Goal: Task Accomplishment & Management: Complete application form

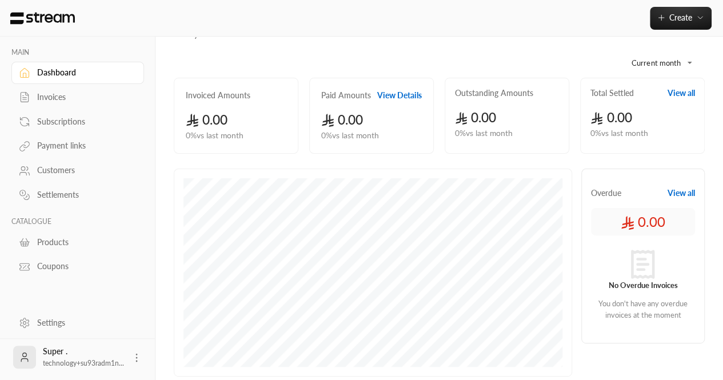
scroll to position [46, 0]
click at [50, 166] on div "Customers" at bounding box center [83, 170] width 93 height 11
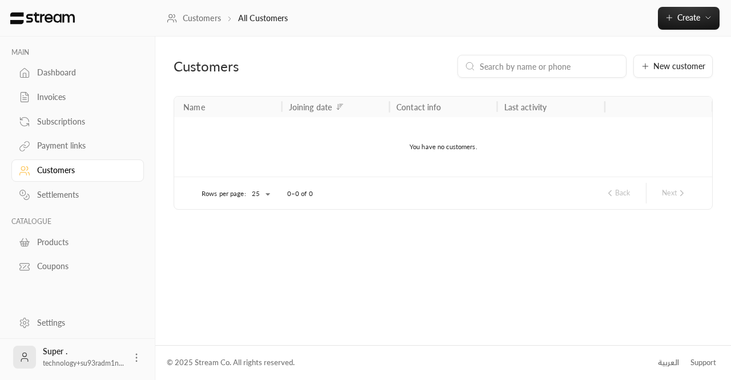
click at [71, 311] on link "Settings" at bounding box center [77, 322] width 133 height 22
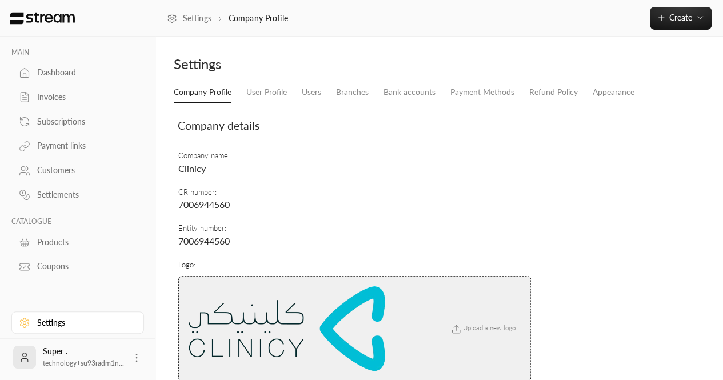
click at [61, 166] on div "Customers" at bounding box center [83, 170] width 93 height 11
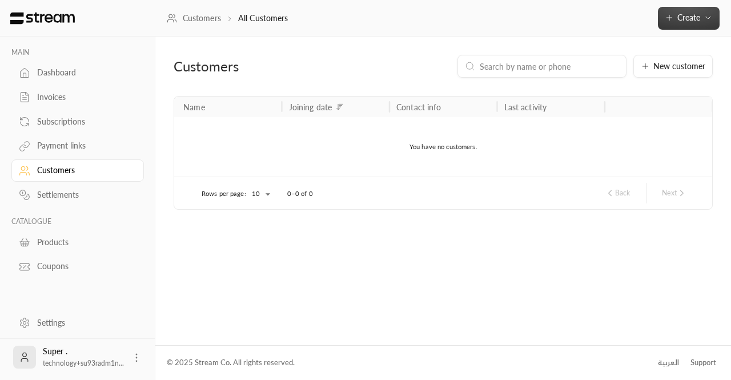
click at [685, 21] on span "Create" at bounding box center [688, 18] width 23 height 10
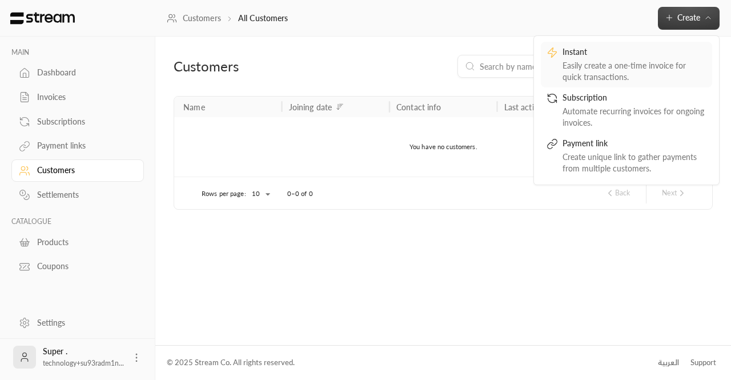
click at [571, 69] on div "Easily create a one-time invoice for quick transactions." at bounding box center [635, 71] width 144 height 23
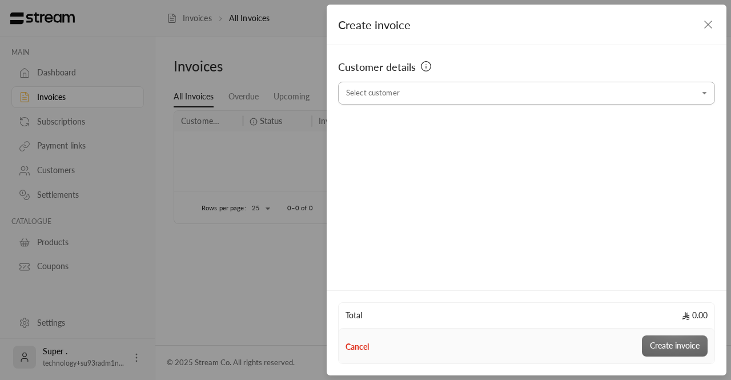
click at [399, 97] on input "Select customer" at bounding box center [526, 93] width 377 height 20
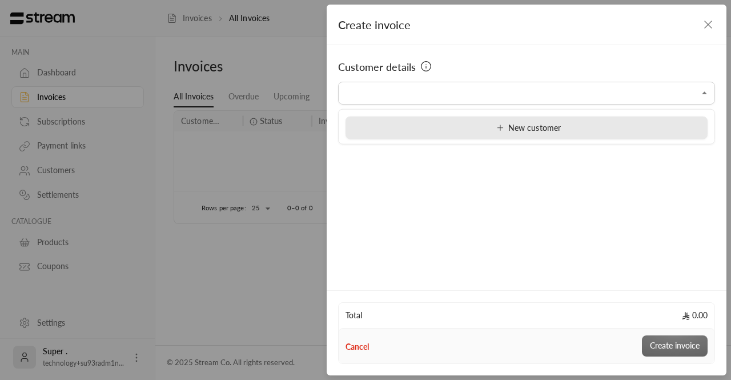
click at [527, 134] on li "New customer" at bounding box center [527, 128] width 362 height 23
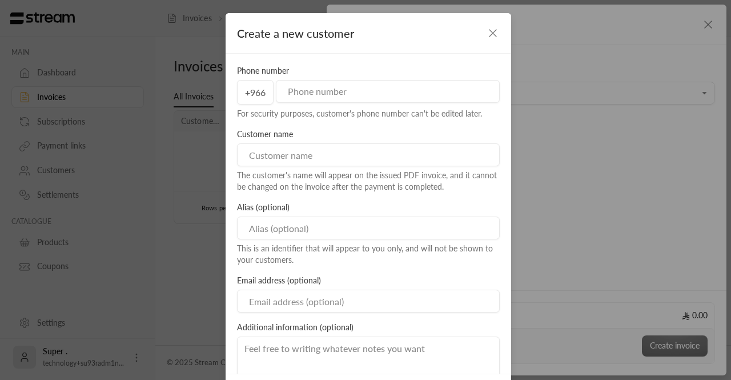
click at [320, 100] on input "tel" at bounding box center [388, 91] width 224 height 23
paste input "966534500393"
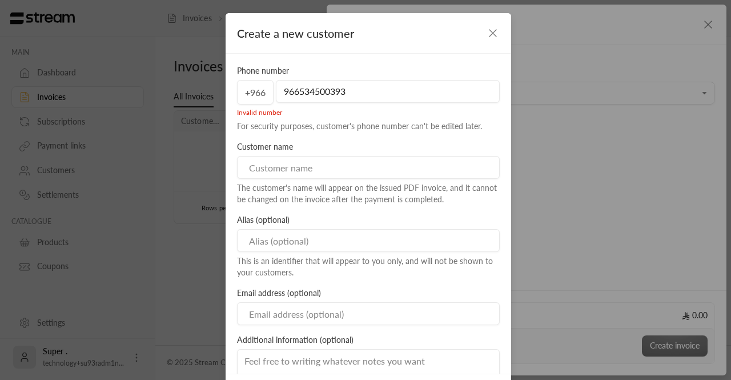
click at [294, 94] on input "966534500393" at bounding box center [388, 91] width 224 height 23
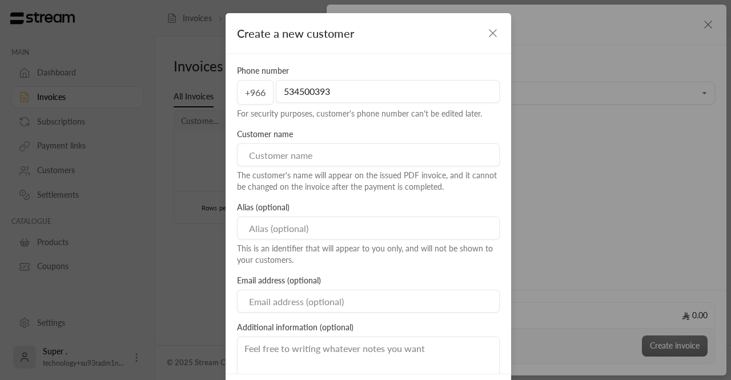
type input "534500393"
click at [283, 162] on input at bounding box center [368, 154] width 263 height 23
paste input "شركة الخدمات الصحية والتوظيف الطبية"
type input "شركة الخدمات الصحية والتوظيف الطبية"
click at [295, 231] on input at bounding box center [368, 227] width 263 height 23
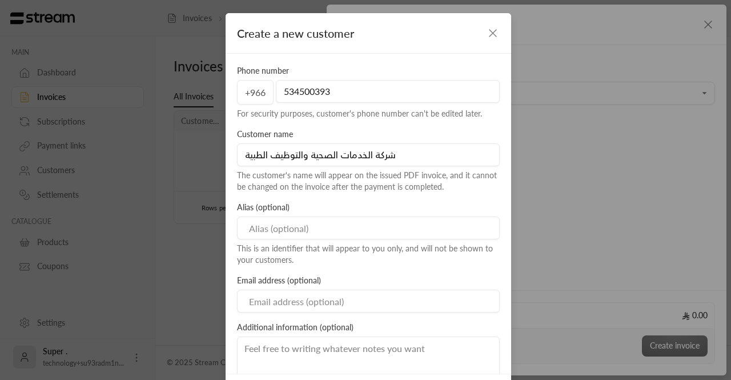
paste input "المجمع الطبي التخصصي"
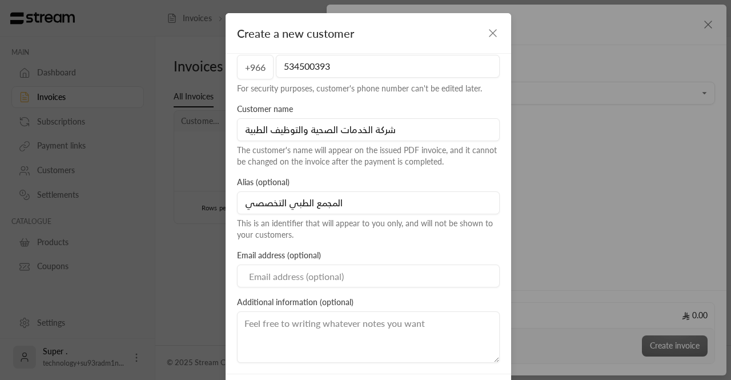
type input "المجمع الطبي التخصصي"
click at [330, 279] on input at bounding box center [368, 275] width 263 height 23
paste input "[PERSON_NAME][EMAIL_ADDRESS][DOMAIN_NAME]"
type input "[PERSON_NAME][EMAIL_ADDRESS][DOMAIN_NAME]"
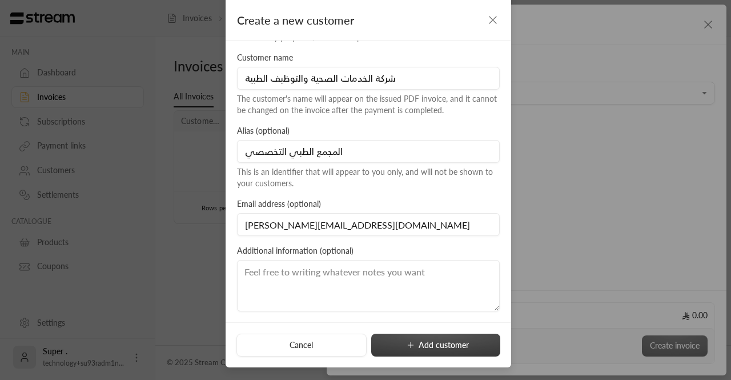
click at [417, 350] on button "Add customer" at bounding box center [435, 345] width 129 height 23
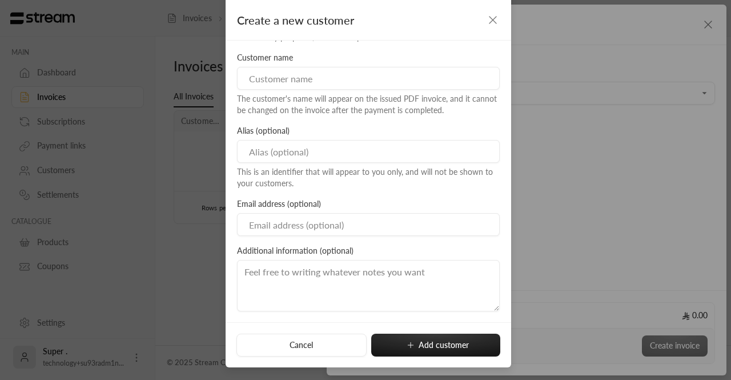
type input "**********"
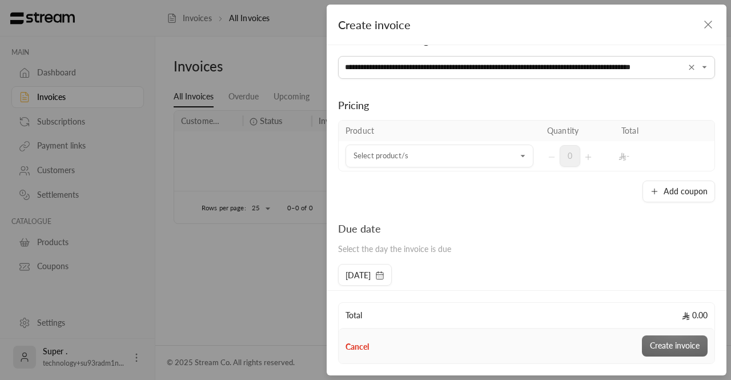
scroll to position [26, 0]
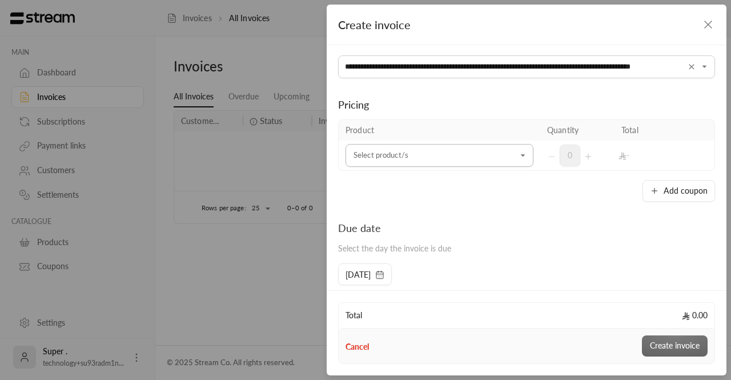
click at [418, 160] on input "Select customer" at bounding box center [440, 156] width 188 height 20
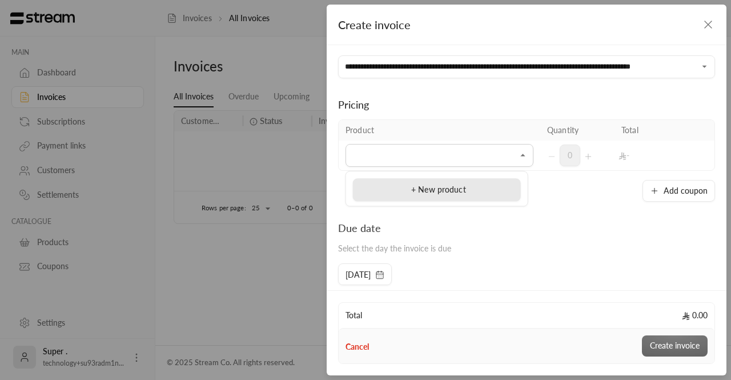
click at [488, 192] on div "+ New product" at bounding box center [436, 190] width 155 height 12
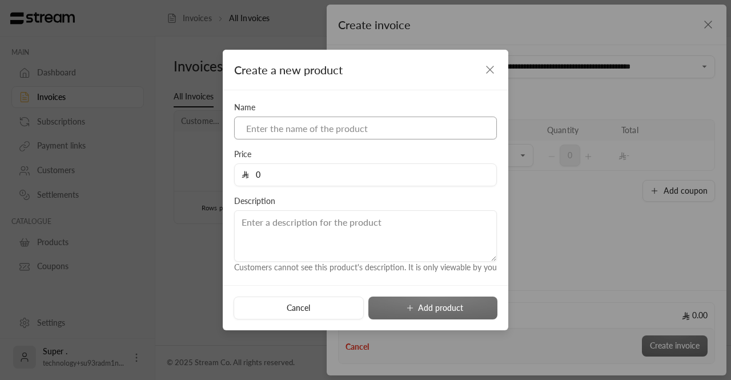
click at [340, 126] on input at bounding box center [365, 128] width 263 height 23
click at [503, 182] on div "Name Price 0 Description Customers cannot see this product's description. It is…" at bounding box center [366, 187] width 286 height 195
click at [483, 71] on icon "button" at bounding box center [490, 70] width 14 height 14
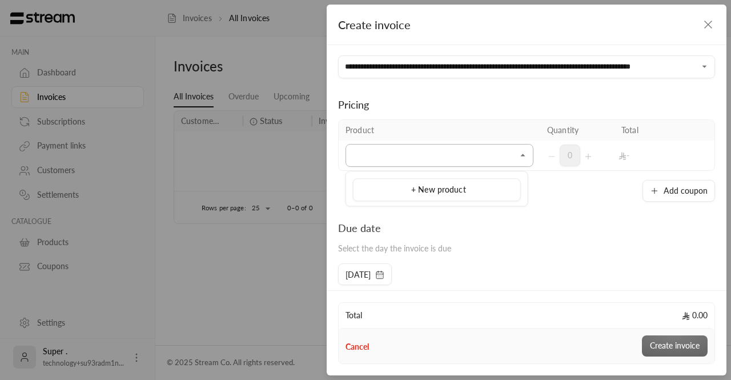
click at [446, 159] on input "Select customer" at bounding box center [440, 156] width 188 height 20
click at [420, 157] on input "Select customer" at bounding box center [440, 156] width 188 height 20
click at [518, 154] on icon "Close" at bounding box center [523, 155] width 11 height 11
click at [707, 26] on icon "button" at bounding box center [708, 24] width 7 height 7
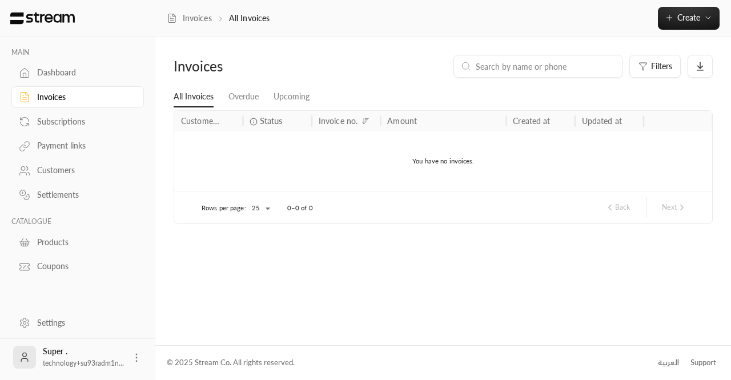
click at [62, 157] on div "Customers" at bounding box center [77, 169] width 133 height 25
click at [39, 172] on div "Customers" at bounding box center [83, 170] width 93 height 11
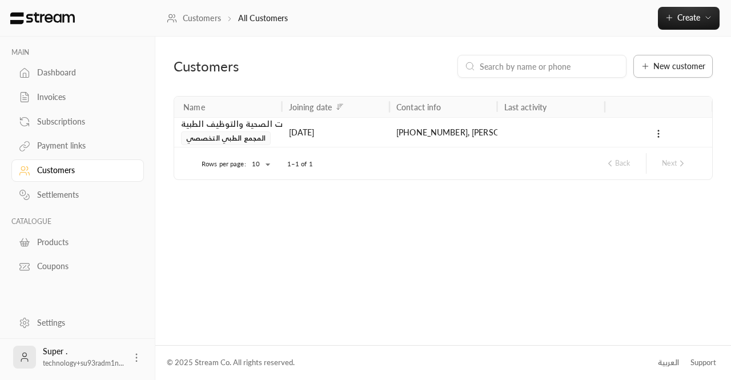
click at [656, 70] on span "New customer" at bounding box center [679, 66] width 52 height 8
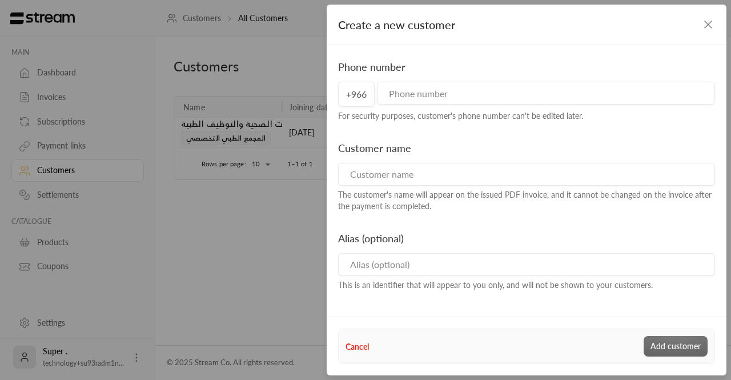
click at [423, 96] on input "tel" at bounding box center [546, 93] width 338 height 23
paste input "966542012341966543079157"
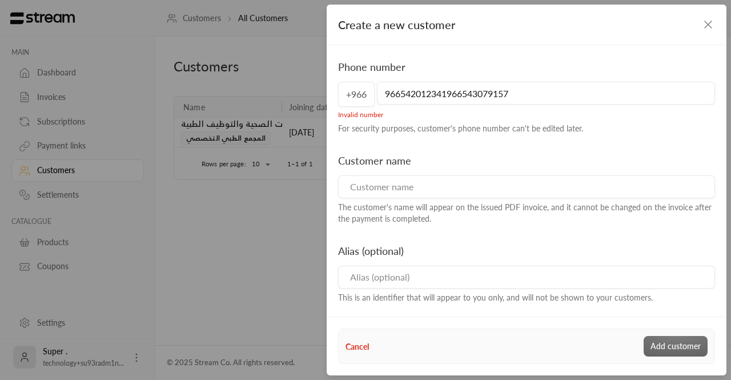
click at [405, 93] on input "966542012341966543079157" at bounding box center [546, 93] width 338 height 23
click at [404, 93] on input "966542012341966543079157" at bounding box center [546, 93] width 338 height 23
click at [402, 93] on input "966542012341966543079157" at bounding box center [546, 93] width 338 height 23
click at [400, 93] on input "966542012341966543079157" at bounding box center [546, 93] width 338 height 23
click at [530, 94] on input "542012341966543079157" at bounding box center [546, 93] width 338 height 23
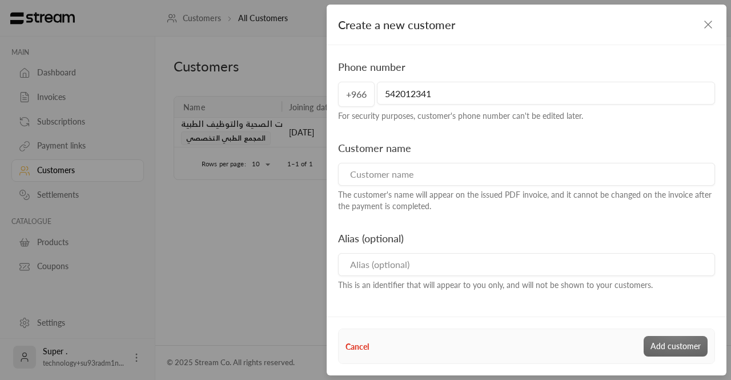
type input "542012341"
click at [370, 179] on input at bounding box center [526, 174] width 377 height 23
paste input "مجمع زيان لطب الأسنان"
type input "مجمع زيان لطب الأسنان"
click at [419, 260] on input at bounding box center [526, 264] width 377 height 23
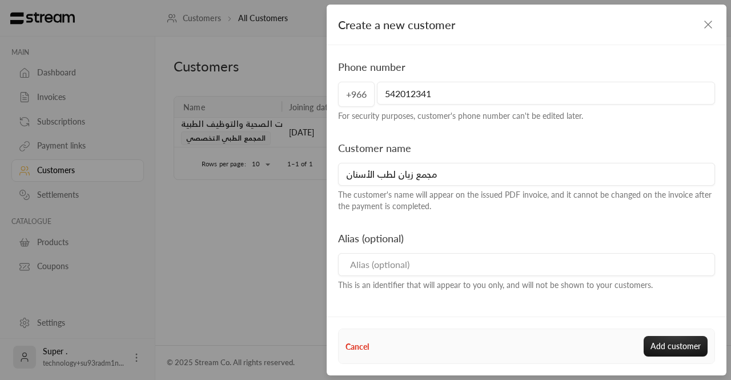
paste input "مجمع زيان لطب الأسنان"
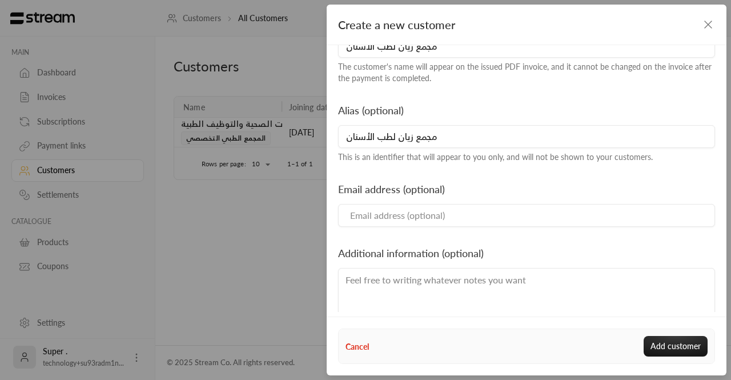
scroll to position [147, 0]
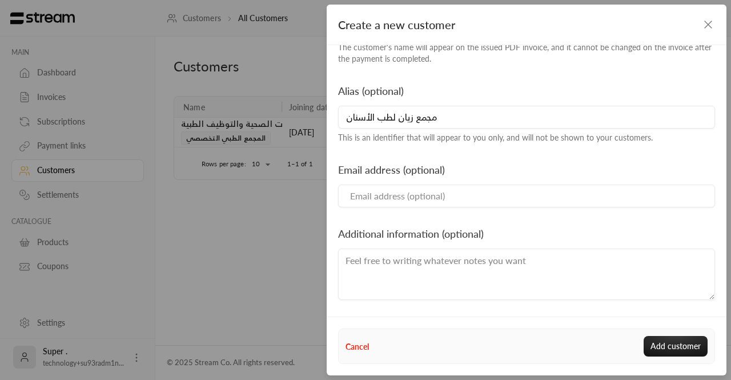
type input "مجمع زيان لطب الأسنان"
click at [405, 204] on input at bounding box center [526, 195] width 377 height 23
paste input "[EMAIL_ADDRESS][DOMAIN_NAME]"
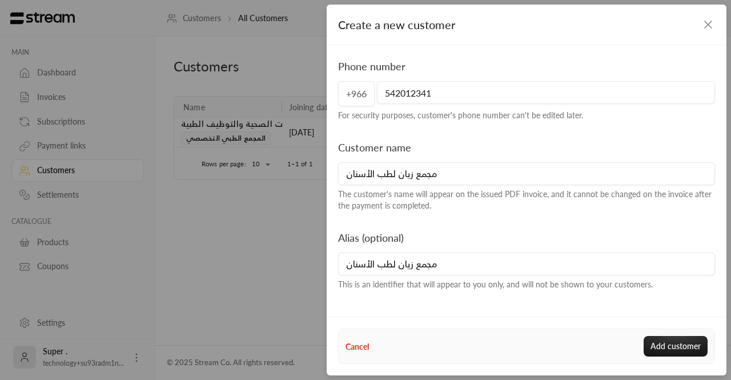
scroll to position [0, 0]
type input "[EMAIL_ADDRESS][DOMAIN_NAME]"
click at [678, 355] on button "Add customer" at bounding box center [676, 346] width 64 height 21
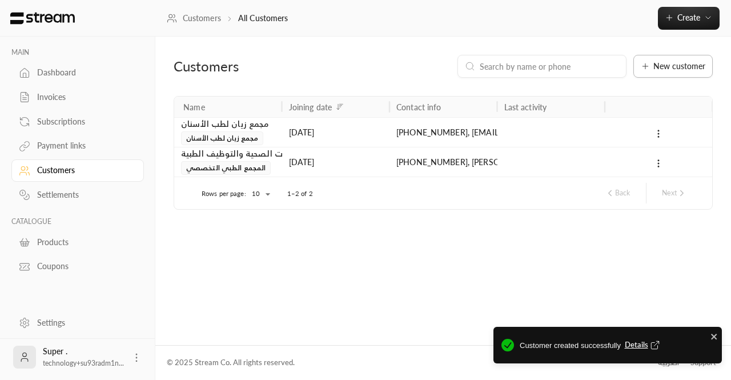
click at [668, 66] on span "New customer" at bounding box center [679, 66] width 52 height 8
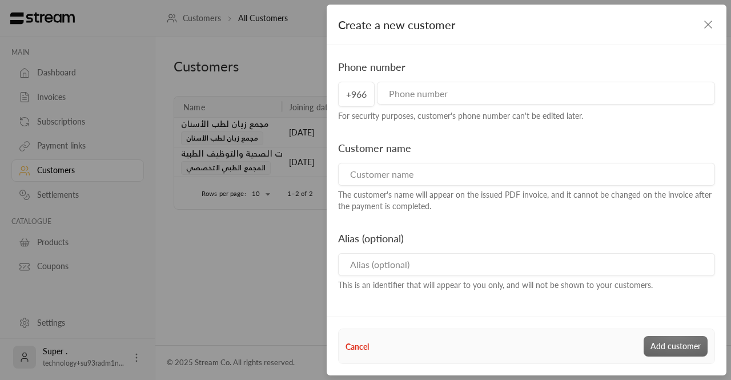
click at [450, 98] on input "tel" at bounding box center [546, 93] width 338 height 23
paste input "966599611706"
type input "599611706"
click at [391, 181] on input at bounding box center [526, 174] width 377 height 23
paste input "مركز مستشارون الطبي"
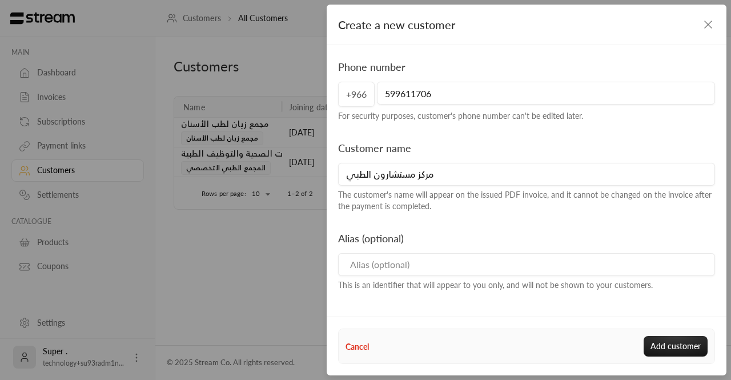
type input "مركز مستشارون الطبي"
click at [422, 258] on input at bounding box center [526, 264] width 377 height 23
paste input "مركز مستشارون الطبي"
type input "مركز مستشارون الطبي"
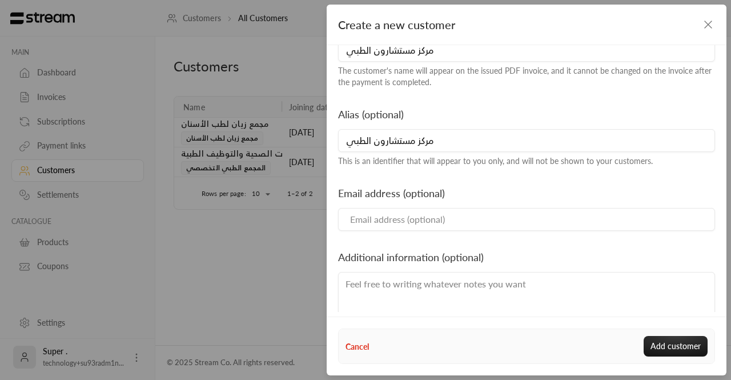
scroll to position [126, 0]
click at [384, 227] on input at bounding box center [526, 217] width 377 height 23
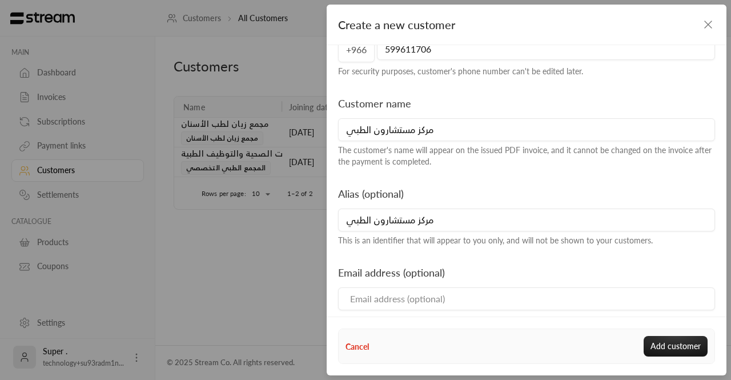
scroll to position [0, 0]
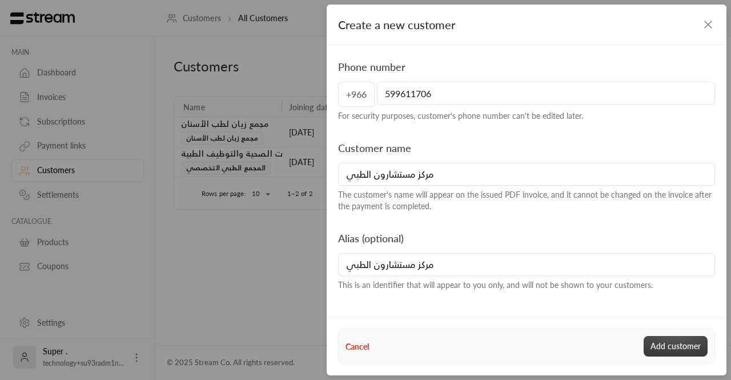
click at [683, 348] on button "Add customer" at bounding box center [676, 346] width 64 height 21
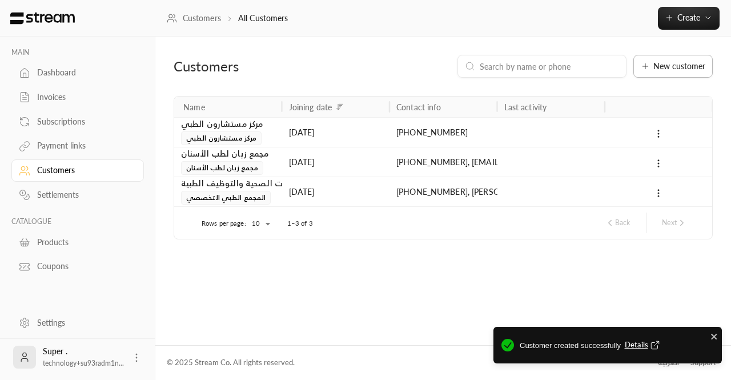
click at [666, 60] on button "New customer" at bounding box center [672, 66] width 79 height 23
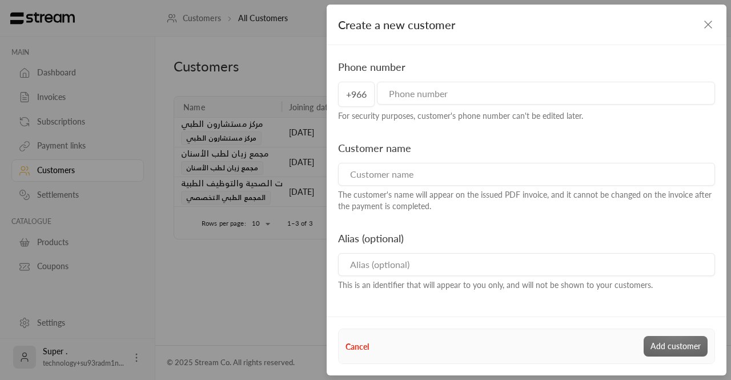
click at [430, 101] on input "tel" at bounding box center [546, 93] width 338 height 23
paste input "966559603346966552777418"
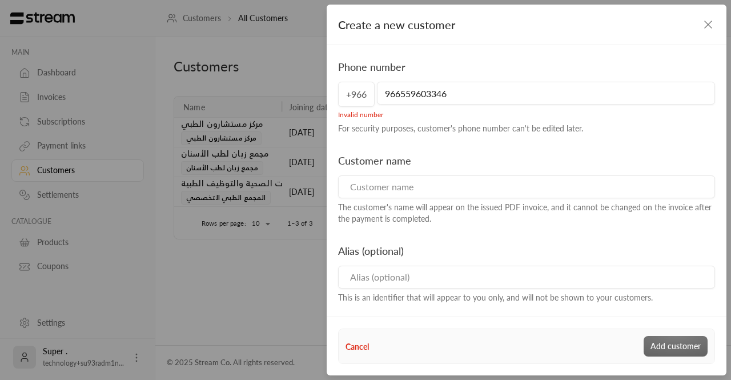
click at [398, 94] on input "966559603346" at bounding box center [546, 93] width 338 height 23
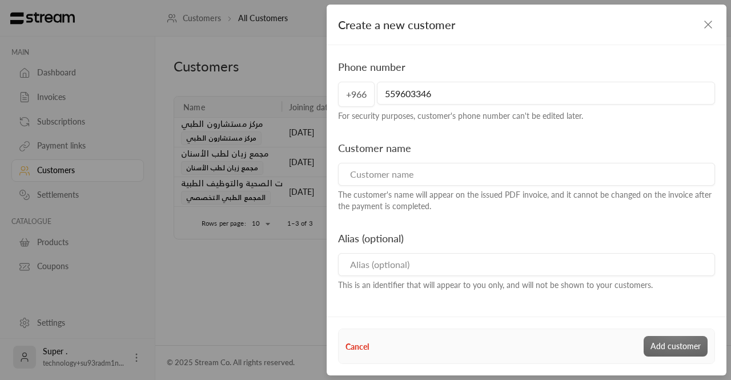
type input "559603346"
click at [399, 179] on input at bounding box center [526, 174] width 377 height 23
paste input "مركز نيرا التخصصي الطبي"
type input "مركز نيرا التخصصي الطبي"
click at [402, 263] on input at bounding box center [526, 264] width 377 height 23
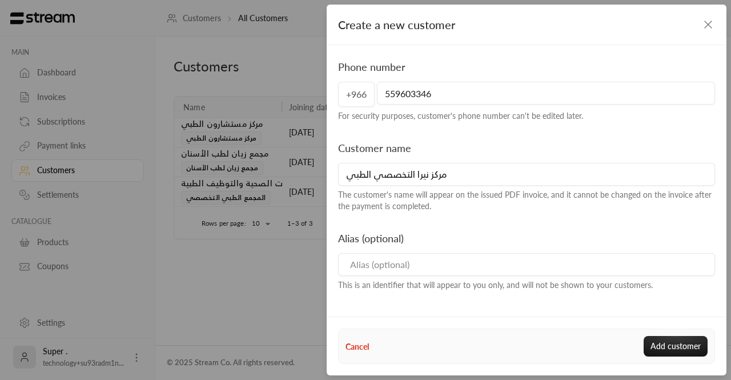
paste input "مجمع نيرا التخصصي الطبي"
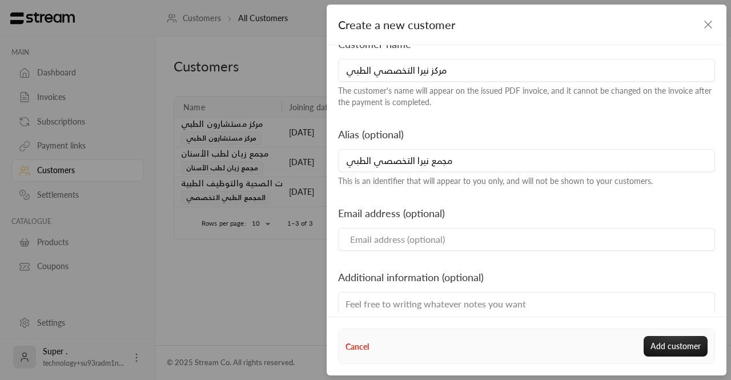
scroll to position [147, 0]
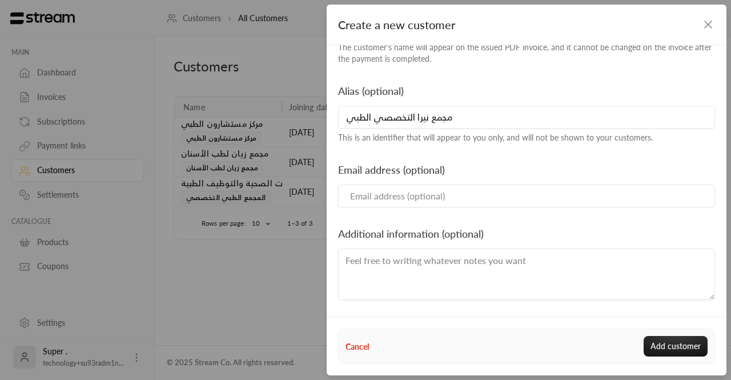
type input "مجمع نيرا التخصصي الطبي"
click at [381, 204] on input at bounding box center [526, 195] width 377 height 23
paste input "[EMAIL_ADDRESS][DOMAIN_NAME]"
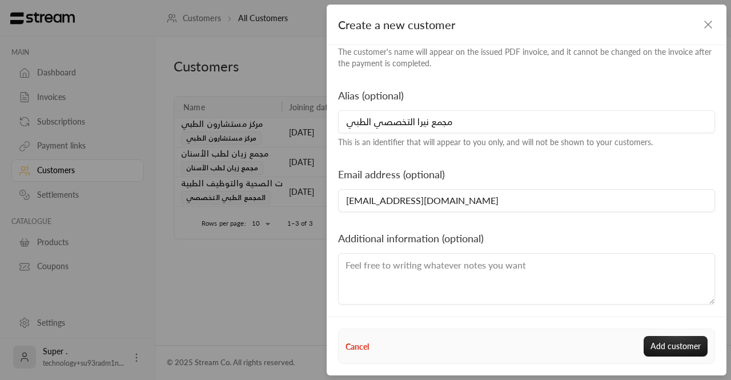
scroll to position [143, 0]
type input "[EMAIL_ADDRESS][DOMAIN_NAME]"
click at [673, 352] on button "Add customer" at bounding box center [676, 346] width 64 height 21
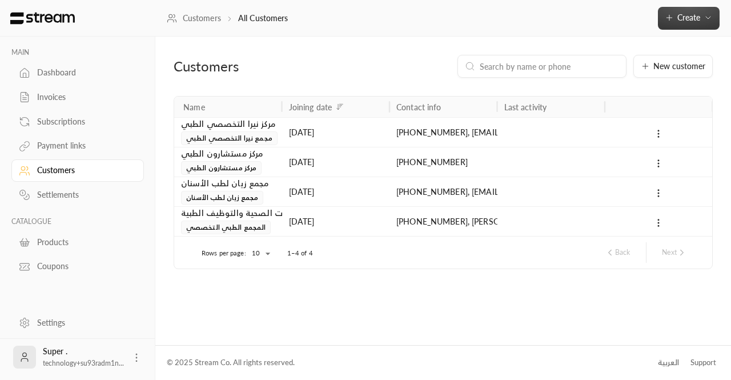
click at [664, 27] on button "Create" at bounding box center [689, 18] width 62 height 23
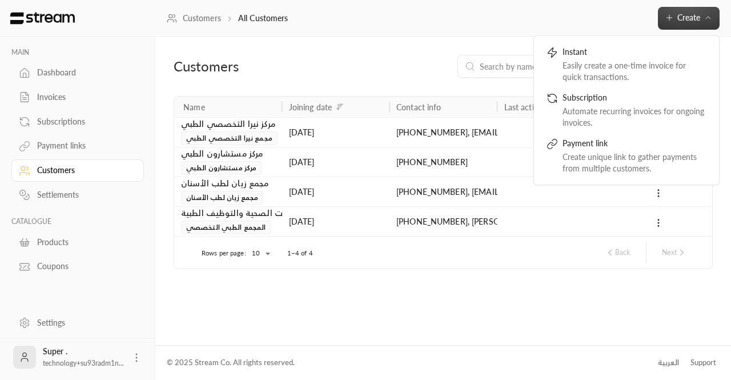
click at [619, 25] on div "Customers All Customers Create Instant Easily create a one-time invoice for qui…" at bounding box center [443, 18] width 576 height 23
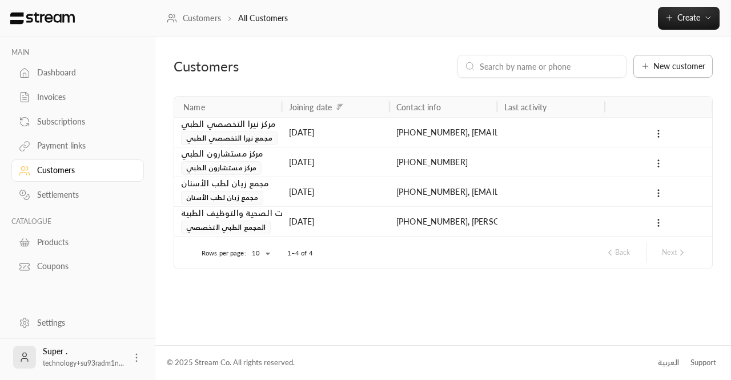
click at [649, 58] on button "New customer" at bounding box center [672, 66] width 79 height 23
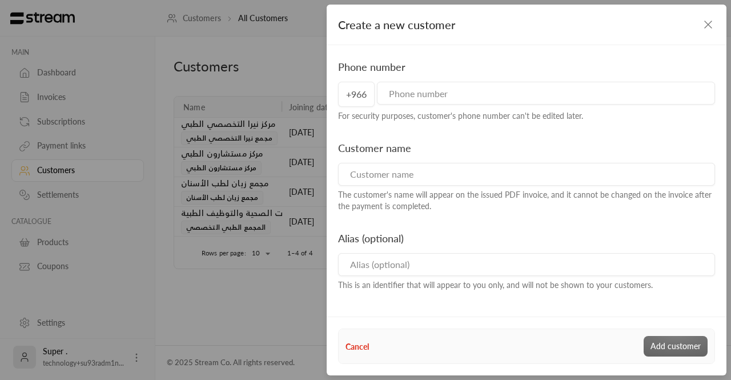
click at [497, 76] on div "Phone number +966 For security purposes, customer's phone number can't be edite…" at bounding box center [526, 90] width 388 height 63
click at [467, 102] on input "tel" at bounding box center [546, 93] width 338 height 23
paste input "966551909741"
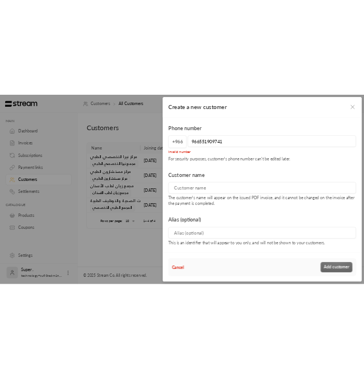
scroll to position [42, 0]
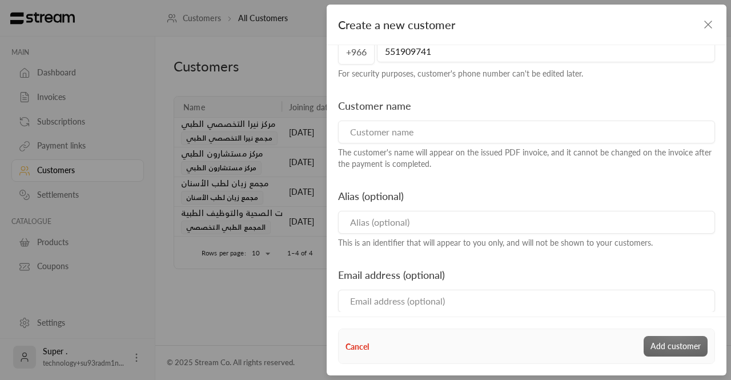
type input "551909741"
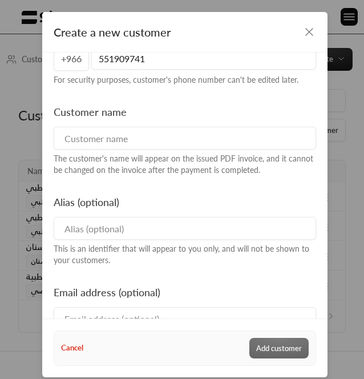
click at [190, 146] on input at bounding box center [185, 138] width 263 height 23
paste input "مجمع عيادات د [PERSON_NAME] الطبي"
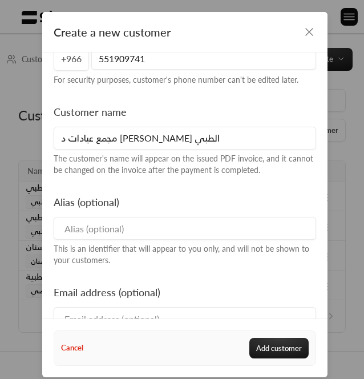
type input "مجمع عيادات د [PERSON_NAME] الطبي"
click at [182, 231] on input at bounding box center [185, 228] width 263 height 23
paste input "مجمع عيادات د [PERSON_NAME] الطبي"
type input "مجمع عيادات د [PERSON_NAME] الطبي"
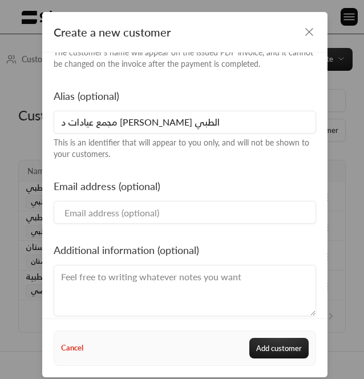
scroll to position [150, 0]
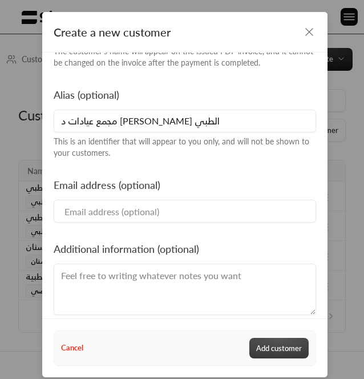
click at [274, 352] on button "Add customer" at bounding box center [279, 348] width 59 height 21
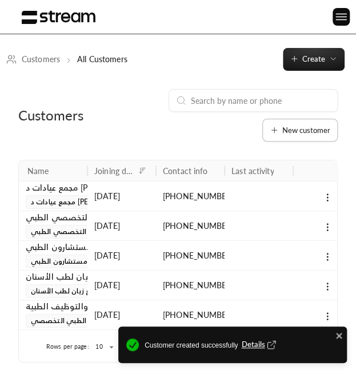
click at [308, 125] on button "New customer" at bounding box center [299, 130] width 75 height 23
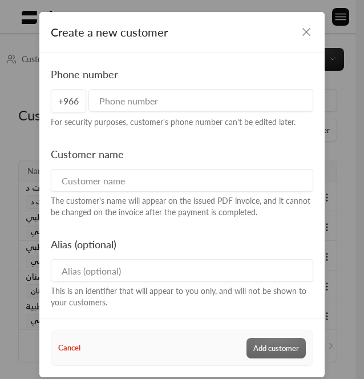
click at [136, 101] on input "tel" at bounding box center [201, 100] width 225 height 23
paste input "966554425233"
type input "554425233"
click at [191, 191] on input at bounding box center [182, 180] width 263 height 23
paste input "عيادة [PERSON_NAME]"
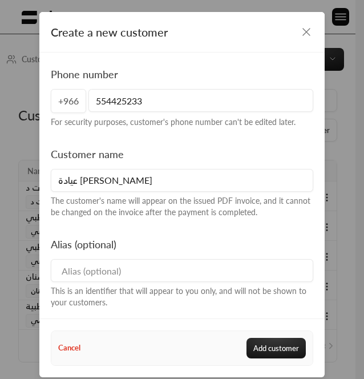
type input "عيادة [PERSON_NAME]"
click at [192, 283] on div "Alias (optional) This is an identifier that will appear to you only, and will n…" at bounding box center [182, 272] width 273 height 72
click at [183, 279] on input at bounding box center [182, 270] width 263 height 23
paste input "عيادة نهتم"
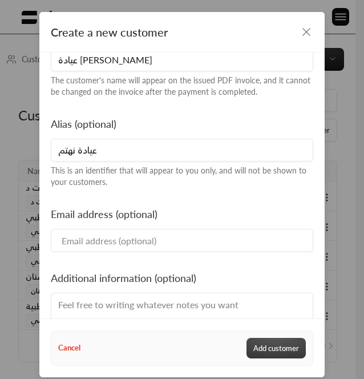
type input "عيادة نهتم"
click at [270, 349] on button "Add customer" at bounding box center [276, 348] width 59 height 21
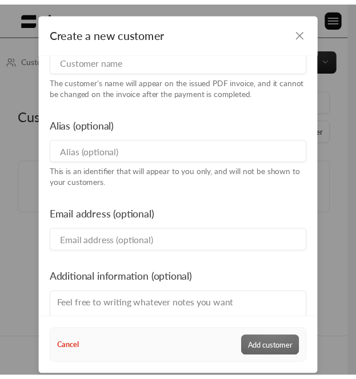
scroll to position [123, 0]
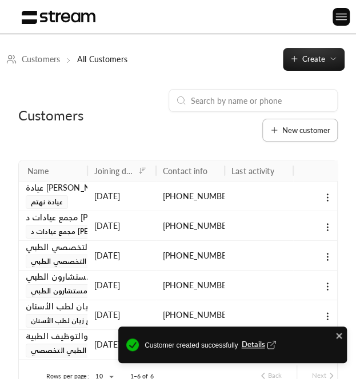
click at [311, 135] on button "New customer" at bounding box center [299, 130] width 75 height 23
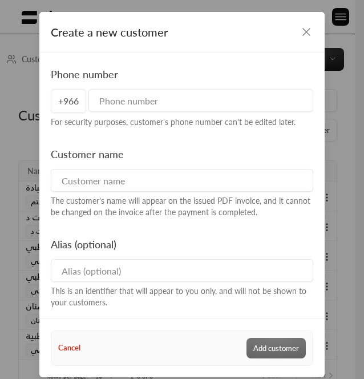
click at [171, 111] on div "+966" at bounding box center [182, 101] width 263 height 24
paste input "966531459095966555627737"
type input "531459095"
click at [190, 181] on input at bounding box center [182, 180] width 263 height 23
paste input "شركة [PERSON_NAME]"
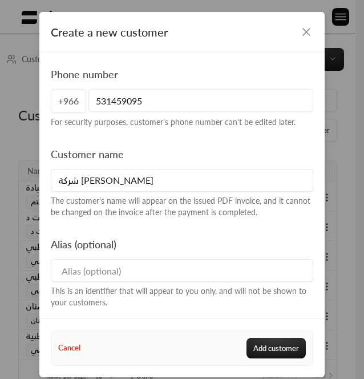
type input "شركة [PERSON_NAME]"
click at [159, 272] on input at bounding box center [182, 270] width 263 height 23
click at [178, 278] on input at bounding box center [182, 270] width 263 height 23
paste input "عيادة A كلينك"
type input "ع"
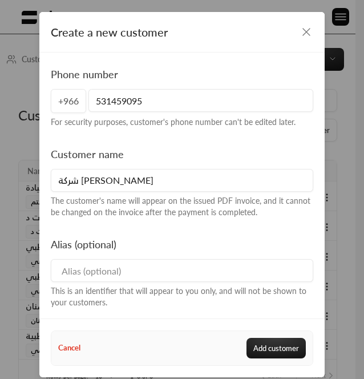
type input "u"
type input "عيادة A كلينيك"
click at [282, 342] on button "Add customer" at bounding box center [276, 348] width 59 height 21
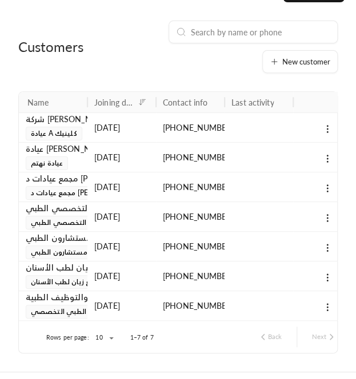
scroll to position [68, 0]
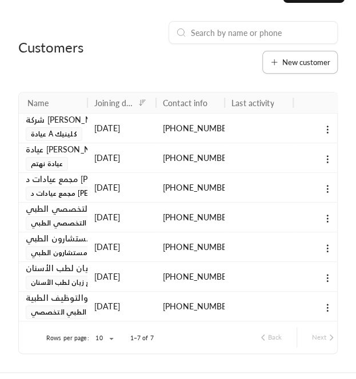
click at [312, 62] on span "New customer" at bounding box center [306, 62] width 48 height 7
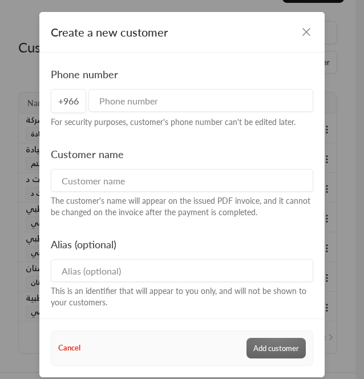
click at [308, 33] on icon "button" at bounding box center [307, 32] width 14 height 14
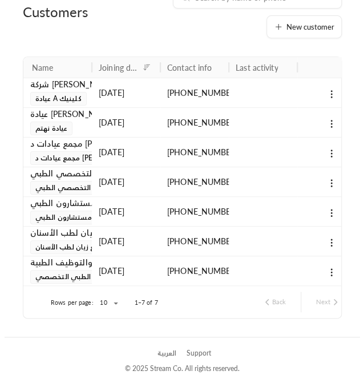
scroll to position [106, 0]
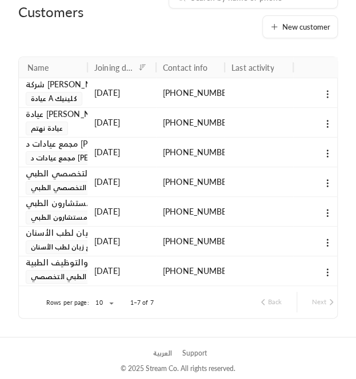
click at [333, 93] on button at bounding box center [327, 93] width 13 height 13
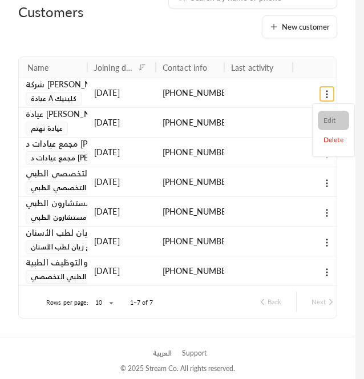
click at [331, 123] on li "Edit" at bounding box center [333, 120] width 31 height 19
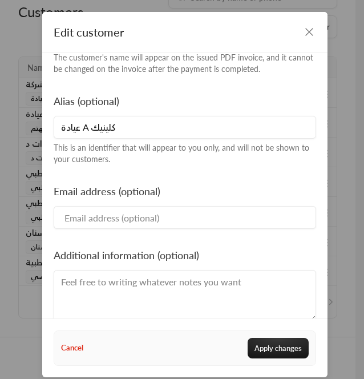
scroll to position [170, 0]
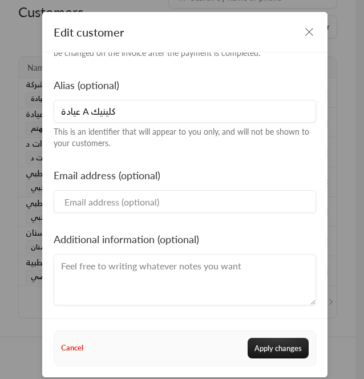
click at [149, 191] on input at bounding box center [185, 201] width 263 height 23
click at [167, 207] on input at bounding box center [185, 201] width 263 height 23
paste input "[EMAIL_ADDRESS][DOMAIN_NAME] & [DOMAIN_NAME][EMAIL_ADDRESS][DOMAIN_NAME] & [EMA…"
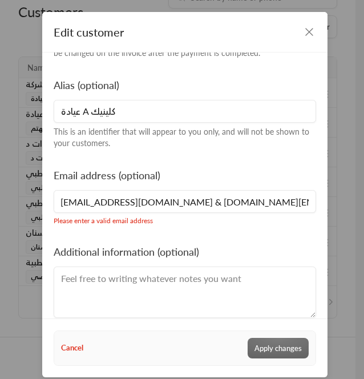
scroll to position [0, 0]
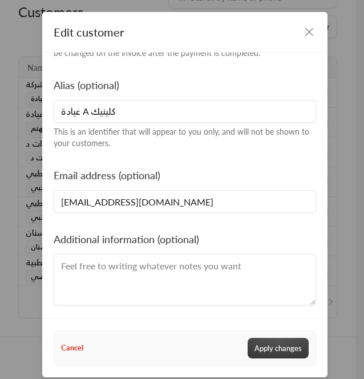
type input "[EMAIL_ADDRESS][DOMAIN_NAME]"
click at [270, 346] on button "Apply changes" at bounding box center [278, 348] width 61 height 21
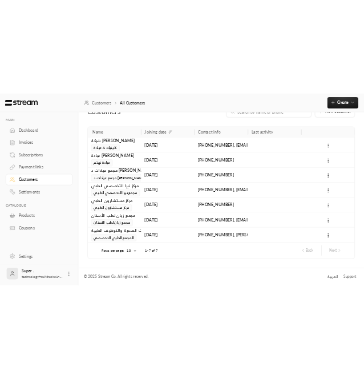
scroll to position [10, 0]
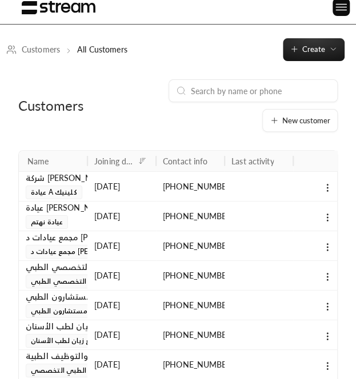
click at [305, 105] on div "New customer" at bounding box center [233, 105] width 210 height 53
click at [307, 114] on button "New customer" at bounding box center [299, 120] width 75 height 23
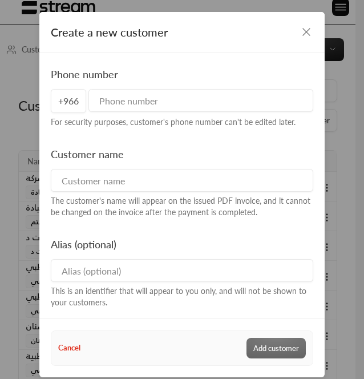
click at [191, 167] on div "Customer name The customer's name will appear on the issued PDF invoice, and it…" at bounding box center [182, 182] width 273 height 72
click at [177, 177] on input at bounding box center [182, 180] width 263 height 23
click at [203, 271] on input at bounding box center [182, 270] width 263 height 23
paste input "مركز توازن للعلاج الطبيعي"
type input "مركز توازن للعلاج الطبيعي"
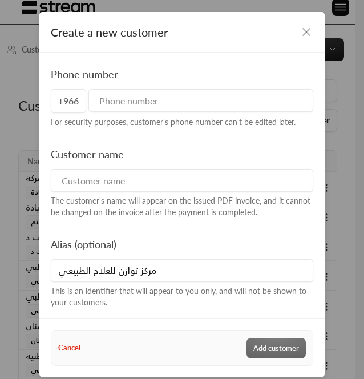
click at [131, 188] on input at bounding box center [182, 180] width 263 height 23
paste input "شركة التوازن الطبية ( شركة الشخص الواحد)"
type input "شركة التوازن الطبية ( شركة الشخص الواحد)"
click at [168, 89] on div "Phone number +966 For security purposes, customer's phone number can't be edite…" at bounding box center [182, 97] width 273 height 62
click at [171, 93] on input "tel" at bounding box center [201, 100] width 225 height 23
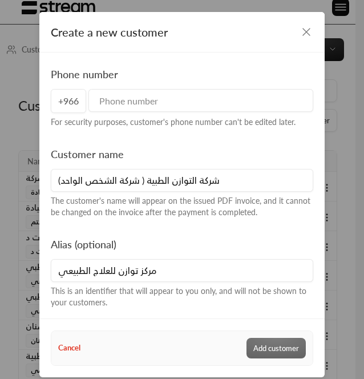
click at [220, 103] on input "tel" at bounding box center [201, 100] width 225 height 23
paste input "966560238367"
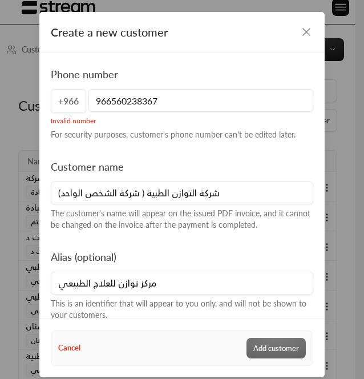
click at [105, 102] on input "966560238367" at bounding box center [201, 100] width 225 height 23
click at [105, 98] on input "966560238367" at bounding box center [201, 100] width 225 height 23
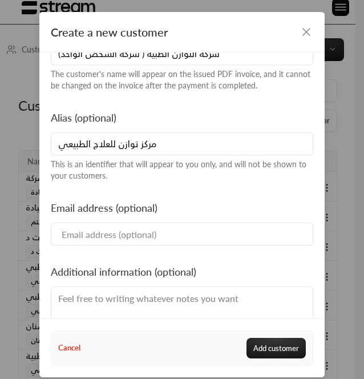
scroll to position [159, 0]
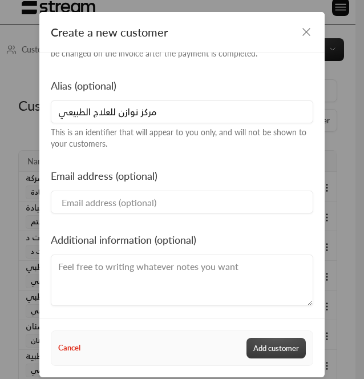
type input "560238367"
click at [270, 348] on button "Add customer" at bounding box center [276, 348] width 59 height 21
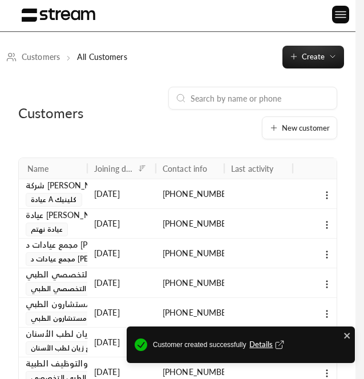
scroll to position [10, 0]
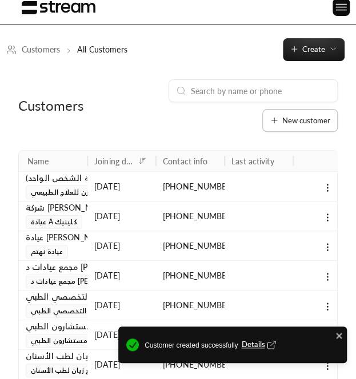
click at [284, 118] on span "New customer" at bounding box center [306, 120] width 48 height 7
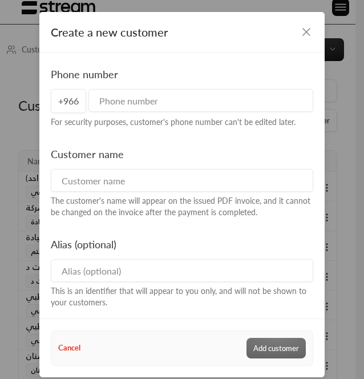
click at [146, 254] on div "Alias (optional) This is an identifier that will appear to you only, and will n…" at bounding box center [182, 272] width 273 height 72
click at [131, 266] on input at bounding box center [182, 270] width 263 height 23
paste input "مركز هدوء"
type input "مركز هدوء"
click at [77, 194] on div "Customer name The customer's name will appear on the issued PDF invoice, and it…" at bounding box center [182, 182] width 273 height 72
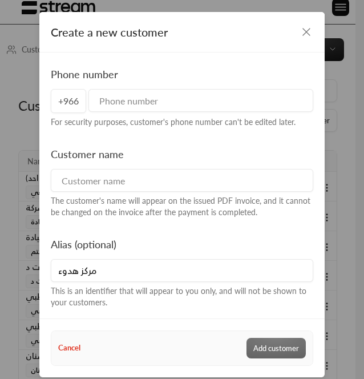
click at [77, 191] on input at bounding box center [182, 180] width 263 height 23
paste input "شركة هدوء الطبي شركة الشخص الواحد"
type input "شركة هدوء الطبي شركة الشخص الواحد"
click at [137, 106] on input "tel" at bounding box center [201, 100] width 225 height 23
click at [189, 91] on input "tel" at bounding box center [201, 100] width 225 height 23
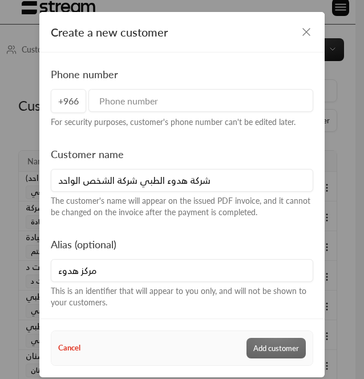
paste input "966581606724"
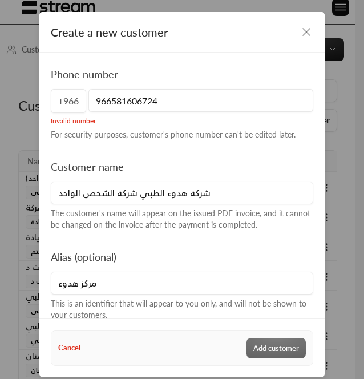
click at [107, 102] on input "966581606724" at bounding box center [201, 100] width 225 height 23
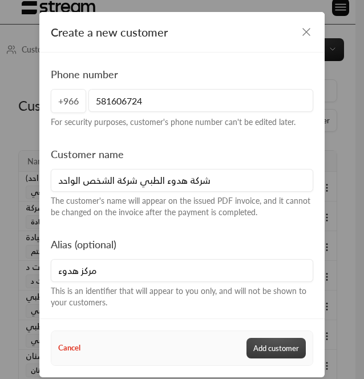
type input "581606724"
click at [256, 344] on button "Add customer" at bounding box center [276, 348] width 59 height 21
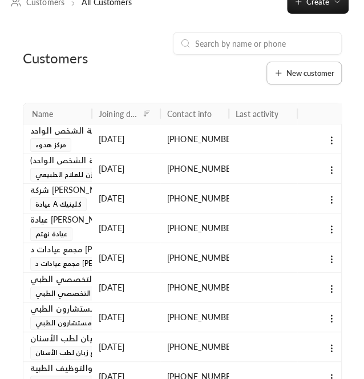
scroll to position [57, 0]
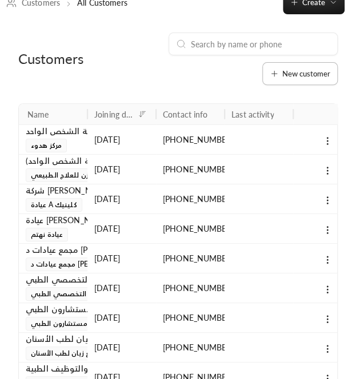
click at [293, 76] on span "New customer" at bounding box center [306, 73] width 48 height 7
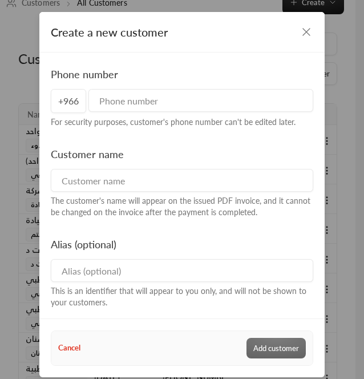
click at [196, 260] on input at bounding box center [182, 270] width 263 height 23
paste input "مجمع طويق الطبي"
type input "مجمع طويق الطبي"
click at [203, 171] on input at bounding box center [182, 180] width 263 height 23
paste input "شركة نوافذ المملكة"
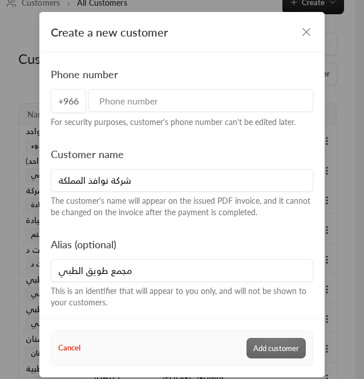
type input "شركة نوافذ المملكة"
click at [143, 109] on input "tel" at bounding box center [201, 100] width 225 height 23
click at [211, 107] on input "tel" at bounding box center [201, 100] width 225 height 23
paste input "966568431863"
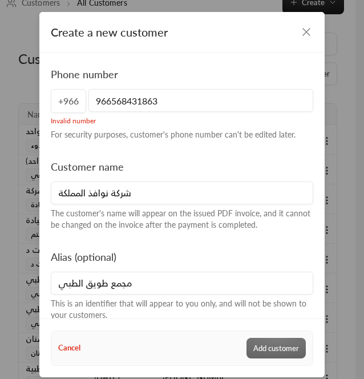
click at [104, 95] on input "966568431863" at bounding box center [201, 100] width 225 height 23
click at [107, 98] on input "966568431863" at bounding box center [201, 100] width 225 height 23
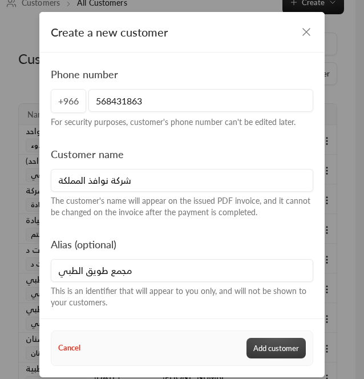
type input "568431863"
click at [265, 344] on button "Add customer" at bounding box center [276, 348] width 59 height 21
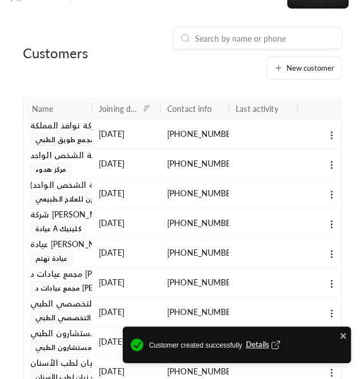
scroll to position [63, 0]
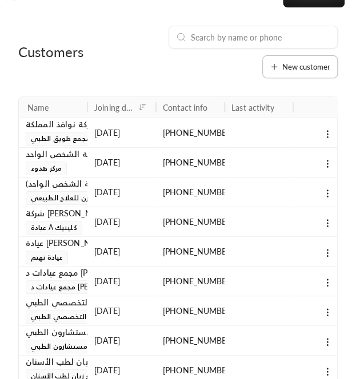
click at [306, 63] on span "New customer" at bounding box center [306, 66] width 48 height 7
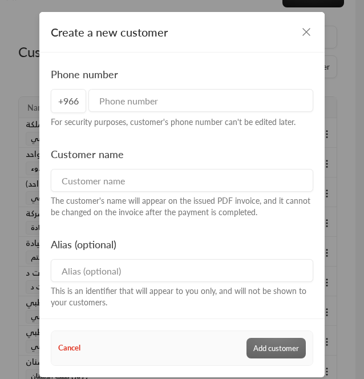
click at [239, 259] on input at bounding box center [182, 270] width 263 height 23
paste input "مركز شوق التفاعل للعنايه بالنطق والسمع"
type input "مركز شوق التفاعل للعنايه بالنطق والسمع"
click at [236, 173] on input at bounding box center [182, 180] width 263 height 23
paste input "مركز شوق التفاعل للتخاطب والنطق"
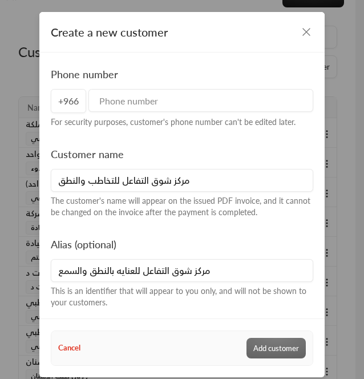
type input "مركز شوق التفاعل للتخاطب والنطق"
click at [174, 102] on input "tel" at bounding box center [201, 100] width 225 height 23
click at [83, 103] on div "+966" at bounding box center [182, 101] width 263 height 24
click at [164, 113] on div "+966" at bounding box center [182, 101] width 263 height 24
click at [147, 111] on input "tel" at bounding box center [201, 100] width 225 height 23
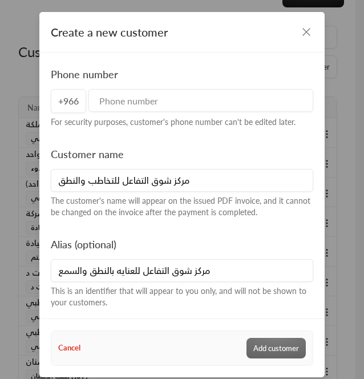
paste input "966567773202"
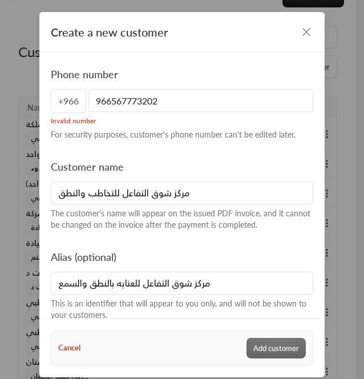
click at [103, 102] on input "966567773202" at bounding box center [201, 100] width 225 height 23
click at [108, 102] on input "966567773202" at bounding box center [201, 100] width 225 height 23
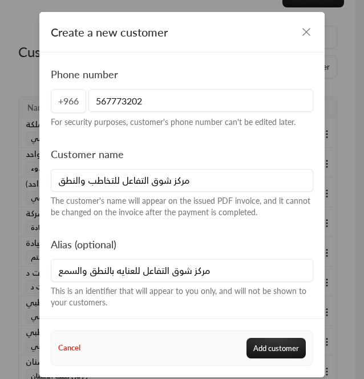
type input "567773202"
click at [288, 335] on div "Cancel Add customer" at bounding box center [182, 348] width 272 height 34
click at [271, 342] on button "Add customer" at bounding box center [276, 348] width 59 height 21
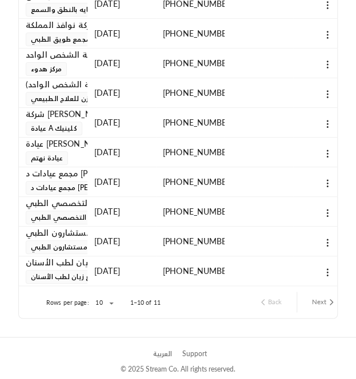
scroll to position [200, 0]
click at [315, 295] on button "Next" at bounding box center [324, 301] width 34 height 19
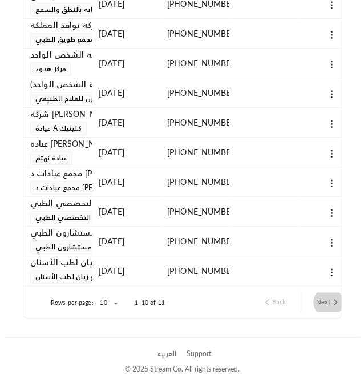
scroll to position [2, 0]
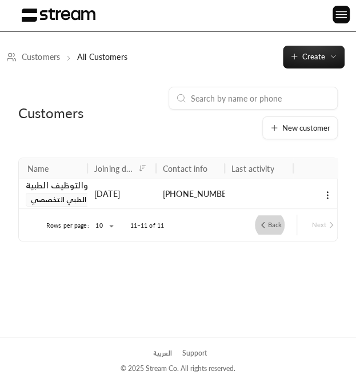
click at [269, 221] on button "Back" at bounding box center [269, 224] width 33 height 19
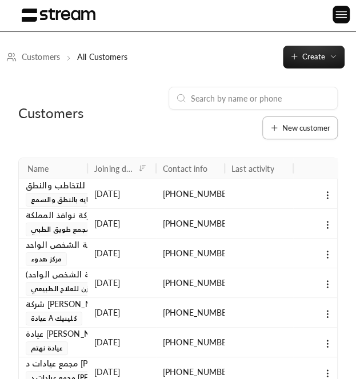
click at [313, 128] on span "New customer" at bounding box center [306, 128] width 48 height 7
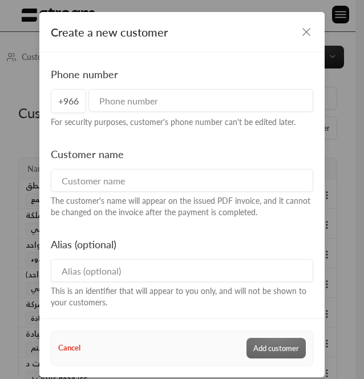
click at [201, 270] on input at bounding box center [182, 270] width 263 height 23
paste input "عيادات [PERSON_NAME]"
type input "عيادات [PERSON_NAME]"
click at [154, 187] on input at bounding box center [182, 180] width 263 height 23
paste input "شركة عيادات اليحي لطب الأسنان"
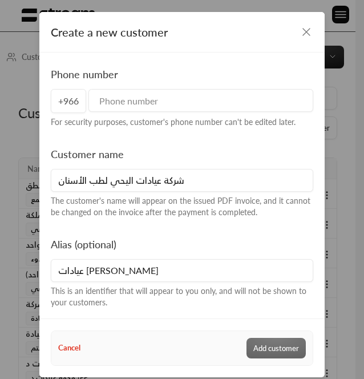
type input "شركة عيادات اليحي لطب الأسنان"
click at [171, 106] on input "tel" at bounding box center [201, 100] width 225 height 23
paste input "966538929417"
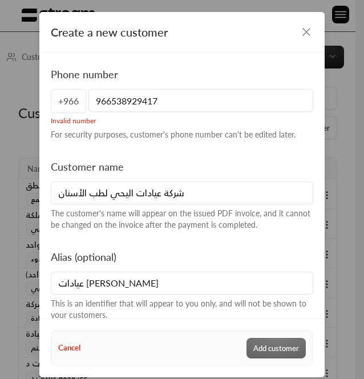
click at [109, 105] on input "966538929417" at bounding box center [201, 100] width 225 height 23
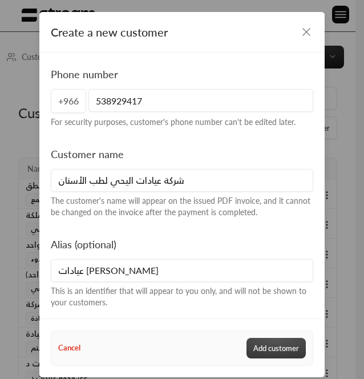
type input "538929417"
click at [275, 344] on button "Add customer" at bounding box center [276, 348] width 59 height 21
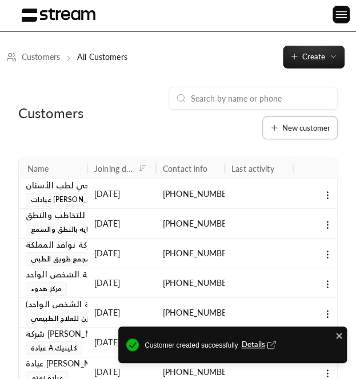
click at [300, 127] on span "New customer" at bounding box center [306, 128] width 48 height 7
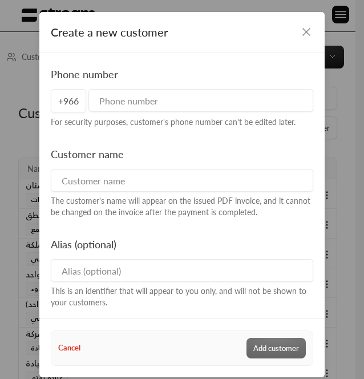
click at [195, 259] on input at bounding box center [182, 270] width 263 height 23
paste input "عيادة فيدباك"
type input "عيادة فيدباك"
click at [140, 183] on input at bounding box center [182, 180] width 263 height 23
click at [236, 173] on input at bounding box center [182, 180] width 263 height 23
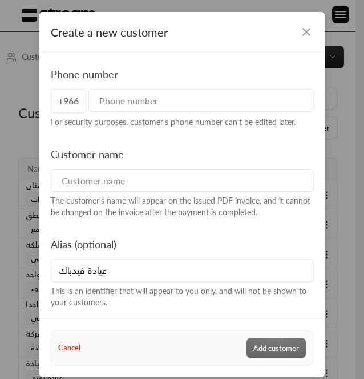
paste input "مركز فيدباك للإرشاد الأسري"
type input "مركز فيدباك للإرشاد الأسري"
click at [204, 109] on input "tel" at bounding box center [201, 100] width 225 height 23
paste input "966569309524"
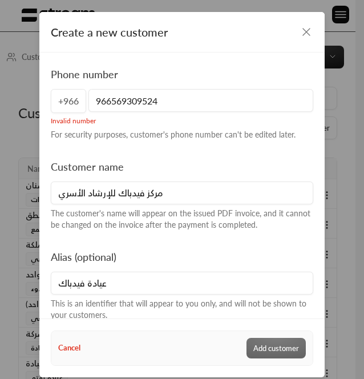
click at [109, 101] on input "966569309524" at bounding box center [201, 100] width 225 height 23
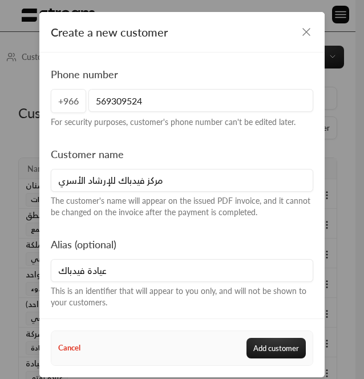
type input "569309524"
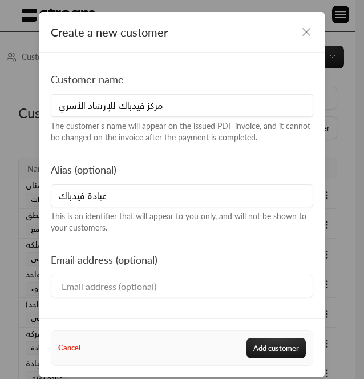
scroll to position [82, 0]
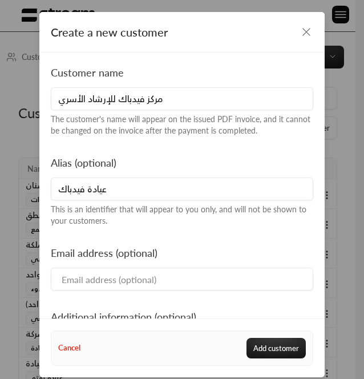
click at [142, 266] on div "Email address (optional)" at bounding box center [182, 268] width 273 height 46
click at [138, 271] on input at bounding box center [182, 279] width 263 height 23
paste input "[EMAIL_ADDRESS][DOMAIN_NAME]"
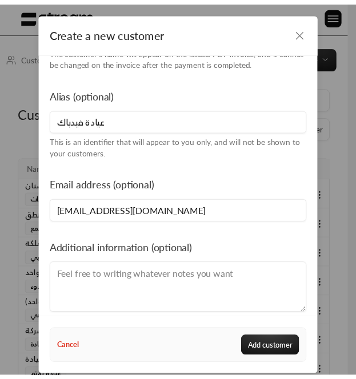
scroll to position [159, 0]
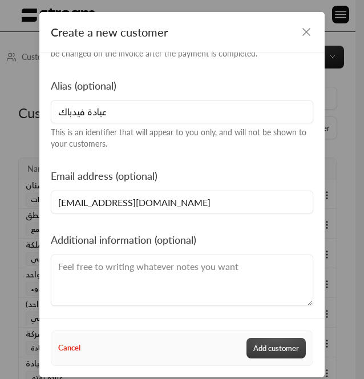
type input "[EMAIL_ADDRESS][DOMAIN_NAME]"
click at [283, 348] on button "Add customer" at bounding box center [276, 348] width 59 height 21
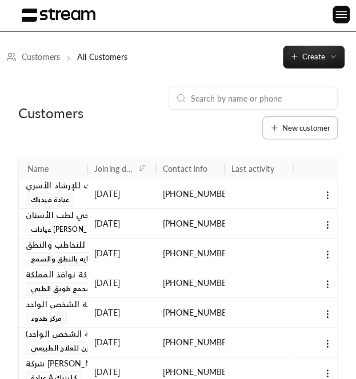
click at [300, 127] on span "New customer" at bounding box center [306, 128] width 48 height 7
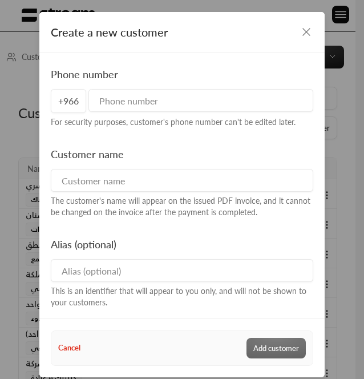
click at [301, 24] on div "Create a new customer" at bounding box center [182, 32] width 286 height 41
click at [302, 34] on icon "button" at bounding box center [307, 32] width 14 height 14
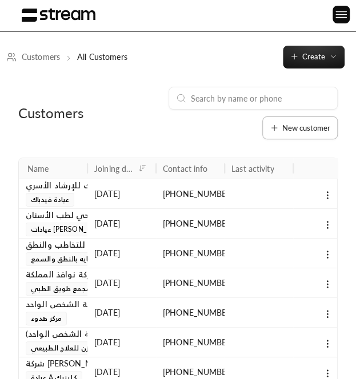
click at [299, 131] on span "New customer" at bounding box center [306, 128] width 48 height 7
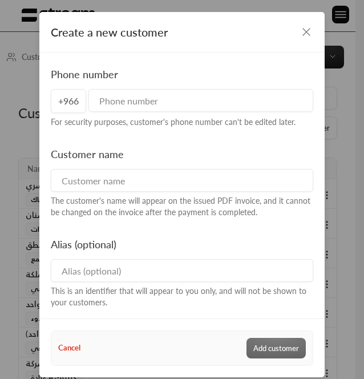
click at [169, 262] on input at bounding box center [182, 270] width 263 height 23
paste input "مركز رشد التخصصي للإرشاد الأسري"
type input "مركز رشد التخصصي للإرشاد الأسري"
click at [124, 195] on div "The customer's name will appear on the issued PDF invoice, and it cannot be cha…" at bounding box center [182, 206] width 263 height 23
click at [143, 187] on input at bounding box center [182, 180] width 263 height 23
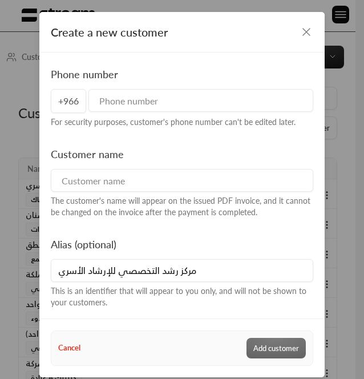
click at [233, 188] on input at bounding box center [182, 180] width 263 height 23
paste input "مركز رشد التخصصي للإرشاد الأسري"
type input "مركز رشد التخصصي للإرشاد الأسري"
click at [157, 107] on input "tel" at bounding box center [201, 100] width 225 height 23
paste input "966563372452"
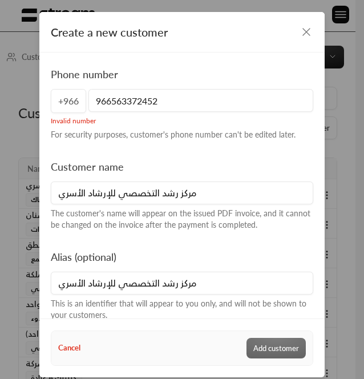
click at [101, 107] on input "966563372452" at bounding box center [201, 100] width 225 height 23
click at [104, 105] on input "966563372452" at bounding box center [201, 100] width 225 height 23
click at [107, 98] on input "966563372452" at bounding box center [201, 100] width 225 height 23
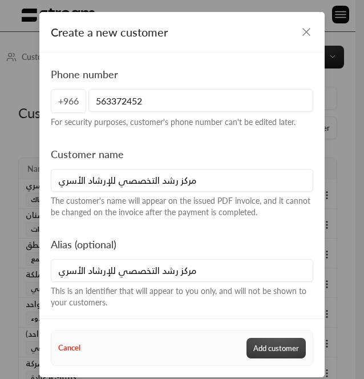
type input "563372452"
click at [282, 347] on button "Add customer" at bounding box center [276, 348] width 59 height 21
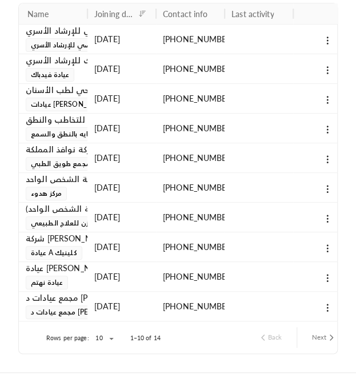
scroll to position [164, 0]
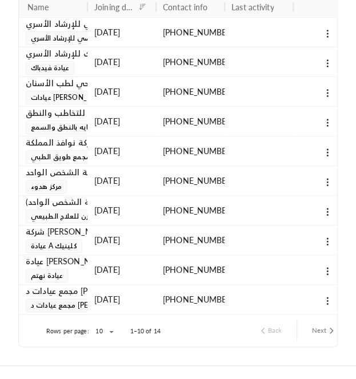
click at [316, 331] on button "Next" at bounding box center [324, 330] width 34 height 19
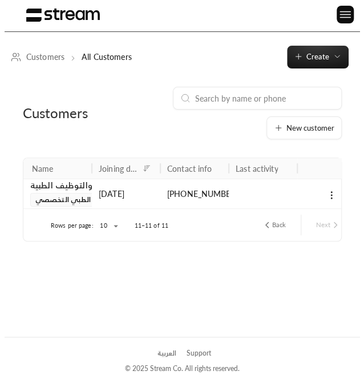
scroll to position [22, 0]
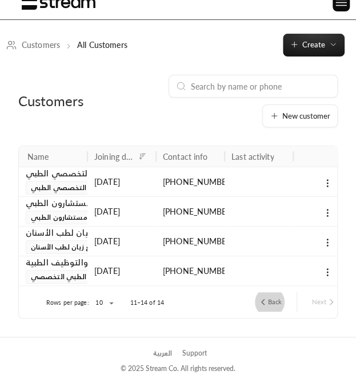
click at [271, 295] on button "Back" at bounding box center [269, 301] width 33 height 19
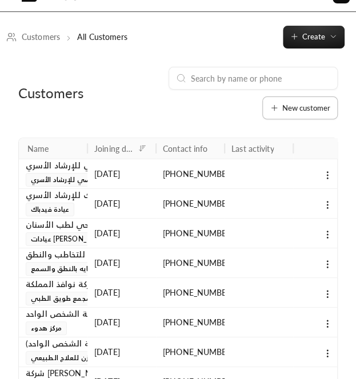
click at [306, 106] on span "New customer" at bounding box center [306, 108] width 48 height 7
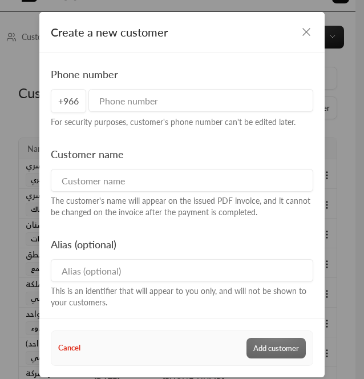
click at [142, 263] on input at bounding box center [182, 270] width 263 height 23
paste input "عيادات دوالي"
type input "عيادات دوالي"
click at [123, 190] on input at bounding box center [182, 180] width 263 height 23
paste input "شركة عروق الطبية"
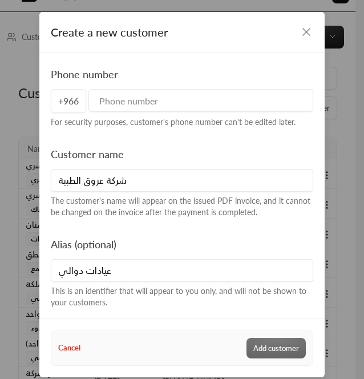
type input "شركة عروق الطبية"
click at [133, 97] on input "tel" at bounding box center [201, 100] width 225 height 23
paste input "966543948812"
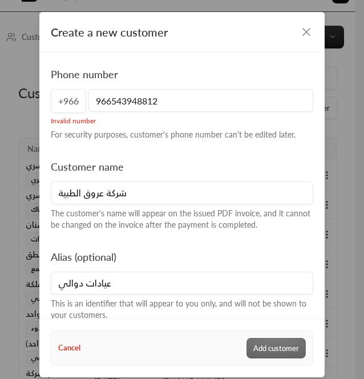
click at [107, 99] on input "966543948812" at bounding box center [201, 100] width 225 height 23
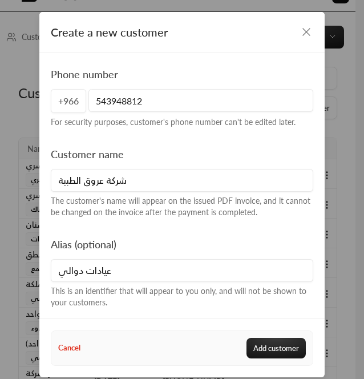
scroll to position [5, 0]
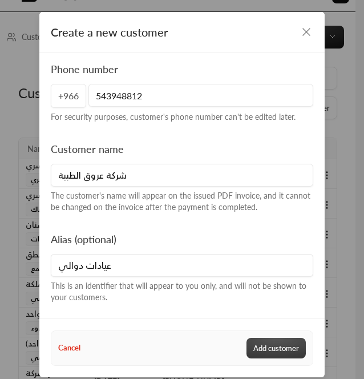
type input "543948812"
click at [259, 343] on button "Add customer" at bounding box center [276, 348] width 59 height 21
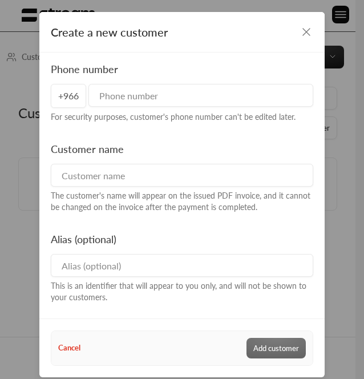
scroll to position [22, 0]
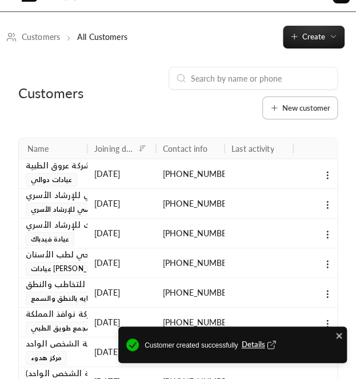
click at [293, 110] on span "New customer" at bounding box center [306, 108] width 48 height 7
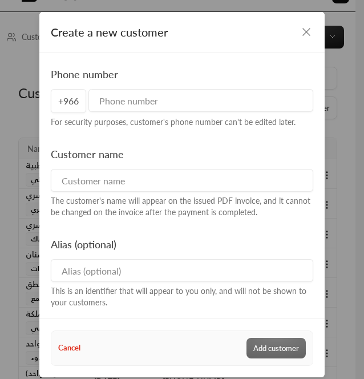
click at [241, 282] on div "Alias (optional) This is an identifier that will appear to you only, and will n…" at bounding box center [182, 272] width 273 height 72
click at [188, 271] on input at bounding box center [182, 270] width 263 height 23
paste input "عيادات دوالي فرع جده"
type input "عيادات دوالي فرع جده"
click at [103, 177] on input at bounding box center [182, 180] width 263 height 23
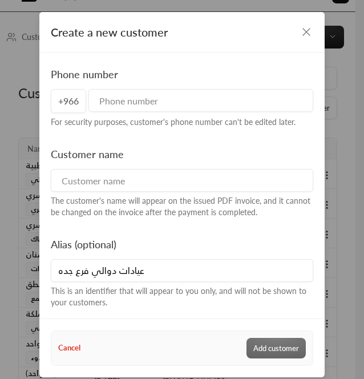
paste input "شركة عروق الطبية"
type input "شركة عروق الطبية"
click at [182, 266] on input "عيادات دوالي فرع جده" at bounding box center [182, 270] width 263 height 23
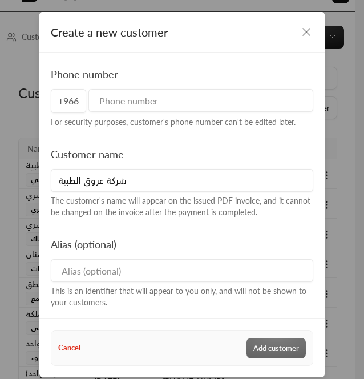
paste input "بيت قاف لطب الاسنان"
type input "بيت قاف لطب الاسنان"
click at [171, 177] on input "شركة عروق الطبية" at bounding box center [182, 180] width 263 height 23
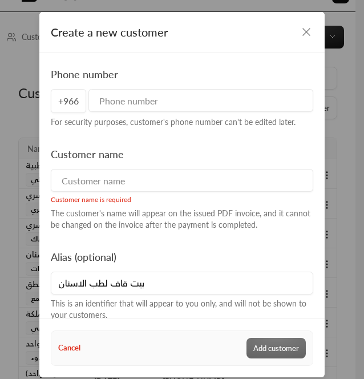
paste input "شركة بيت قاف لطب الأسنان"
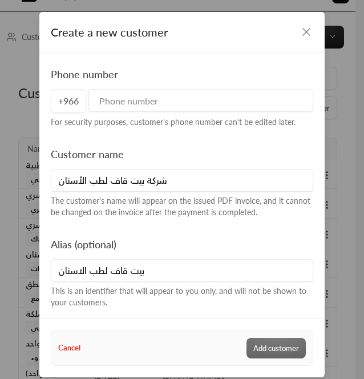
type input "شركة بيت قاف لطب الأسنان"
click at [138, 106] on input "tel" at bounding box center [201, 100] width 225 height 23
paste input "966546824581"
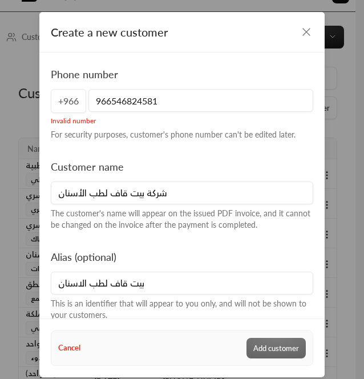
click at [99, 102] on input "966546824581" at bounding box center [201, 100] width 225 height 23
click at [111, 102] on input "966546824581" at bounding box center [201, 100] width 225 height 23
click at [109, 102] on input "966546824581" at bounding box center [201, 100] width 225 height 23
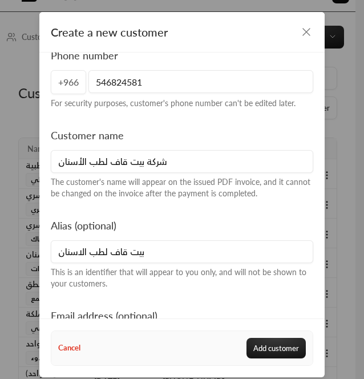
scroll to position [62, 0]
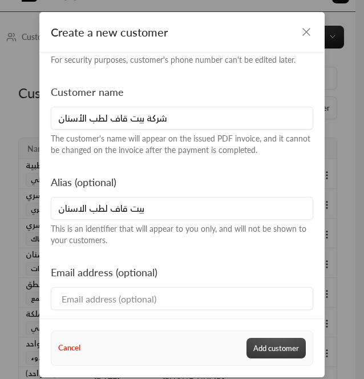
type input "546824581"
click at [262, 342] on button "Add customer" at bounding box center [276, 348] width 59 height 21
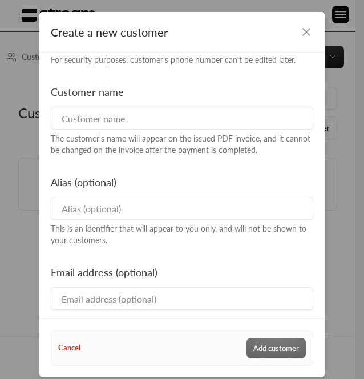
scroll to position [22, 0]
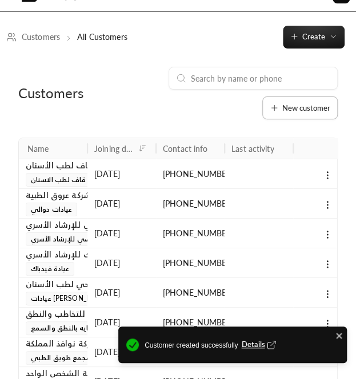
click at [286, 109] on span "New customer" at bounding box center [306, 108] width 48 height 7
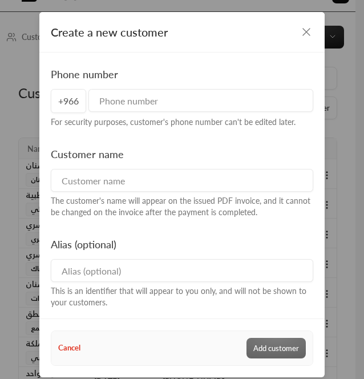
click at [300, 267] on div "Alias (optional) This is an identifier that will appear to you only, and will n…" at bounding box center [182, 272] width 273 height 72
click at [251, 272] on input at bounding box center [182, 270] width 263 height 23
paste input "عيادات حلول العلاج"
type input "عيادات حلول العلاج"
click at [174, 186] on input at bounding box center [182, 180] width 263 height 23
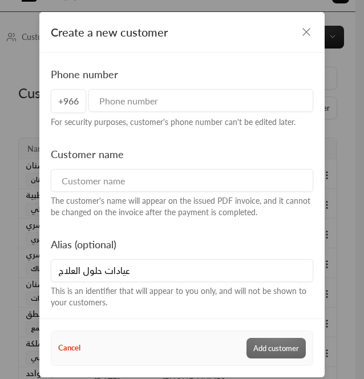
click at [226, 185] on input at bounding box center [182, 180] width 263 height 23
paste input "عيادات حلول العلاج للتأهيل"
type input "عيادات حلول العلاج للتأهيل"
click at [161, 102] on input "tel" at bounding box center [201, 100] width 225 height 23
click at [170, 97] on input "tel" at bounding box center [201, 100] width 225 height 23
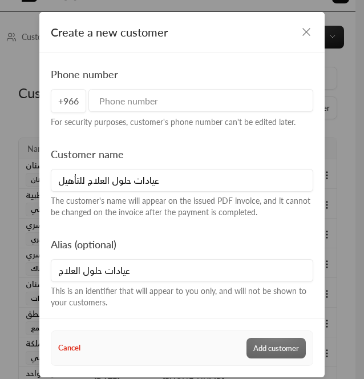
paste input "966595149449"
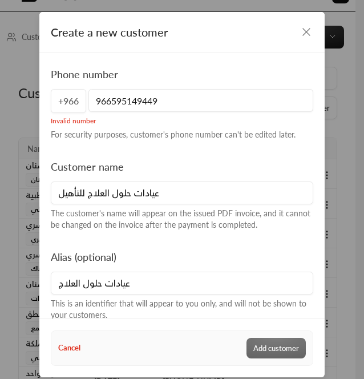
click at [107, 100] on input "966595149449" at bounding box center [201, 100] width 225 height 23
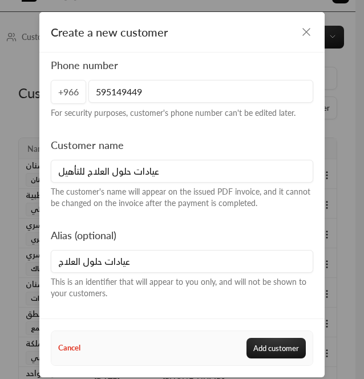
scroll to position [5, 0]
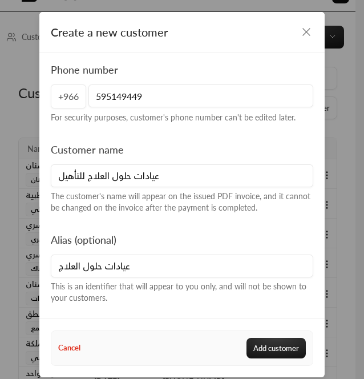
type input "595149449"
click at [276, 347] on button "Add customer" at bounding box center [276, 348] width 59 height 21
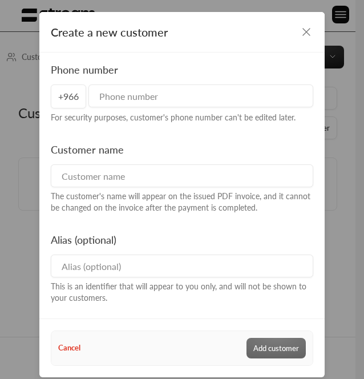
scroll to position [22, 0]
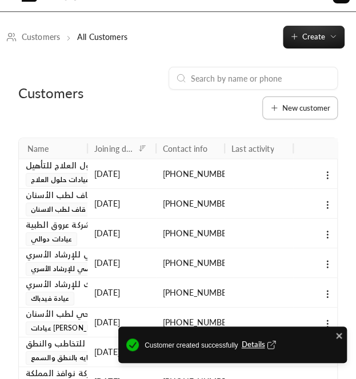
click at [295, 107] on span "New customer" at bounding box center [306, 108] width 48 height 7
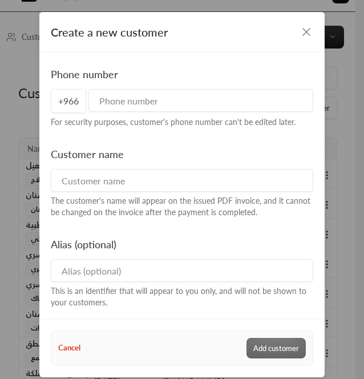
click at [198, 276] on input at bounding box center [182, 270] width 263 height 23
paste input "مجمع رشد الطبي"
type input "مجمع رشد الطبي"
click at [255, 190] on input at bounding box center [182, 180] width 263 height 23
paste input "مجمع رشد التخصصي الطبي"
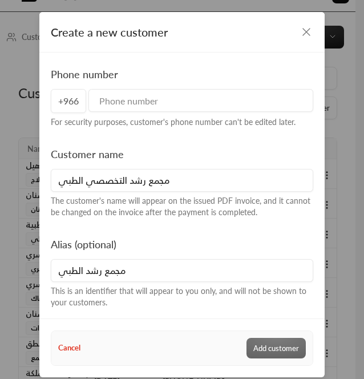
type input "مجمع رشد التخصصي الطبي"
click at [151, 93] on input "tel" at bounding box center [201, 100] width 225 height 23
click at [122, 106] on input "tel" at bounding box center [201, 100] width 225 height 23
paste input "966563372452"
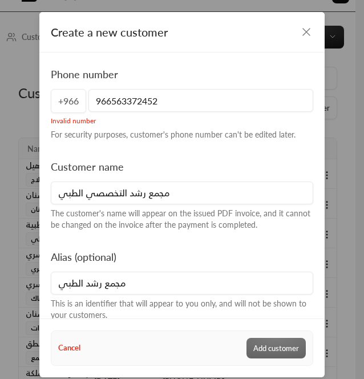
click at [105, 101] on input "966563372452" at bounding box center [201, 100] width 225 height 23
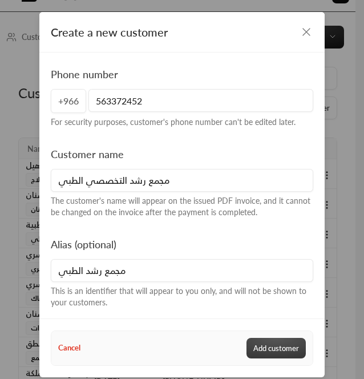
type input "563372452"
click at [274, 343] on button "Add customer" at bounding box center [276, 348] width 59 height 21
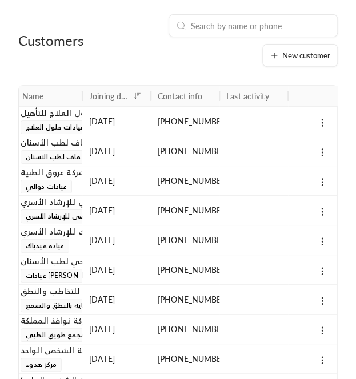
scroll to position [0, 0]
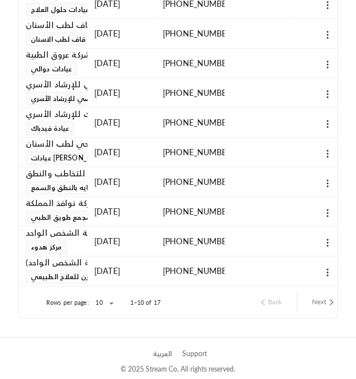
click at [307, 295] on button "Next" at bounding box center [324, 301] width 34 height 19
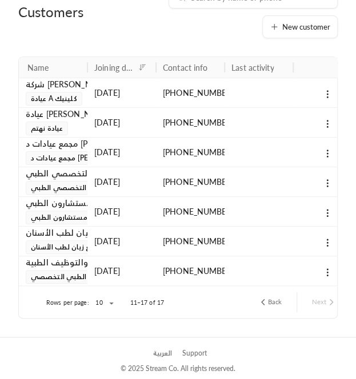
scroll to position [111, 0]
click at [275, 294] on button "Back" at bounding box center [269, 301] width 33 height 19
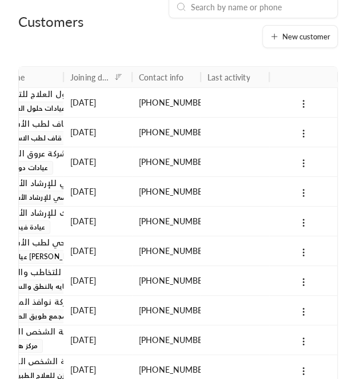
scroll to position [96, 0]
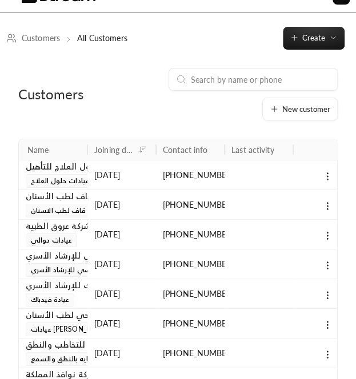
scroll to position [22, 0]
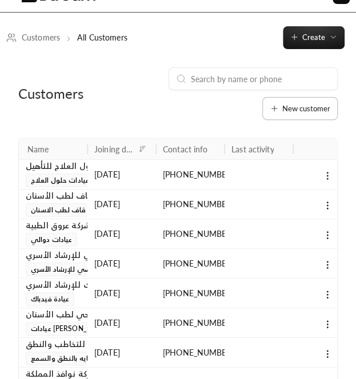
click at [319, 109] on span "New customer" at bounding box center [306, 108] width 48 height 7
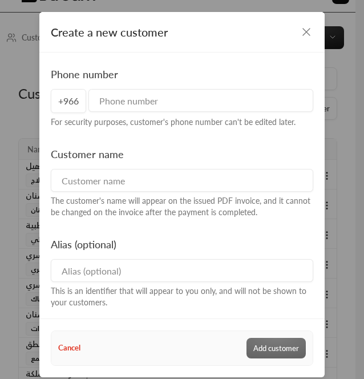
click at [110, 92] on input "tel" at bounding box center [201, 100] width 225 height 23
paste input "966558151328"
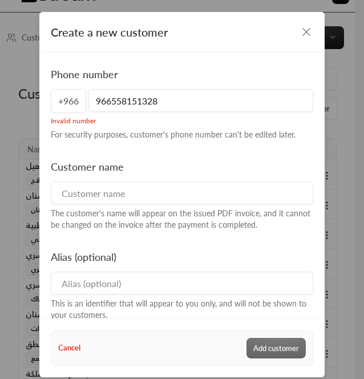
click at [105, 102] on input "966558151328" at bounding box center [201, 100] width 225 height 23
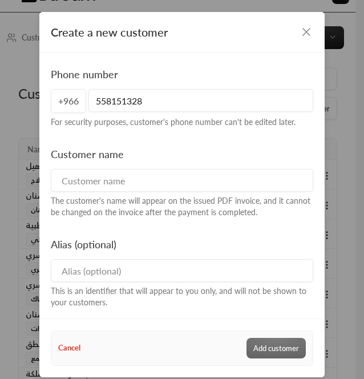
type input "558151328"
click at [173, 94] on input "558151328" at bounding box center [201, 100] width 225 height 23
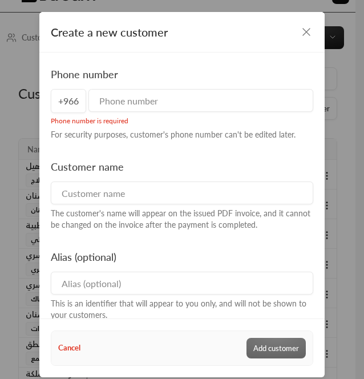
paste input "966563372452"
click at [107, 99] on input "966563372452" at bounding box center [201, 100] width 225 height 23
type input "563372452"
click at [303, 31] on icon "button" at bounding box center [306, 32] width 7 height 7
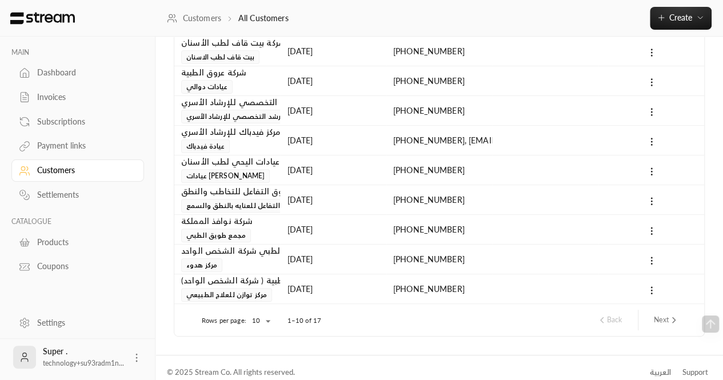
scroll to position [117, 0]
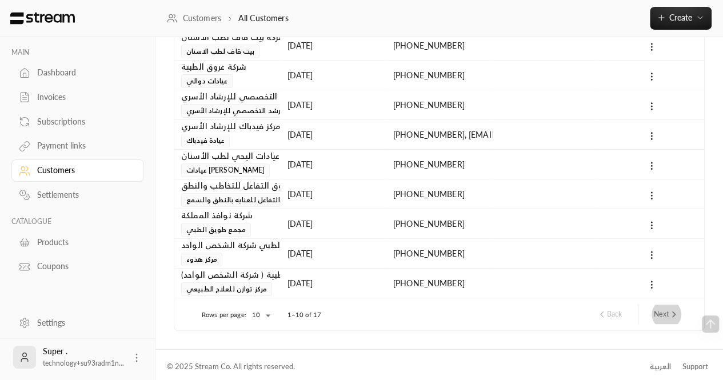
click at [355, 312] on button "Next" at bounding box center [666, 313] width 34 height 19
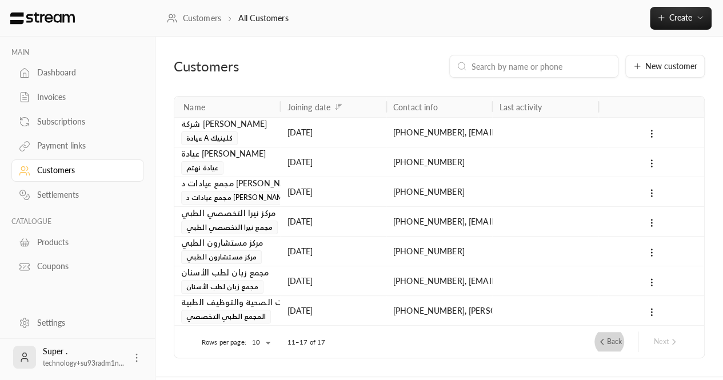
click at [355, 338] on button "Back" at bounding box center [609, 341] width 34 height 19
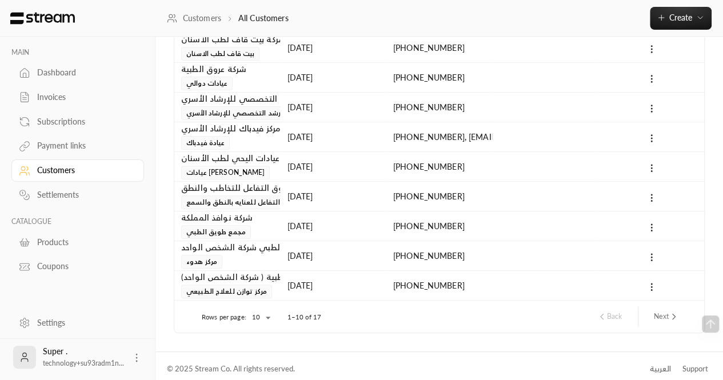
scroll to position [116, 0]
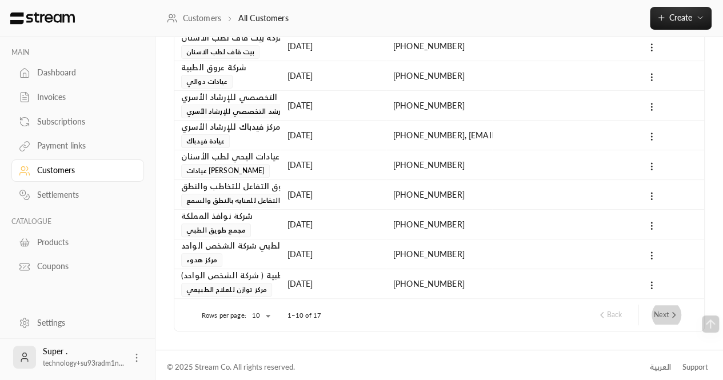
click at [355, 315] on button "Next" at bounding box center [666, 314] width 34 height 19
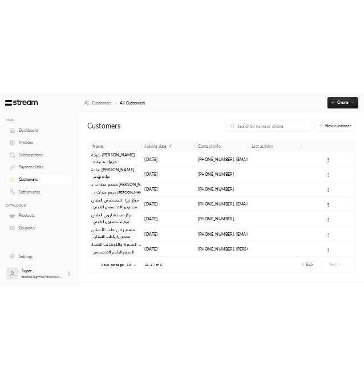
scroll to position [2, 0]
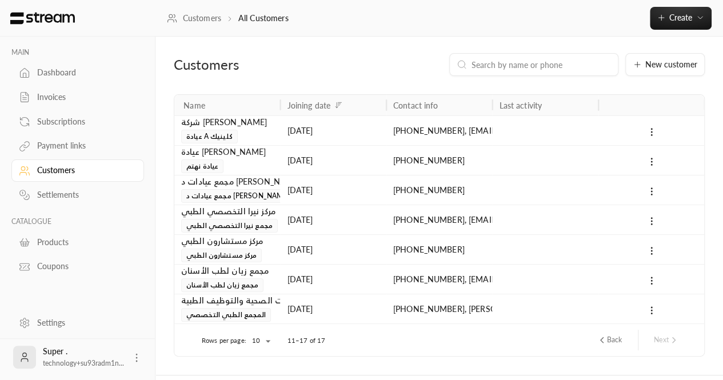
click at [220, 59] on div "Customers" at bounding box center [259, 64] width 170 height 18
click at [355, 342] on button "Back" at bounding box center [609, 339] width 34 height 19
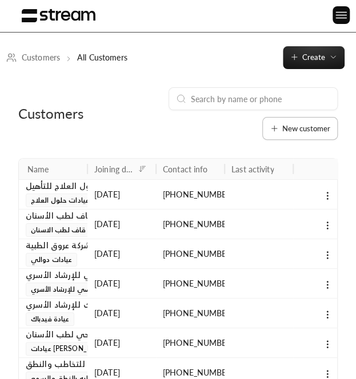
click at [303, 122] on button "New customer" at bounding box center [299, 128] width 75 height 23
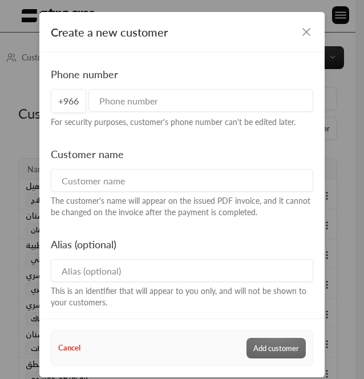
click at [133, 107] on input "tel" at bounding box center [201, 100] width 225 height 23
paste input "966563372452"
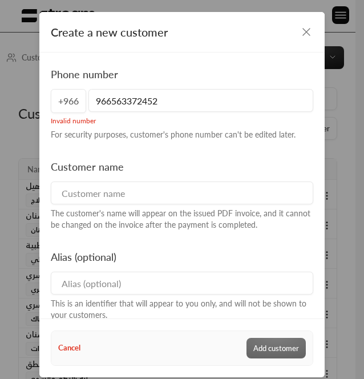
click at [105, 105] on input "966563372452" at bounding box center [201, 100] width 225 height 23
click at [186, 108] on input "563372452" at bounding box center [201, 100] width 225 height 23
type input "563372452"
click at [301, 29] on icon "button" at bounding box center [307, 32] width 14 height 14
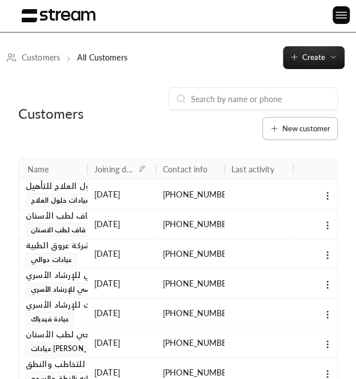
click at [287, 130] on span "New customer" at bounding box center [306, 128] width 48 height 7
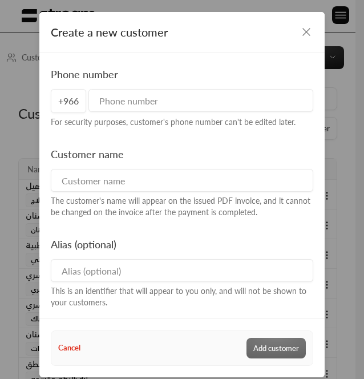
click at [227, 269] on input at bounding box center [182, 270] width 263 height 23
paste input ".مجمع الثميري الطبي الفرعين"
type input ".مجمع الثميري الطبي الفرعين"
click at [112, 179] on input at bounding box center [182, 180] width 263 height 23
paste input "مجمع الثميري الطبي"
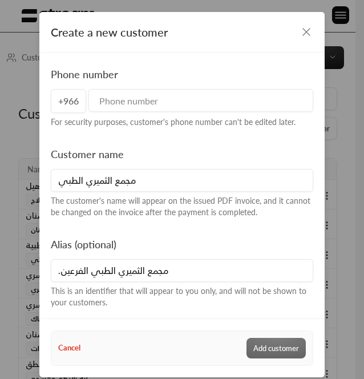
type input "مجمع الثميري الطبي"
click at [134, 111] on input "tel" at bounding box center [201, 100] width 225 height 23
click at [225, 115] on div "Phone number +966 For security purposes, customer's phone number can't be edite…" at bounding box center [182, 97] width 273 height 62
click at [197, 105] on input "tel" at bounding box center [201, 100] width 225 height 23
paste input "966558672598966596955339"
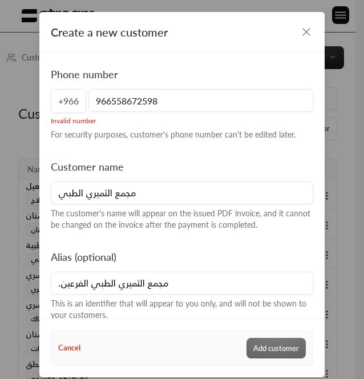
click at [108, 101] on input "966558672598" at bounding box center [201, 100] width 225 height 23
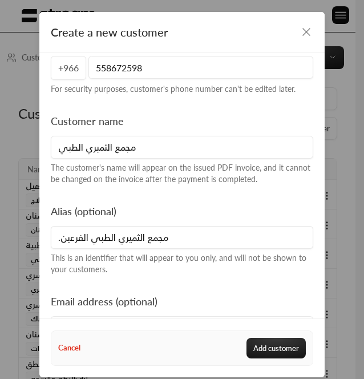
scroll to position [78, 0]
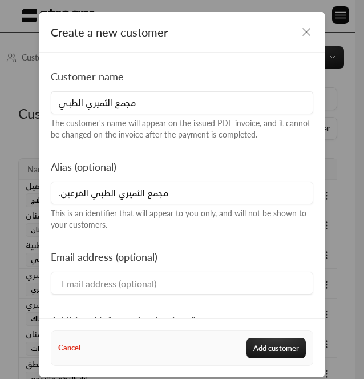
type input "558672598"
click at [119, 288] on input at bounding box center [182, 283] width 263 height 23
paste input "al.thomairyhr@gmail.com & al.thomairyhr@gmail.com"
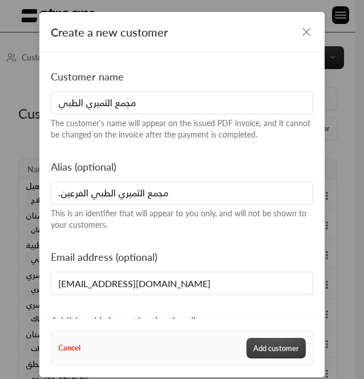
type input "al.thomairyhr@gmail.com"
click at [270, 350] on button "Add customer" at bounding box center [276, 348] width 59 height 21
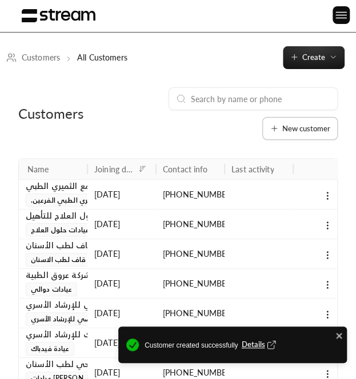
click at [287, 125] on span "New customer" at bounding box center [306, 128] width 48 height 7
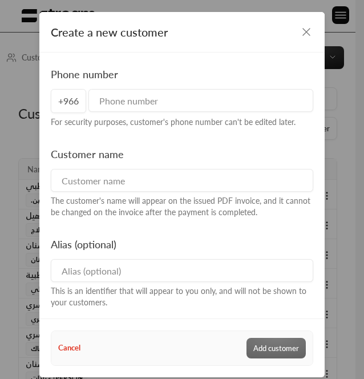
click at [145, 270] on input at bounding box center [182, 270] width 263 height 23
paste input ".مجمع الثميري الطبي الفرعين"
type input ".مجمع الثميري الطبي الفرعين"
click at [78, 187] on input at bounding box center [182, 180] width 263 height 23
click at [188, 183] on input at bounding box center [182, 180] width 263 height 23
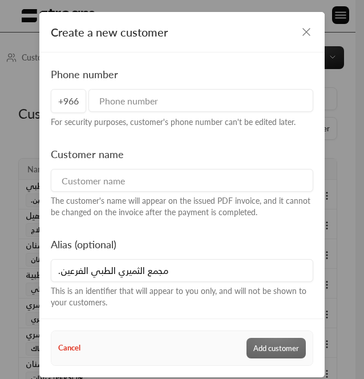
paste input "مجمع الثميري الطبي"
type input "مجمع الثميري الطبي"
click at [119, 88] on div "Phone number +966 For security purposes, customer's phone number can't be edite…" at bounding box center [182, 97] width 273 height 62
click at [198, 104] on input "tel" at bounding box center [201, 100] width 225 height 23
paste input "966558672598966596955339"
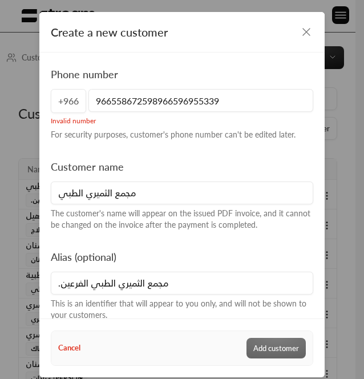
click at [170, 100] on input "966558672598966596955339" at bounding box center [201, 100] width 225 height 23
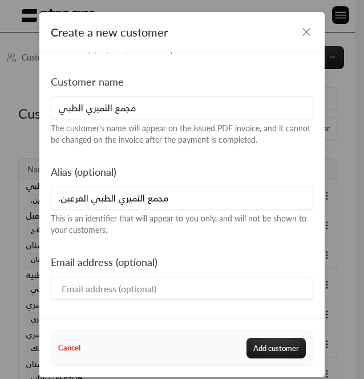
scroll to position [73, 0]
type input "596955339"
click at [165, 285] on input at bounding box center [182, 287] width 263 height 23
click at [251, 285] on input at bounding box center [182, 287] width 263 height 23
paste input "al.thomairyhr@gmail.com & al.thomairyhr@gmail.com"
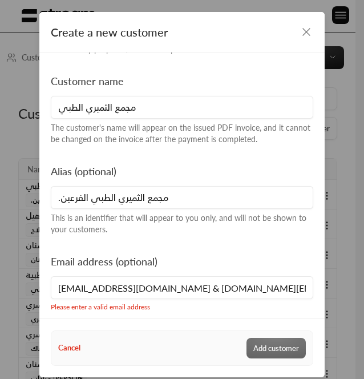
click at [161, 288] on input "al.thomairyhr@gmail.com & al.thomairyhr@gmail.com" at bounding box center [182, 287] width 263 height 23
click at [166, 287] on input "al.thomairyhr@gmail.com & al.thomairyhr@gmail.com" at bounding box center [182, 287] width 263 height 23
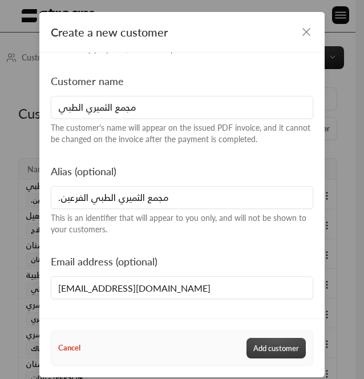
type input "al.thomairyhr@gmail.com"
click at [284, 350] on button "Add customer" at bounding box center [276, 348] width 59 height 21
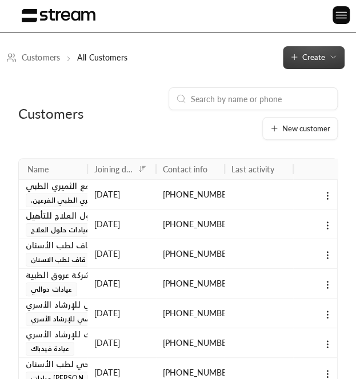
click at [303, 53] on span "Create" at bounding box center [313, 57] width 23 height 9
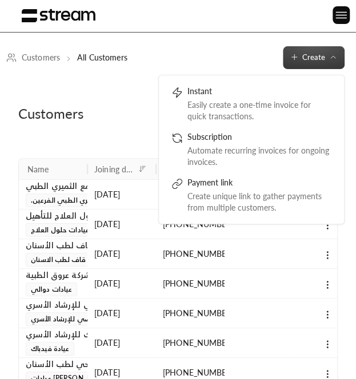
click at [128, 109] on div "New customer" at bounding box center [233, 113] width 210 height 53
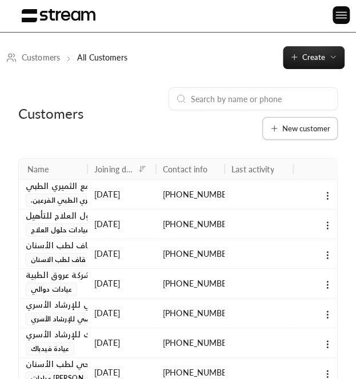
click at [278, 134] on button "New customer" at bounding box center [299, 128] width 75 height 23
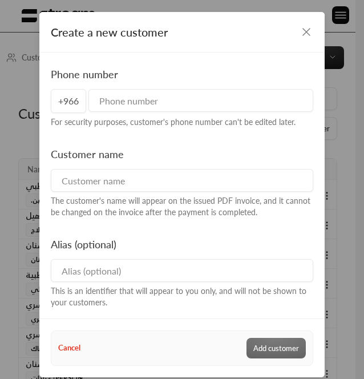
click at [101, 266] on input at bounding box center [182, 270] width 263 height 23
paste input "مجمع أفياء الطبي"
type input "مجمع أفياء الطبي"
click at [105, 187] on input at bounding box center [182, 180] width 263 height 23
click at [235, 181] on input at bounding box center [182, 180] width 263 height 23
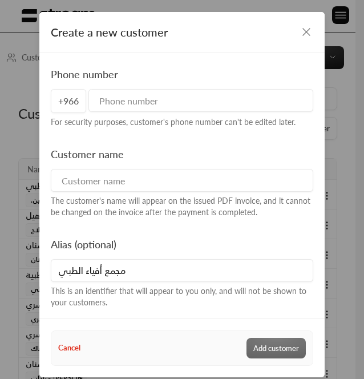
paste input "شركة ركن الحلول للمقاولات العامة شركة الشخص الواحد"
type input "شركة ركن الحلول للمقاولات العامة شركة الشخص الواحد"
click at [139, 95] on input "tel" at bounding box center [201, 100] width 225 height 23
paste input "966532602572966530455747"
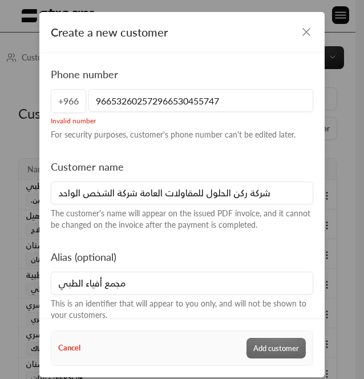
click at [113, 102] on input "966532602572966530455747" at bounding box center [201, 100] width 225 height 23
click at [106, 101] on input "966532602572966530455747" at bounding box center [201, 100] width 225 height 23
click at [227, 104] on input "532602572966530455747" at bounding box center [201, 100] width 225 height 23
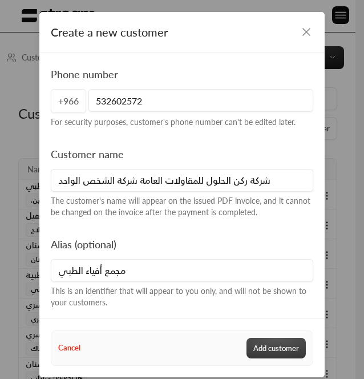
type input "532602572"
click at [279, 341] on button "Add customer" at bounding box center [276, 348] width 59 height 21
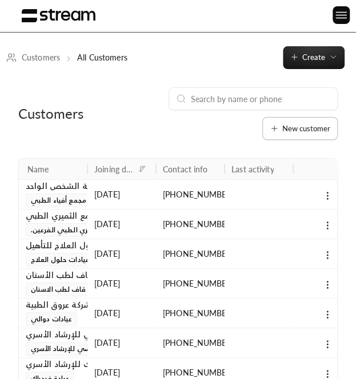
click at [294, 120] on button "New customer" at bounding box center [299, 128] width 75 height 23
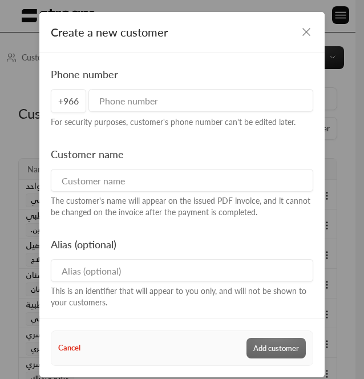
click at [201, 101] on input "tel" at bounding box center [201, 100] width 225 height 23
click at [214, 272] on input at bounding box center [182, 270] width 263 height 23
paste input "مجمع أفياء الطبي"
type input "مجمع أفياء الطبي"
click at [161, 183] on input at bounding box center [182, 180] width 263 height 23
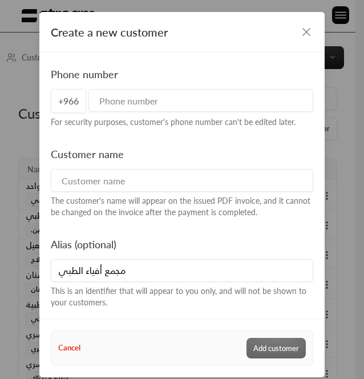
click at [77, 166] on div "Customer name The customer's name will appear on the issued PDF invoice, and it…" at bounding box center [182, 182] width 273 height 72
click at [123, 175] on input at bounding box center [182, 180] width 263 height 23
paste input "شركة ركن الحلول للمقاولات العامة شركة الشخص الواحد"
type input "شركة ركن الحلول للمقاولات العامة شركة الشخص الواحد"
click at [191, 100] on input "tel" at bounding box center [201, 100] width 225 height 23
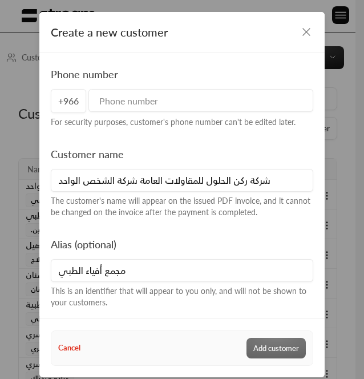
click at [211, 125] on div "For security purposes, customer's phone number can't be edited later." at bounding box center [182, 122] width 263 height 11
click at [187, 113] on div "Phone number +966 For security purposes, customer's phone number can't be edite…" at bounding box center [182, 97] width 273 height 62
click at [176, 105] on input "tel" at bounding box center [201, 100] width 225 height 23
paste input "966532602572966530455747"
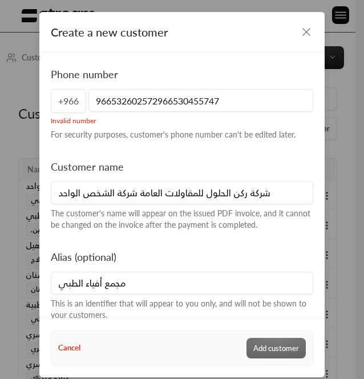
click at [152, 106] on input "966532602572966530455747" at bounding box center [201, 100] width 225 height 23
click at [153, 102] on input "966532602572966530455747" at bounding box center [201, 100] width 225 height 23
click at [168, 101] on input "966532602572966530455747" at bounding box center [201, 100] width 225 height 23
click at [170, 101] on input "966532602572966530455747" at bounding box center [201, 100] width 225 height 23
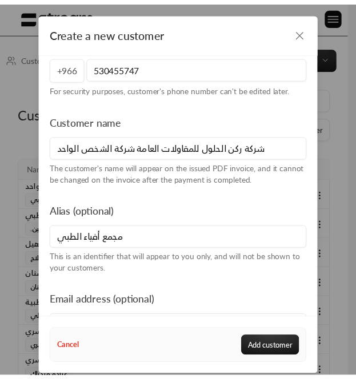
scroll to position [34, 0]
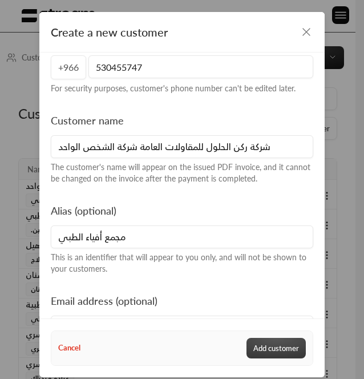
type input "530455747"
click at [268, 343] on button "Add customer" at bounding box center [276, 348] width 59 height 21
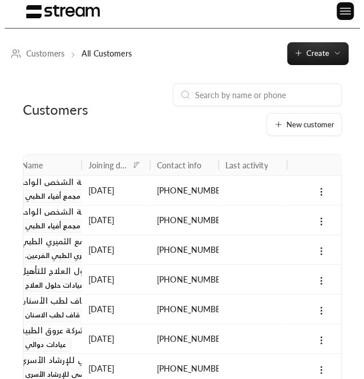
scroll to position [5, 0]
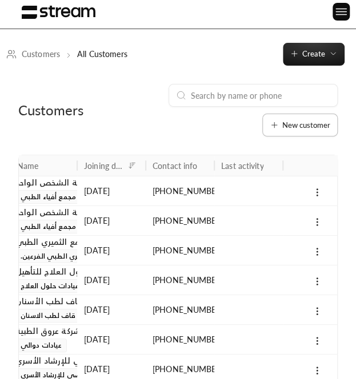
click at [293, 127] on span "New customer" at bounding box center [306, 125] width 48 height 7
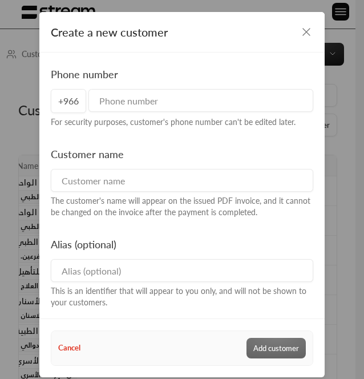
click at [196, 105] on input "tel" at bounding box center [201, 100] width 225 height 23
paste input "966558672598966596955339"
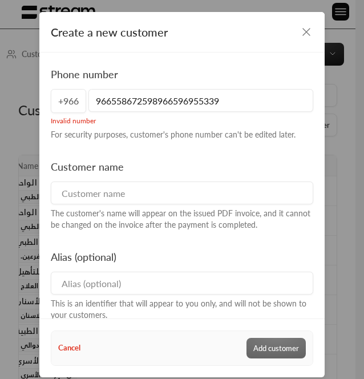
click at [170, 102] on input "966558672598966596955339" at bounding box center [201, 100] width 225 height 23
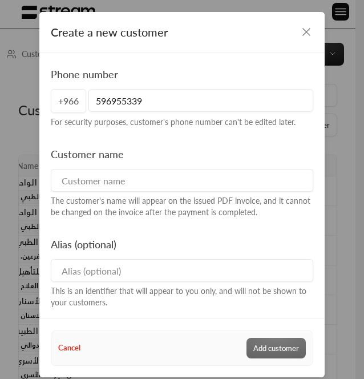
type input "596955339"
click at [180, 277] on input at bounding box center [182, 270] width 263 height 23
paste input ".مجمع الثميري الطبي الفرعين"
type input ".مجمع الثميري الطبي الفرعين"
click at [117, 181] on input at bounding box center [182, 180] width 263 height 23
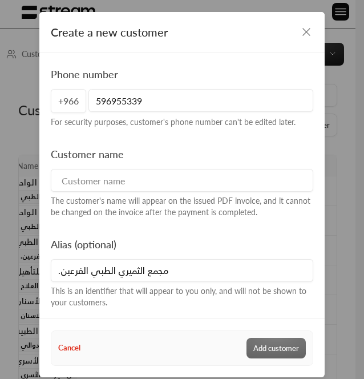
paste input "مجمع الثميري الطبي"
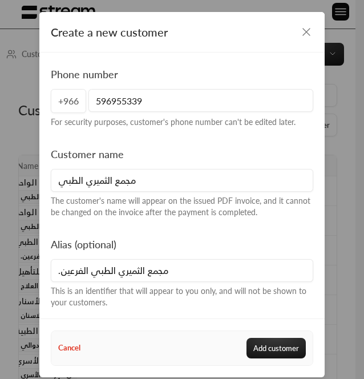
type input "مجمع الثميري الطبي"
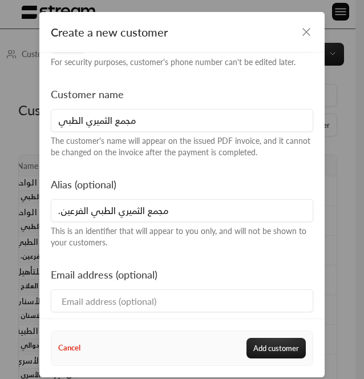
scroll to position [62, 0]
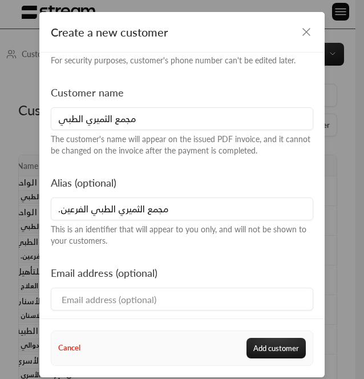
click at [122, 299] on input at bounding box center [182, 299] width 263 height 23
paste input "al.thomairyhr@gmail.com & al.thomairyhr@gmail.com"
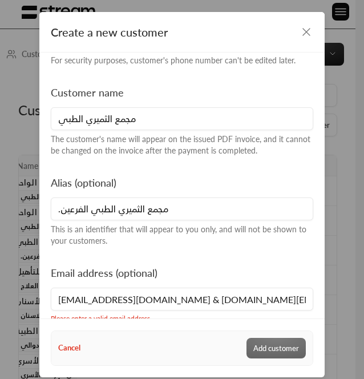
click at [168, 300] on input "al.thomairyhr@gmail.com & al.thomairyhr@gmail.com" at bounding box center [182, 299] width 263 height 23
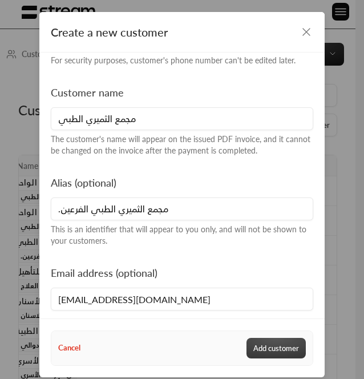
type input "al.thomairyhr@gmail.com"
click at [287, 350] on button "Add customer" at bounding box center [276, 348] width 59 height 21
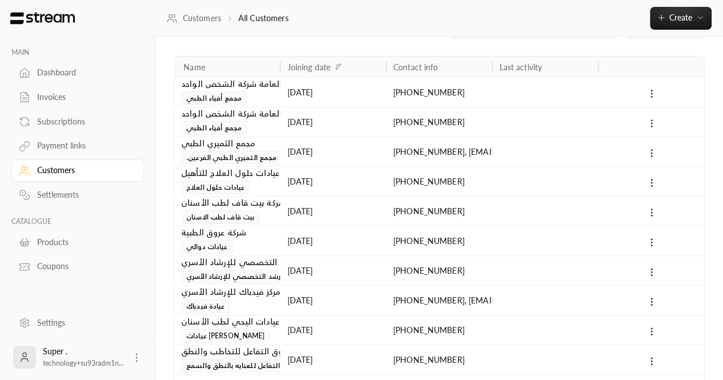
scroll to position [39, 0]
click at [355, 155] on div "[DATE]" at bounding box center [333, 152] width 92 height 29
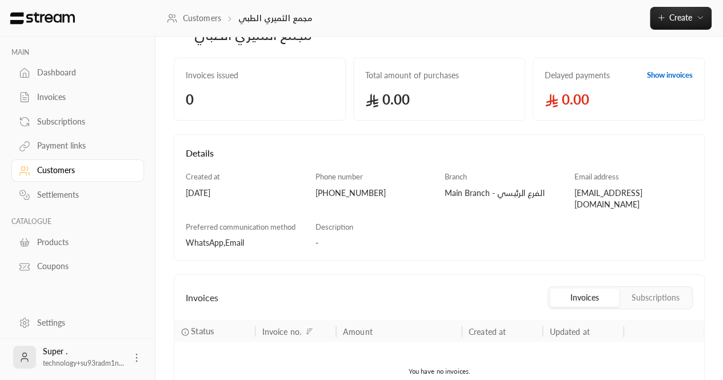
scroll to position [10, 0]
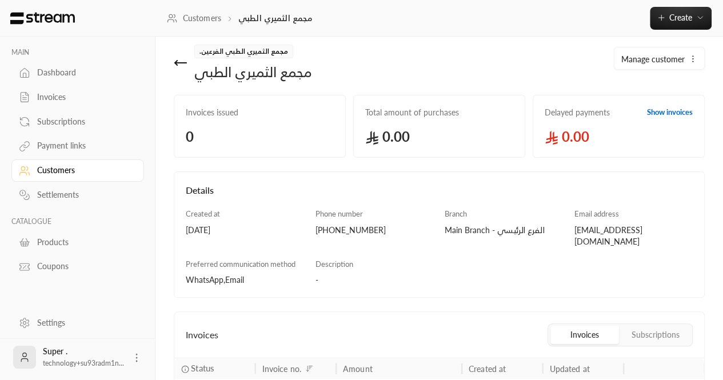
click at [184, 59] on icon at bounding box center [181, 63] width 14 height 14
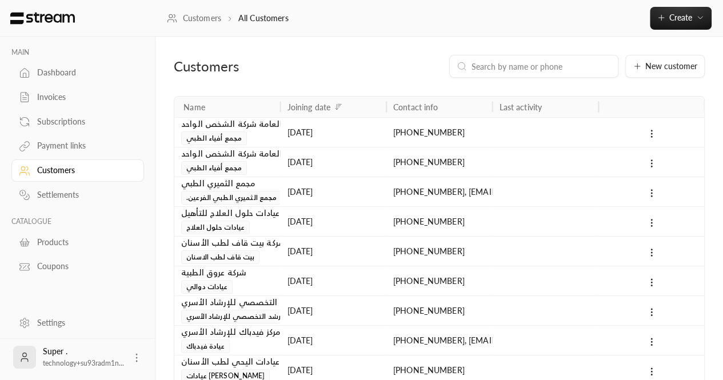
click at [355, 197] on div "+966558672598 , al.thomairyhr@gmail.com" at bounding box center [439, 192] width 106 height 30
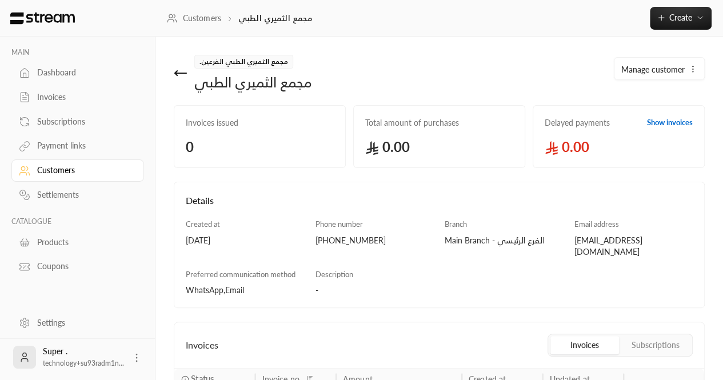
click at [177, 76] on icon at bounding box center [181, 73] width 14 height 14
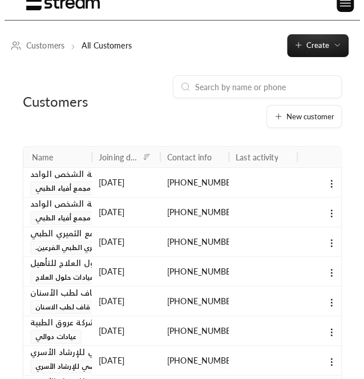
scroll to position [15, 0]
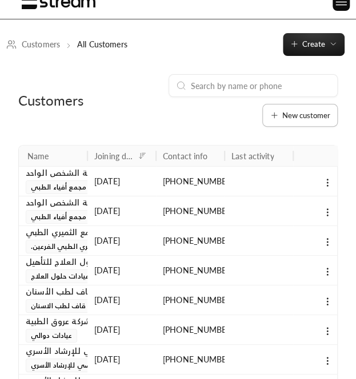
click at [294, 121] on button "New customer" at bounding box center [299, 115] width 75 height 23
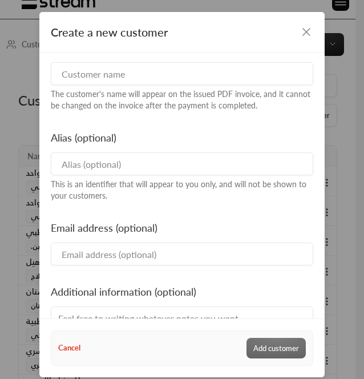
scroll to position [108, 0]
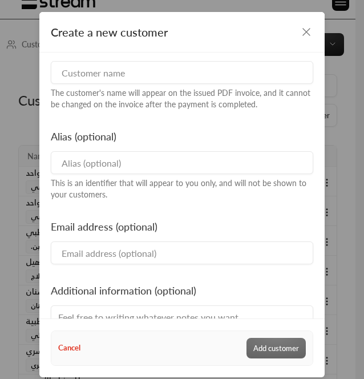
click at [134, 165] on input at bounding box center [182, 162] width 263 height 23
paste input "ميديكو"
type input "ميديكو"
click at [112, 75] on input at bounding box center [182, 72] width 263 height 23
click at [127, 72] on input at bounding box center [182, 72] width 263 height 23
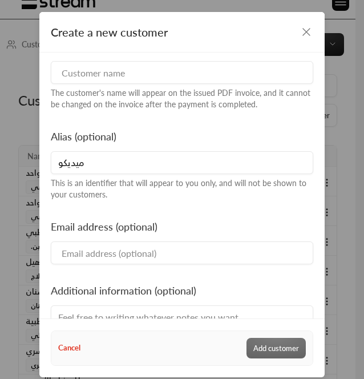
paste input "مجمع رواد الاختصاص الطبي"
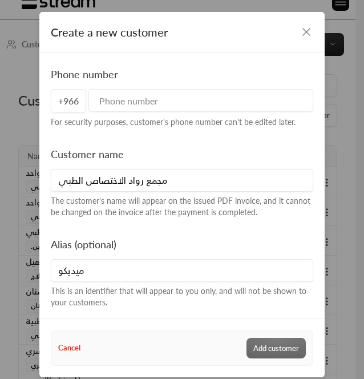
type input "مجمع رواد الاختصاص الطبي"
click at [168, 122] on div "For security purposes, customer's phone number can't be edited later." at bounding box center [182, 122] width 263 height 11
click at [158, 108] on input "tel" at bounding box center [201, 100] width 225 height 23
click at [160, 102] on input "tel" at bounding box center [201, 100] width 225 height 23
paste input "966555204901"
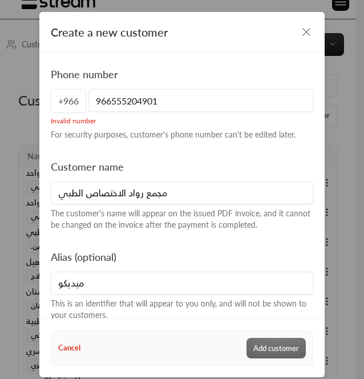
click at [106, 100] on input "966555204901" at bounding box center [201, 100] width 225 height 23
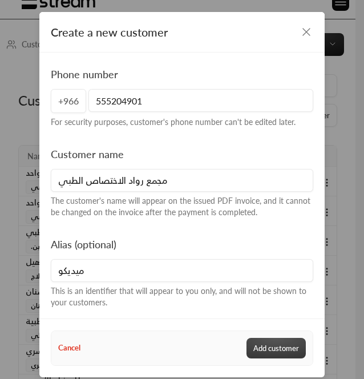
type input "555204901"
click at [265, 343] on button "Add customer" at bounding box center [276, 348] width 59 height 21
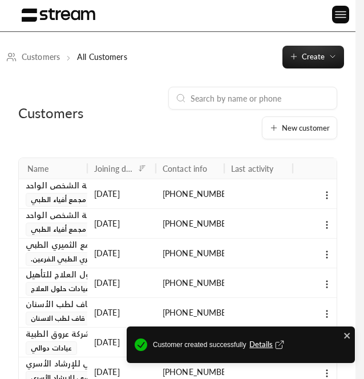
scroll to position [15, 0]
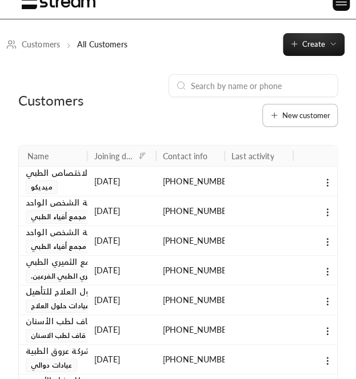
click at [296, 119] on span "New customer" at bounding box center [306, 115] width 48 height 7
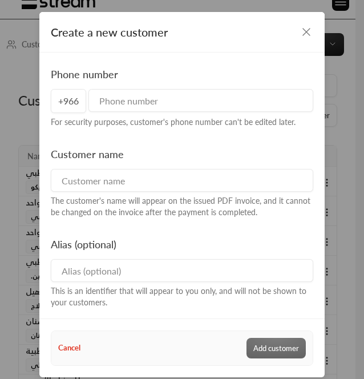
click at [100, 271] on input at bounding box center [182, 270] width 263 height 23
paste input "عيادات رانس فرع الربيع"
type input "عيادات رانس فرع الربيع"
click at [85, 182] on input at bounding box center [182, 180] width 263 height 23
click at [155, 179] on input at bounding box center [182, 180] width 263 height 23
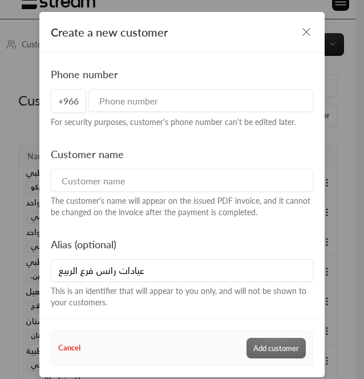
paste input "شركة الجمال والصحة الطبية"
type input "شركة الجمال والصحة الطبية"
click at [151, 99] on input "tel" at bounding box center [201, 100] width 225 height 23
paste input "966556580070"
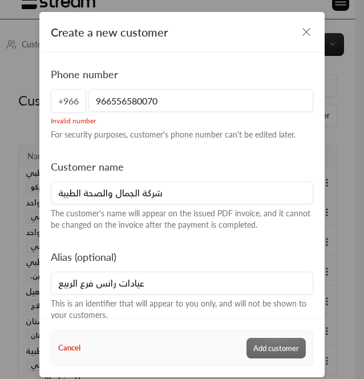
click at [107, 106] on input "966556580070" at bounding box center [201, 100] width 225 height 23
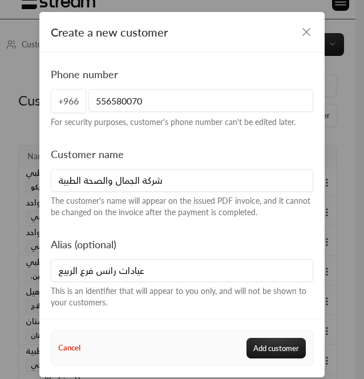
click at [199, 109] on input "556580070" at bounding box center [201, 100] width 225 height 23
type input "556580070"
click at [57, 274] on input "عيادات رانس فرع الربيع" at bounding box center [182, 270] width 263 height 23
click at [51, 274] on input "عيادات رانس فرع الربيع" at bounding box center [182, 270] width 263 height 23
type input "عيادات رانس فرع الربيع"
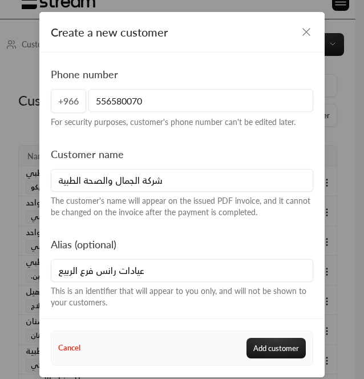
scroll to position [75, 0]
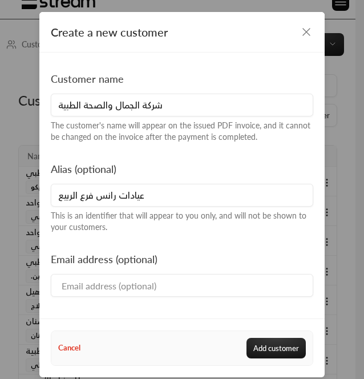
click at [131, 271] on div "Email address (optional)" at bounding box center [182, 274] width 273 height 46
click at [118, 284] on input at bounding box center [182, 285] width 263 height 23
paste input "a.altawill@ranceclinic.org"
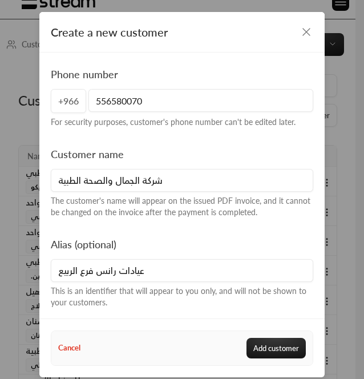
type input "a.altawill@ranceclinic.org"
click at [138, 268] on input "عيادات رانس فرع الربيع" at bounding box center [182, 270] width 263 height 23
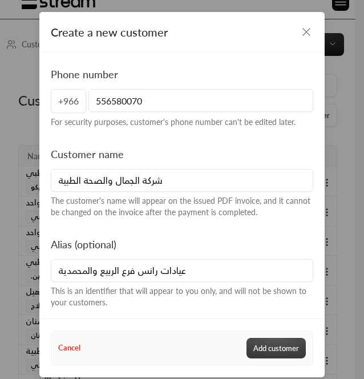
type input "عيادات رانس فرع الربيع والمحمدية"
click at [274, 343] on button "Add customer" at bounding box center [276, 348] width 59 height 21
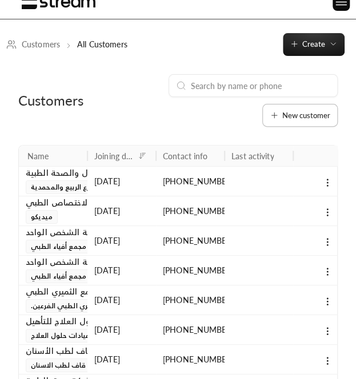
click at [316, 121] on button "New customer" at bounding box center [299, 115] width 75 height 23
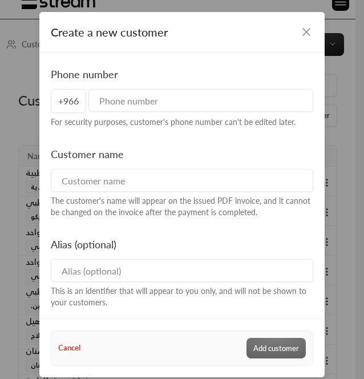
click at [181, 278] on input at bounding box center [182, 270] width 263 height 23
paste input "مجمع عيادات فور وايز للعلاج الطبيعي"
type input "مجمع عيادات فور وايز للعلاج الطبيعي"
click at [210, 166] on div "Customer name The customer's name will appear on the issued PDF invoice, and it…" at bounding box center [182, 182] width 273 height 72
click at [178, 203] on div "The customer's name will appear on the issued PDF invoice, and it cannot be cha…" at bounding box center [182, 206] width 263 height 23
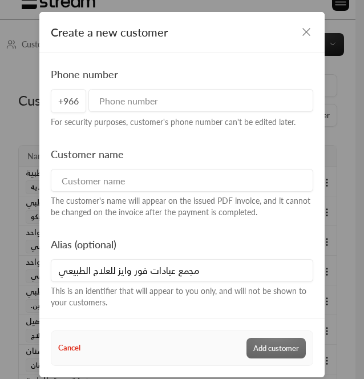
click at [136, 171] on input at bounding box center [182, 180] width 263 height 23
paste input "شركة أصول التميز الطبية"
type input "شركة أصول التميز الطبية"
click at [175, 106] on input "tel" at bounding box center [201, 100] width 225 height 23
paste input "05660038880549271462"
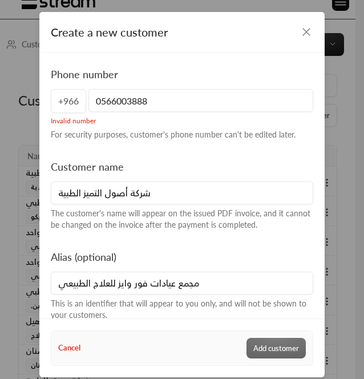
click at [101, 98] on input "0566003888" at bounding box center [201, 100] width 225 height 23
click at [99, 98] on input "0566003888" at bounding box center [201, 100] width 225 height 23
click at [97, 99] on input "0566003888" at bounding box center [201, 100] width 225 height 23
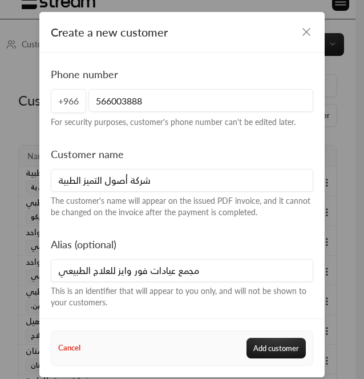
scroll to position [14, 0]
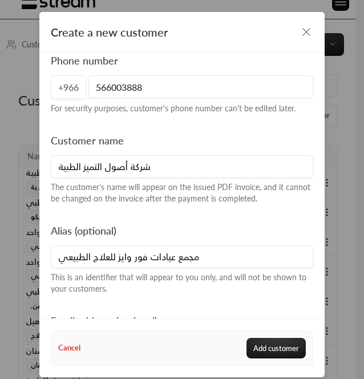
type input "566003888"
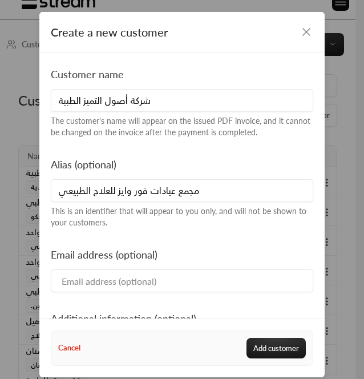
scroll to position [83, 0]
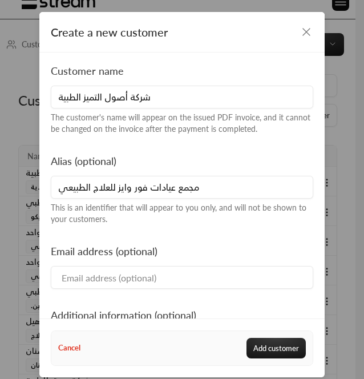
click at [204, 268] on input at bounding box center [182, 277] width 263 height 23
paste input "alobayyd@4wayscenter.com & finance@4wayscenter.com"
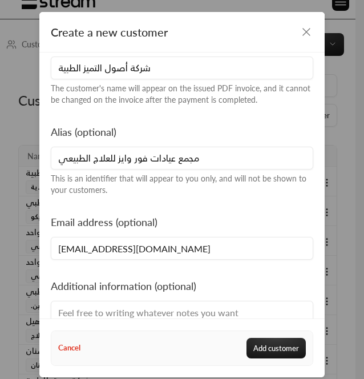
scroll to position [113, 0]
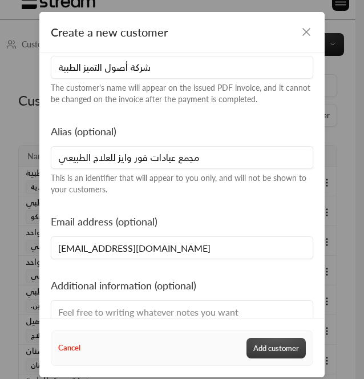
type input "alobayyd@4wayscenter.com"
click at [271, 347] on button "Add customer" at bounding box center [276, 348] width 59 height 21
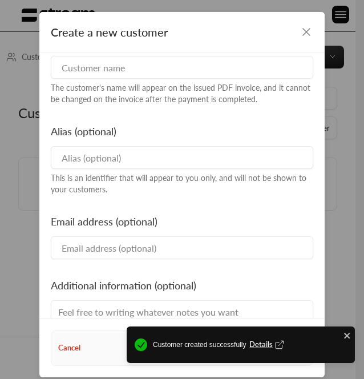
scroll to position [15, 0]
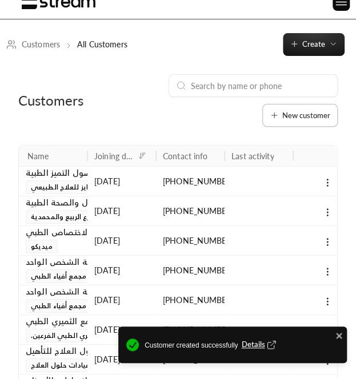
click at [298, 106] on button "New customer" at bounding box center [299, 115] width 75 height 23
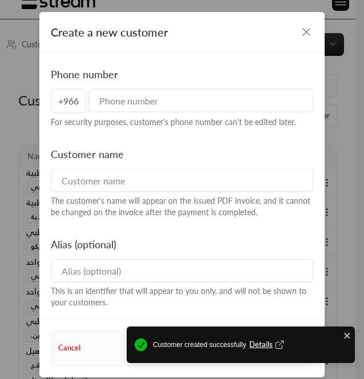
click at [196, 274] on input at bounding box center [182, 270] width 263 height 23
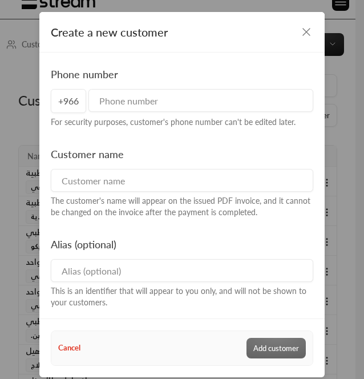
paste input "مجمع عيادات فور وايز للعلاج الطبيعي"
type input "مجمع عيادات فور وايز للعلاج الطبيعي"
click at [233, 182] on input at bounding box center [182, 180] width 263 height 23
paste input "شركة أصول التميز الطبية"
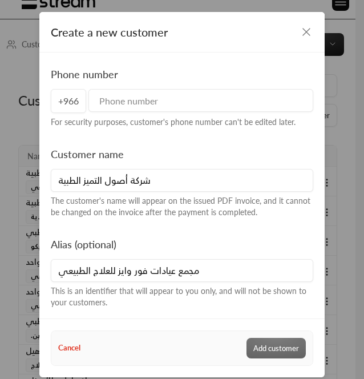
type input "شركة أصول التميز الطبية"
click at [144, 98] on input "tel" at bounding box center [201, 100] width 225 height 23
click at [191, 109] on input "tel" at bounding box center [201, 100] width 225 height 23
paste input "05660038880549271462"
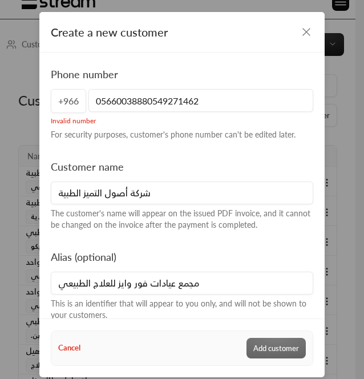
click at [142, 101] on input "05660038880549271462" at bounding box center [201, 100] width 225 height 23
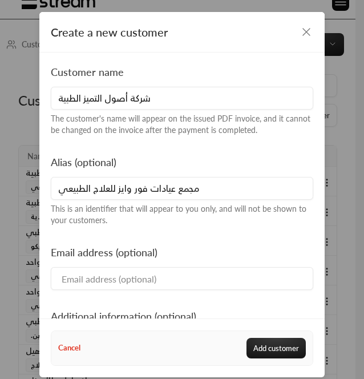
scroll to position [82, 0]
type input "549271462"
click at [161, 272] on input at bounding box center [182, 279] width 263 height 23
click at [115, 276] on input at bounding box center [182, 279] width 263 height 23
paste input "alobayyd@4wayscenter.com & finance@4wayscenter.com"
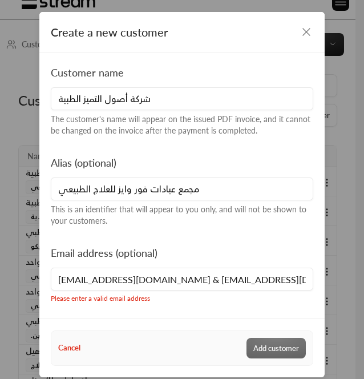
click at [178, 278] on input "alobayyd@4wayscenter.com & finance@4wayscenter.com" at bounding box center [182, 279] width 263 height 23
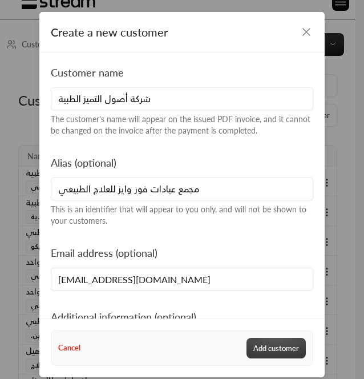
type input "finance@4wayscenter.com"
click at [286, 348] on button "Add customer" at bounding box center [276, 348] width 59 height 21
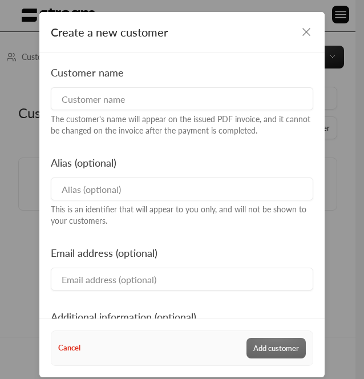
scroll to position [15, 0]
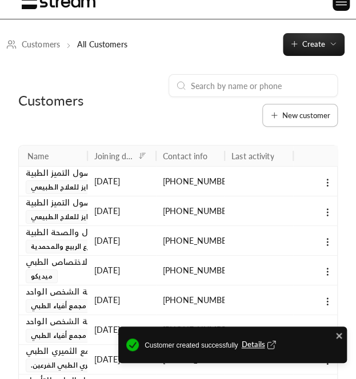
click at [303, 121] on button "New customer" at bounding box center [299, 115] width 75 height 23
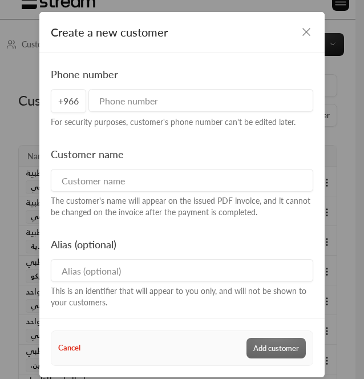
click at [192, 258] on div "Alias (optional) This is an identifier that will appear to you only, and will n…" at bounding box center [182, 272] width 273 height 72
click at [169, 269] on input at bounding box center [182, 270] width 263 height 23
paste input "مركز السمو للتاهيل والعلاج الطبيعي"
type input "مركز السمو للتاهيل والعلاج الطبيعي"
click at [120, 188] on input at bounding box center [182, 180] width 263 height 23
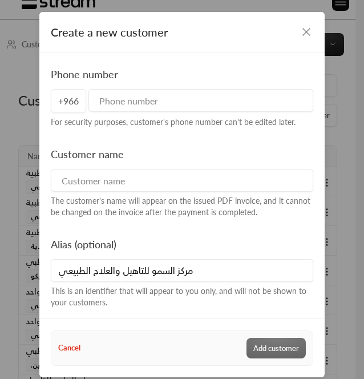
click at [234, 191] on input at bounding box center [182, 180] width 263 height 23
paste input "مركز السمو للتاهيل والعلاج الطبيعي - التعاون"
type input "مركز السمو للتاهيل والعلاج الطبيعي - التعاون"
click at [161, 100] on input "tel" at bounding box center [201, 100] width 225 height 23
paste input "966555499209"
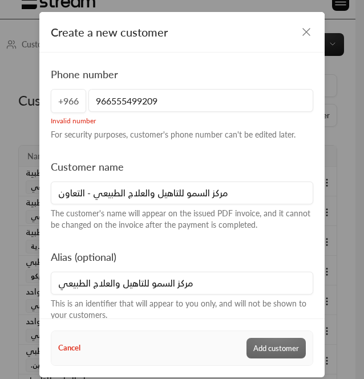
click at [108, 102] on input "966555499209" at bounding box center [201, 100] width 225 height 23
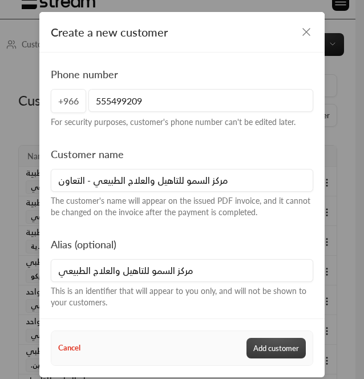
type input "555499209"
click at [294, 350] on button "Add customer" at bounding box center [276, 348] width 59 height 21
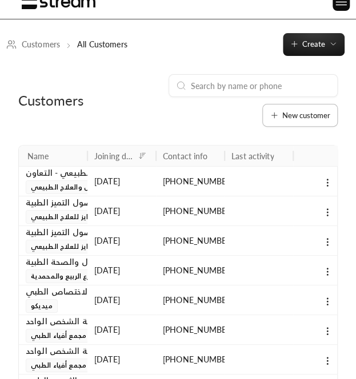
click at [287, 121] on button "New customer" at bounding box center [299, 115] width 75 height 23
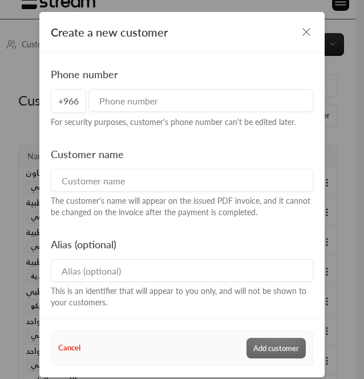
click at [162, 278] on input at bounding box center [182, 270] width 263 height 23
paste input "شركة وكزه للخدمات الطبيه-Cell Fitness"
type input "شركة وكزه للخدمات الطبيه-Cell Fitness"
click at [125, 180] on input at bounding box center [182, 180] width 263 height 23
click at [127, 178] on input at bounding box center [182, 180] width 263 height 23
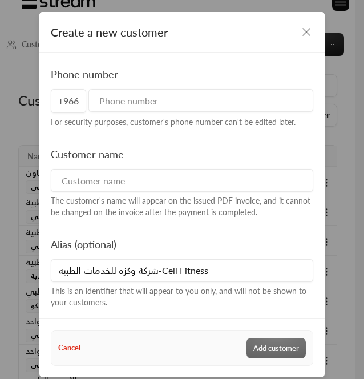
paste input "شركة وكزة للخدمات الطبية"
type input "شركة وكزة للخدمات الطبية"
click at [150, 95] on input "tel" at bounding box center [201, 100] width 225 height 23
click at [203, 98] on input "tel" at bounding box center [201, 100] width 225 height 23
paste input "966506100900"
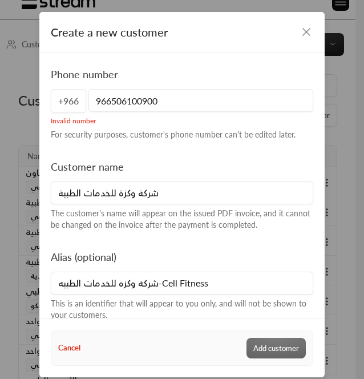
click at [108, 102] on input "966506100900" at bounding box center [201, 100] width 225 height 23
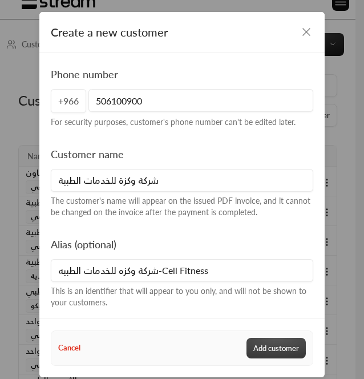
type input "506100900"
click at [280, 339] on button "Add customer" at bounding box center [276, 348] width 59 height 21
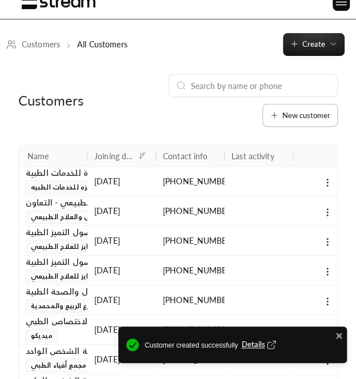
click at [306, 113] on span "New customer" at bounding box center [306, 115] width 48 height 7
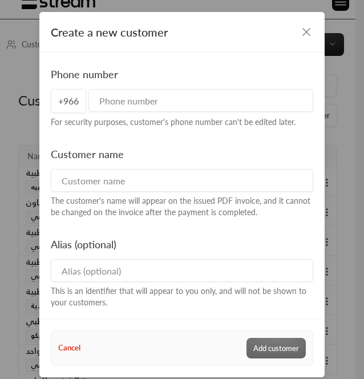
click at [196, 280] on input at bounding box center [182, 270] width 263 height 23
paste input "عيادات انسي"
type input "عيادات انسي"
click at [130, 191] on div "Customer name The customer's name will appear on the issued PDF invoice, and it…" at bounding box center [182, 182] width 273 height 72
click at [130, 184] on input at bounding box center [182, 180] width 263 height 23
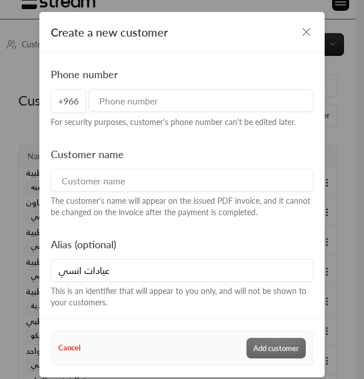
click at [219, 183] on input at bounding box center [182, 180] width 263 height 23
paste input "شركة أنسي الطبية شركة الشخص الواحد"
type input "شركة أنسي الطبية شركة الشخص الواحد"
click at [166, 98] on input "tel" at bounding box center [201, 100] width 225 height 23
paste input "96654255055496654262729"
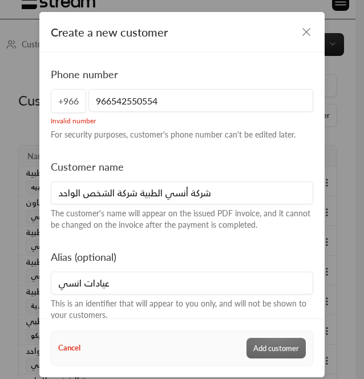
click at [106, 102] on input "966542550554" at bounding box center [201, 100] width 225 height 23
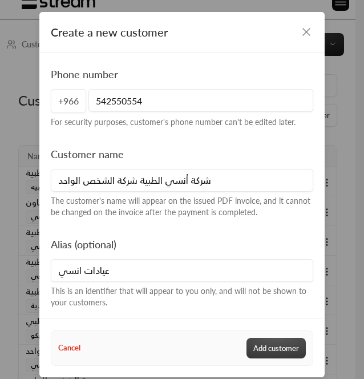
type input "542550554"
click at [270, 343] on button "Add customer" at bounding box center [276, 348] width 59 height 21
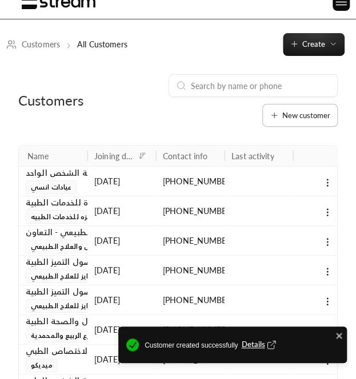
click at [271, 115] on icon at bounding box center [274, 115] width 9 height 9
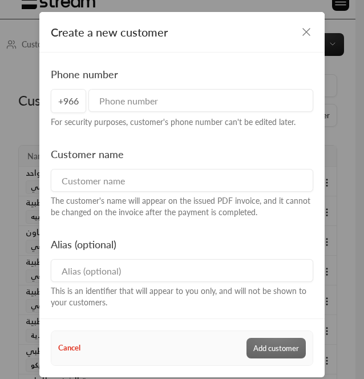
click at [218, 271] on input at bounding box center [182, 270] width 263 height 23
paste input "عيادات انسي"
type input "عيادات انسي"
click at [138, 179] on input at bounding box center [182, 180] width 263 height 23
click at [173, 187] on input at bounding box center [182, 180] width 263 height 23
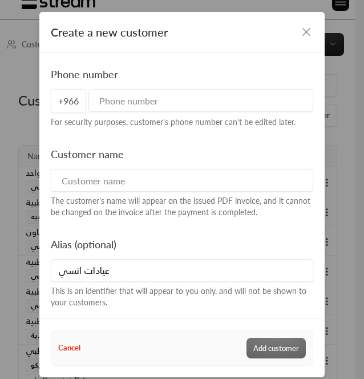
paste input "شركة أنسي الطبية شركة الشخص الواحد"
type input "شركة أنسي الطبية شركة الشخص الواحد"
click at [158, 86] on div "Phone number +966 For security purposes, customer's phone number can't be edite…" at bounding box center [182, 97] width 273 height 62
click at [146, 95] on input "tel" at bounding box center [201, 100] width 225 height 23
paste input "96654255055496654262729"
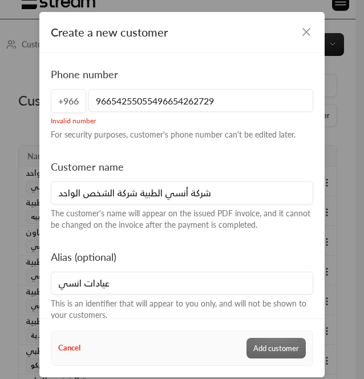
click at [174, 101] on input "96654255055496654262729" at bounding box center [201, 100] width 225 height 23
click at [173, 101] on input "96654255055496654262729" at bounding box center [201, 100] width 225 height 23
type input "96654255055496654262729"
click at [300, 35] on icon "button" at bounding box center [307, 32] width 14 height 14
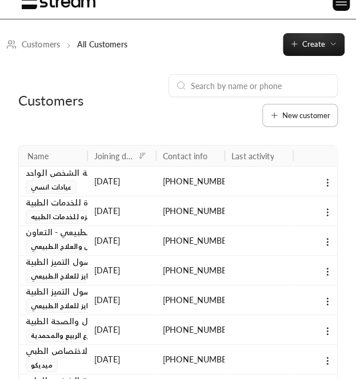
click at [291, 122] on button "New customer" at bounding box center [299, 115] width 75 height 23
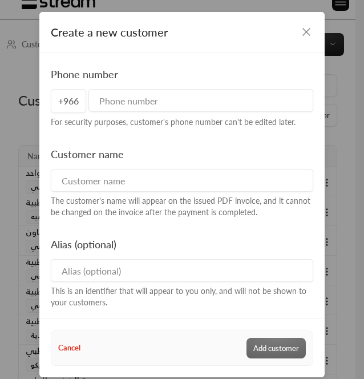
click at [156, 279] on input at bounding box center [182, 270] width 263 height 23
paste input "مجمع عيادات دار العرب الطبية"
type input "مجمع عيادات دار العرب الطبية"
click at [123, 186] on input at bounding box center [182, 180] width 263 height 23
click at [243, 188] on input at bounding box center [182, 180] width 263 height 23
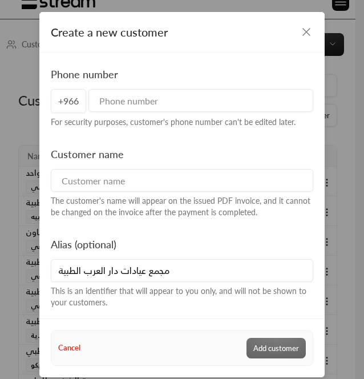
paste input "مجمع عيادات دار العرب الطبية"
type input "مجمع عيادات دار العرب الطبية"
click at [129, 86] on div "Phone number +966 For security purposes, customer's phone number can't be edite…" at bounding box center [182, 97] width 273 height 62
click at [162, 97] on input "tel" at bounding box center [201, 100] width 225 height 23
click at [166, 99] on input "tel" at bounding box center [201, 100] width 225 height 23
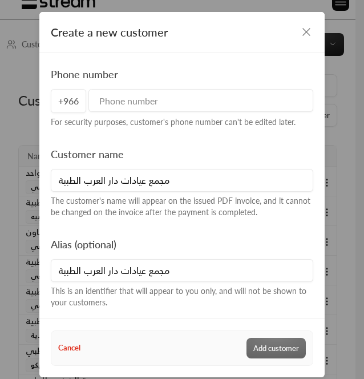
paste input "966561900999966594129370"
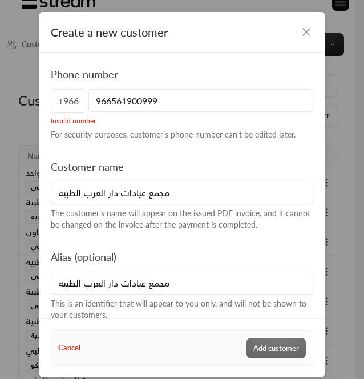
click at [107, 102] on input "966561900999" at bounding box center [201, 100] width 225 height 23
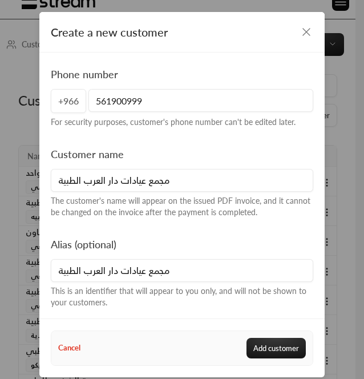
type input "561900999"
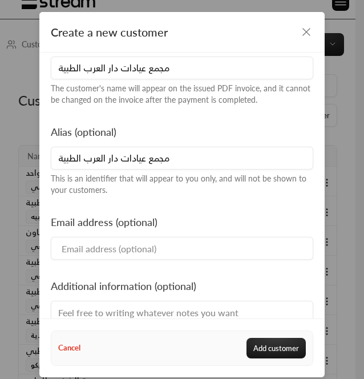
scroll to position [113, 0]
click at [147, 253] on input at bounding box center [182, 247] width 263 height 23
paste input "asaad@amd.com.sa & atef@amd.com.sa"
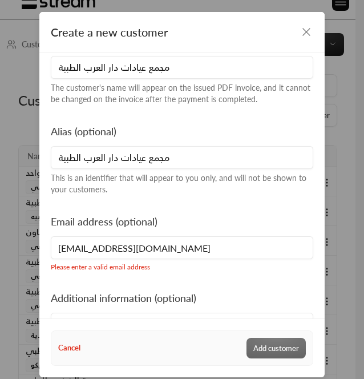
click at [73, 254] on input "asaad@amd.com.ss" at bounding box center [182, 247] width 263 height 23
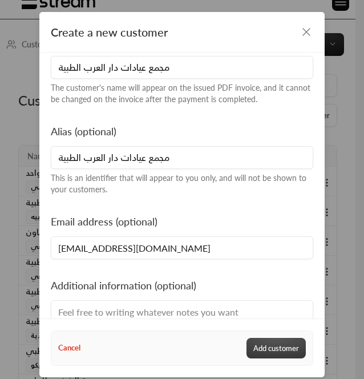
type input "asaad@amd.com.ss"
click at [263, 351] on button "Add customer" at bounding box center [276, 348] width 59 height 21
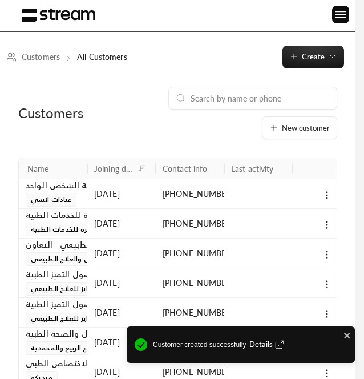
scroll to position [15, 0]
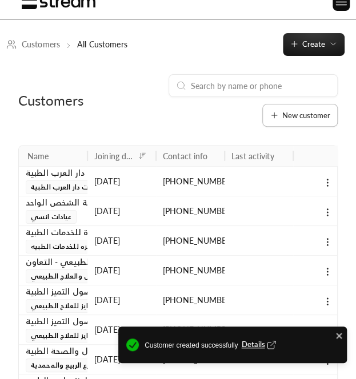
click at [296, 116] on span "New customer" at bounding box center [306, 115] width 48 height 7
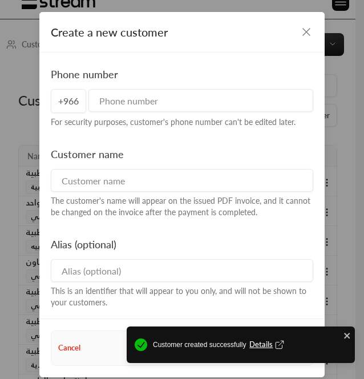
click at [228, 278] on input at bounding box center [182, 270] width 263 height 23
paste input "مجمع عيادات دار العرب الطبية"
type input "مجمع عيادات دار العرب الطبية"
click at [151, 169] on input at bounding box center [182, 180] width 263 height 23
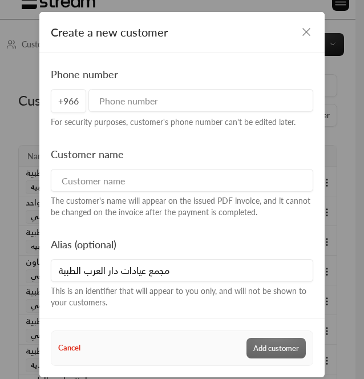
click at [252, 194] on div "Customer name The customer's name will appear on the issued PDF invoice, and it…" at bounding box center [182, 182] width 273 height 72
click at [198, 170] on input at bounding box center [182, 180] width 263 height 23
paste input "مجمع عيادات دار العرب الطبية"
type input "مجمع عيادات دار العرب الطبية"
click at [157, 96] on input "tel" at bounding box center [201, 100] width 225 height 23
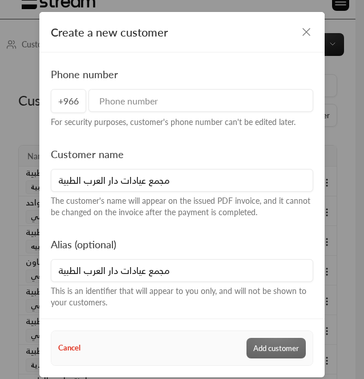
click at [177, 105] on input "tel" at bounding box center [201, 100] width 225 height 23
paste input "966561900999966594129370"
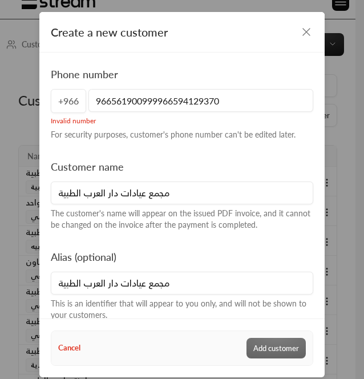
click at [171, 101] on input "966561900999966594129370" at bounding box center [201, 100] width 225 height 23
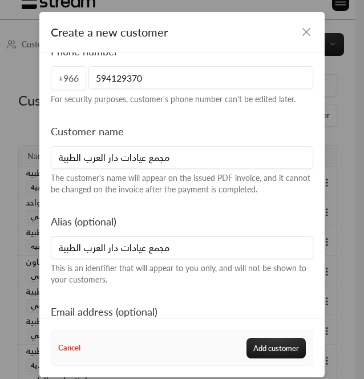
scroll to position [26, 0]
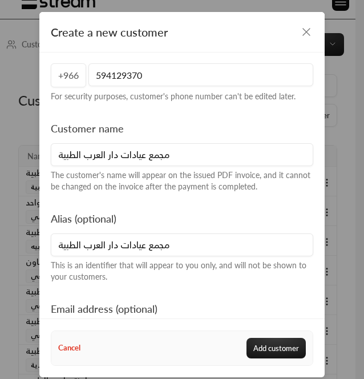
type input "594129370"
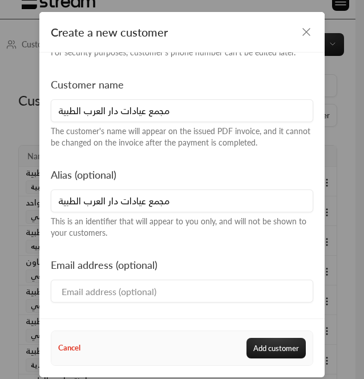
scroll to position [70, 0]
click at [171, 287] on input at bounding box center [182, 290] width 263 height 23
paste input "asaad@amd.com.sa & atef@amd.com.sa"
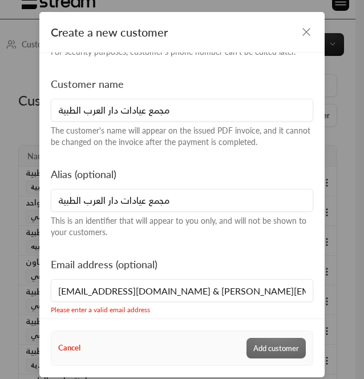
click at [145, 293] on input "asaad@amd.com.sa & atef@amd.com.sa" at bounding box center [182, 290] width 263 height 23
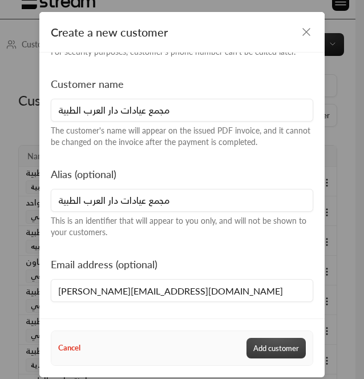
type input "atef@amd.com.sa"
click at [266, 338] on button "Add customer" at bounding box center [276, 348] width 59 height 21
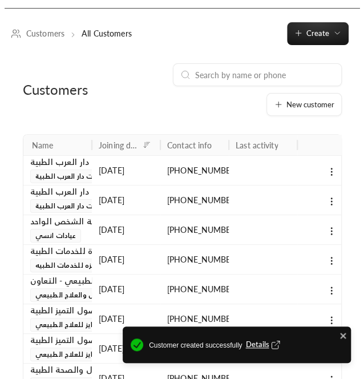
scroll to position [26, 0]
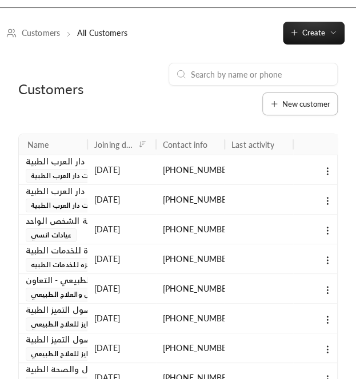
click at [318, 115] on button "New customer" at bounding box center [299, 104] width 75 height 23
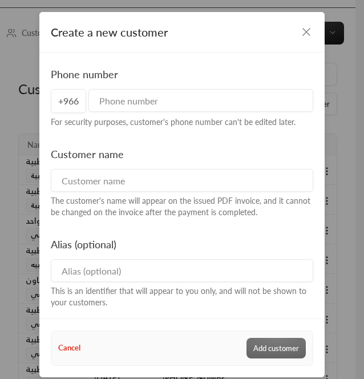
click at [150, 260] on input at bounding box center [182, 270] width 263 height 23
paste input "نو فيلتر - يشفين كلينك"
type input "نو فيلتر - يشفين كلينك"
click at [143, 175] on input at bounding box center [182, 180] width 263 height 23
paste input "شركة تأثير الإدارة الطبية شخص واحد"
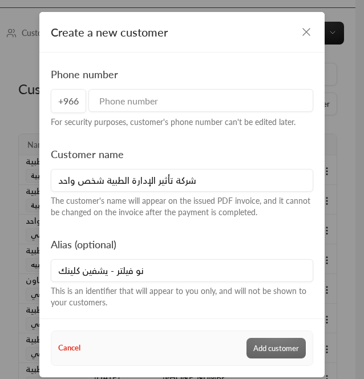
type input "شركة تأثير الإدارة الطبية شخص واحد"
click at [134, 113] on div "+966" at bounding box center [182, 101] width 263 height 24
click at [130, 102] on input "tel" at bounding box center [201, 100] width 225 height 23
paste input "966546601304"
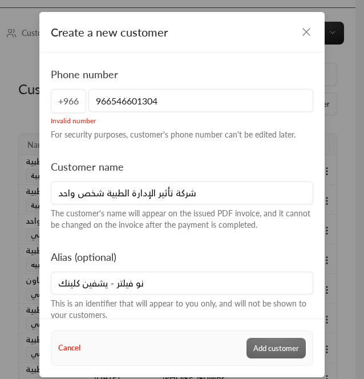
click at [105, 102] on input "966546601304" at bounding box center [201, 100] width 225 height 23
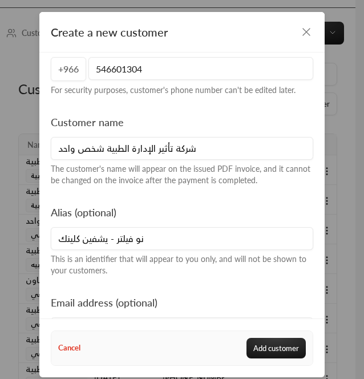
scroll to position [70, 0]
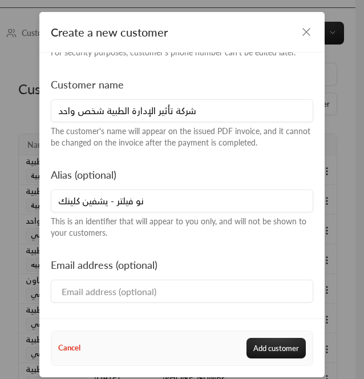
type input "546601304"
click at [137, 292] on input at bounding box center [182, 291] width 263 height 23
click at [184, 284] on input at bounding box center [182, 291] width 263 height 23
paste input "Admin@immcksa.com"
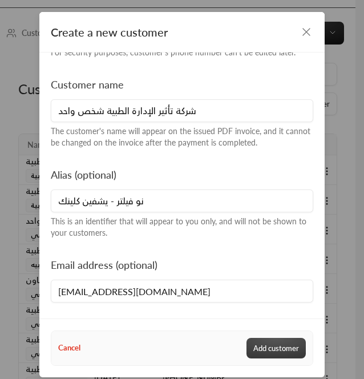
type input "Admin@immcksa.com"
click at [252, 344] on button "Add customer" at bounding box center [276, 348] width 59 height 21
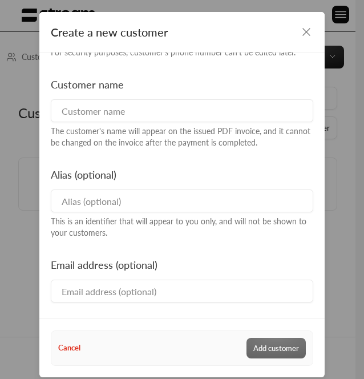
scroll to position [26, 0]
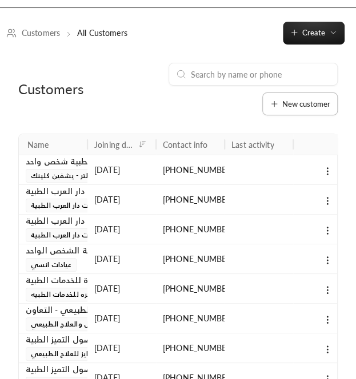
click at [308, 104] on span "New customer" at bounding box center [306, 104] width 48 height 7
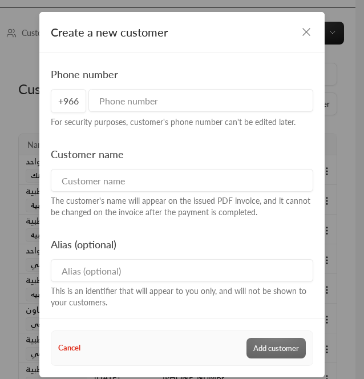
click at [125, 282] on input at bounding box center [182, 270] width 263 height 23
paste input "عيادات تصميم الإبتسامة"
type input "عيادات تصميم الإبتسامة"
click at [143, 179] on input at bounding box center [182, 180] width 263 height 23
paste input "شركة تصميم البسمة المحدودة"
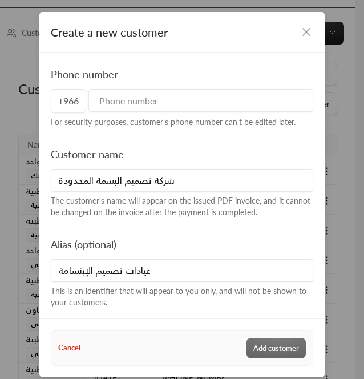
type input "شركة تصميم البسمة المحدودة"
click at [121, 107] on input "tel" at bounding box center [201, 100] width 225 height 23
paste input "966558151328"
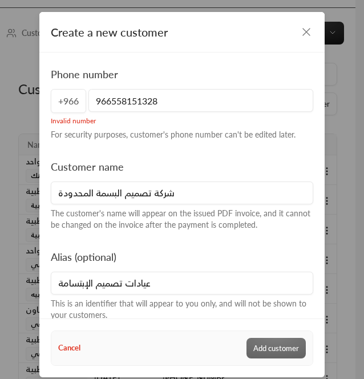
click at [109, 102] on input "966558151328" at bounding box center [201, 100] width 225 height 23
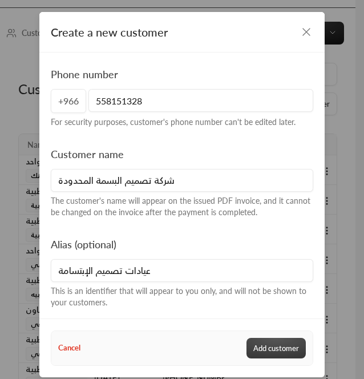
type input "558151328"
click at [278, 352] on button "Add customer" at bounding box center [276, 348] width 59 height 21
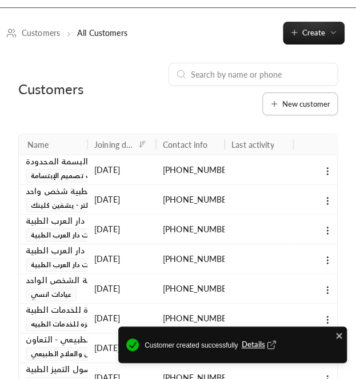
click at [298, 98] on button "New customer" at bounding box center [299, 104] width 75 height 23
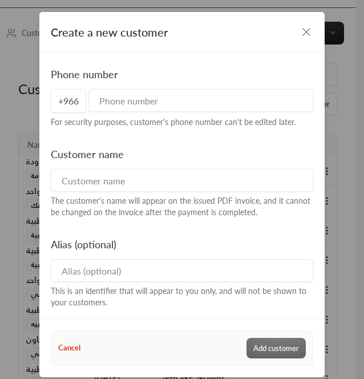
click at [147, 190] on input at bounding box center [182, 180] width 263 height 23
paste input "لاكجري بيوتي"
type input "لاكجري بيوتي"
click at [190, 126] on div "For security purposes, customer's phone number can't be edited later." at bounding box center [182, 122] width 263 height 11
click at [183, 119] on div "For security purposes, customer's phone number can't be edited later." at bounding box center [182, 122] width 263 height 11
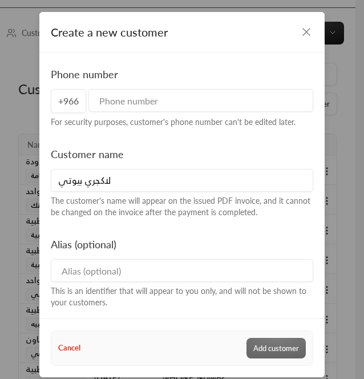
click at [155, 107] on input "tel" at bounding box center [201, 100] width 225 height 23
paste input "966551551532"
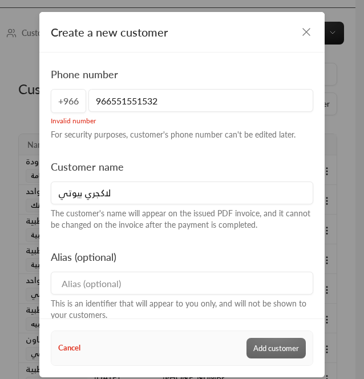
type input "966551551532"
click at [152, 295] on div "Alias (optional) This is an identifier that will appear to you only, and will n…" at bounding box center [182, 285] width 273 height 72
click at [122, 282] on input at bounding box center [182, 283] width 263 height 23
paste input "966 55 155 1532"
type input "966 55 155 1532"
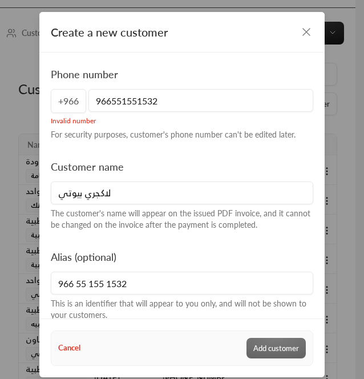
click at [107, 100] on input "966551551532" at bounding box center [201, 100] width 225 height 23
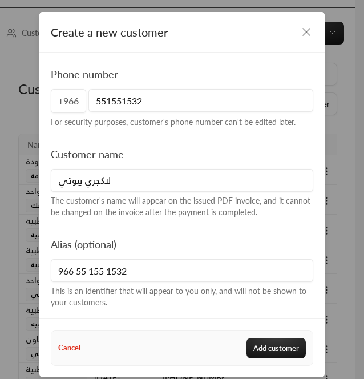
type input "551551532"
click at [149, 262] on input "966 55 155 1532" at bounding box center [182, 270] width 263 height 23
click at [265, 261] on input at bounding box center [182, 270] width 263 height 23
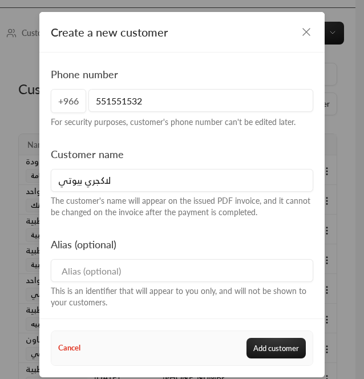
paste input "لاكجري بيوتي"
type input "لاكجري بيوتي"
click at [276, 354] on button "Add customer" at bounding box center [276, 348] width 59 height 21
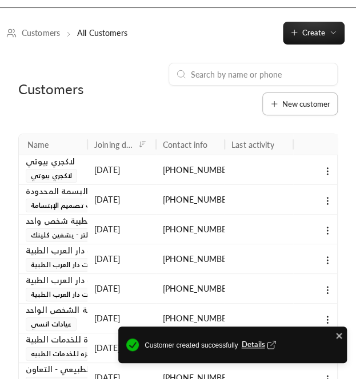
click at [299, 107] on span "New customer" at bounding box center [306, 104] width 48 height 7
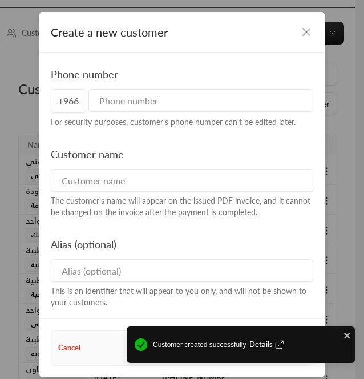
click at [162, 170] on input at bounding box center [182, 180] width 263 height 23
paste input "جي سكوير"
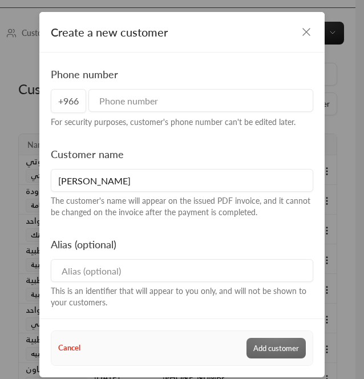
type input "جي سكوير"
click at [159, 261] on input at bounding box center [182, 270] width 263 height 23
paste input "جي سكوير"
type input "جي سكوير"
click at [114, 89] on input "tel" at bounding box center [201, 100] width 225 height 23
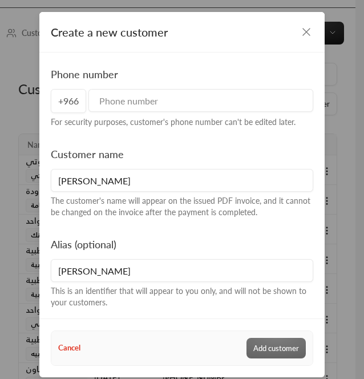
click at [154, 108] on input "tel" at bounding box center [201, 100] width 225 height 23
paste input "966595235079"
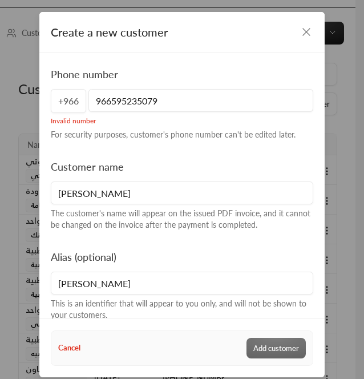
click at [106, 97] on input "966595235079" at bounding box center [201, 100] width 225 height 23
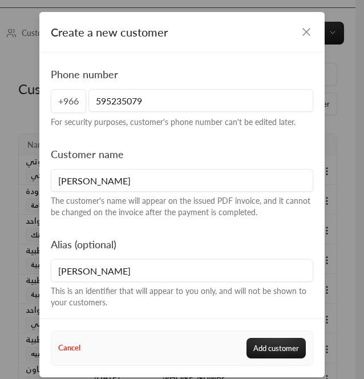
scroll to position [55, 0]
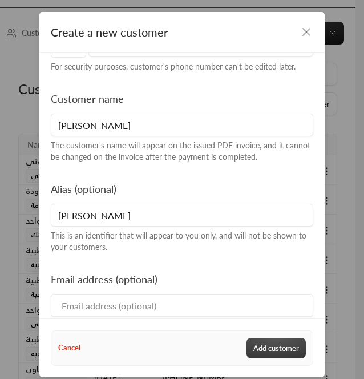
type input "595235079"
click at [265, 341] on button "Add customer" at bounding box center [276, 348] width 59 height 21
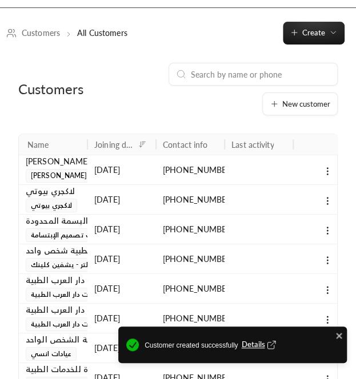
scroll to position [200, 0]
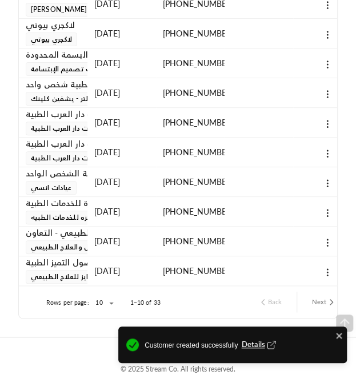
click at [322, 300] on button "Next" at bounding box center [324, 301] width 34 height 19
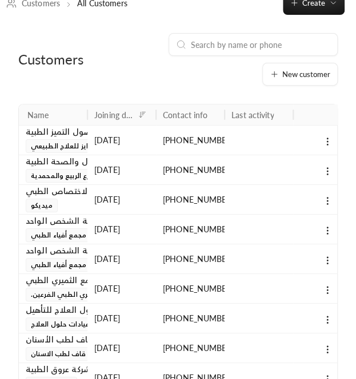
scroll to position [0, 24]
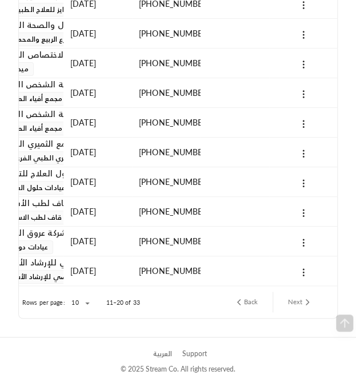
click at [303, 300] on button "Next" at bounding box center [300, 301] width 34 height 19
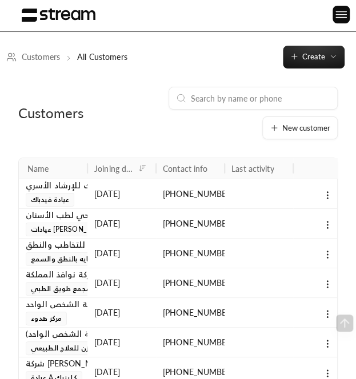
scroll to position [200, 0]
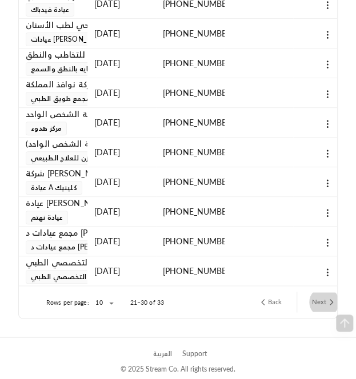
click at [321, 295] on button "Next" at bounding box center [324, 301] width 34 height 19
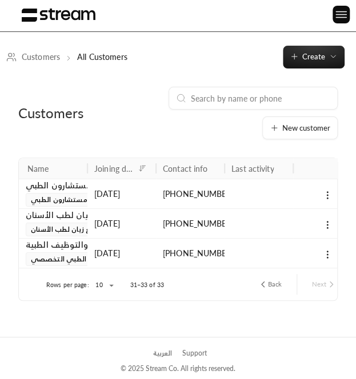
click at [270, 276] on button "Back" at bounding box center [269, 284] width 33 height 19
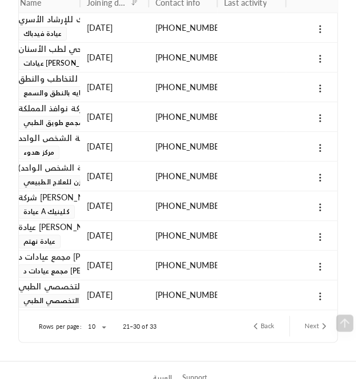
scroll to position [166, 0]
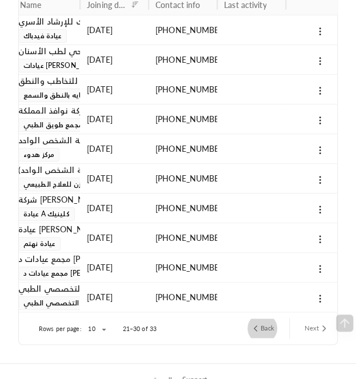
click at [268, 322] on button "Back" at bounding box center [262, 328] width 33 height 19
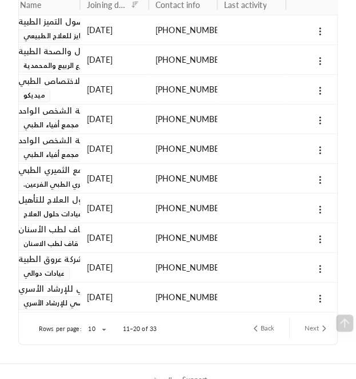
click at [255, 326] on icon "previous page" at bounding box center [255, 328] width 3 height 5
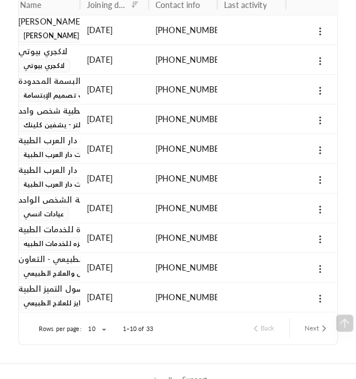
click at [302, 339] on div "Back Next" at bounding box center [253, 328] width 173 height 32
click at [306, 336] on button "Next" at bounding box center [317, 328] width 34 height 19
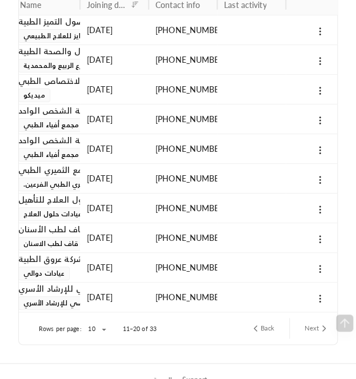
click at [306, 336] on button "Next" at bounding box center [317, 328] width 34 height 19
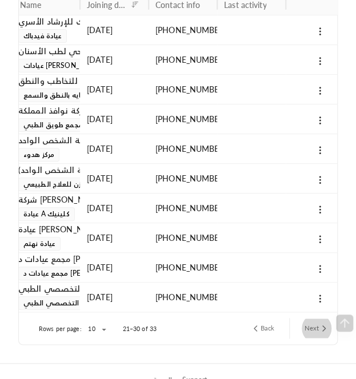
click at [306, 336] on button "Next" at bounding box center [317, 328] width 34 height 19
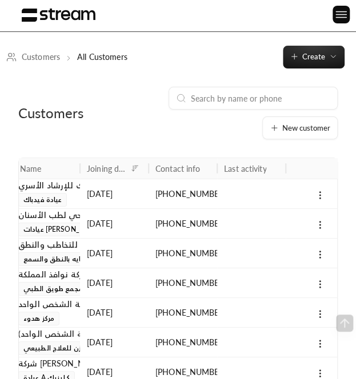
click at [306, 336] on div "Customers New customer Name Joining date Contact info Last activity مركز فيدباك…" at bounding box center [178, 298] width 356 height 459
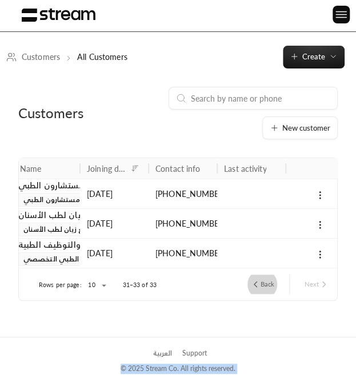
click at [269, 286] on button "Back" at bounding box center [262, 284] width 33 height 19
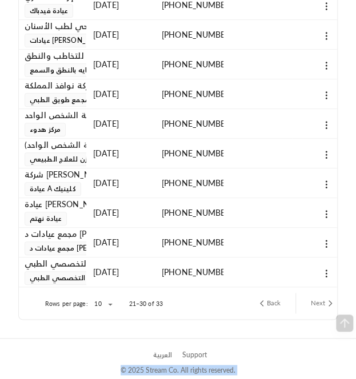
scroll to position [0, 0]
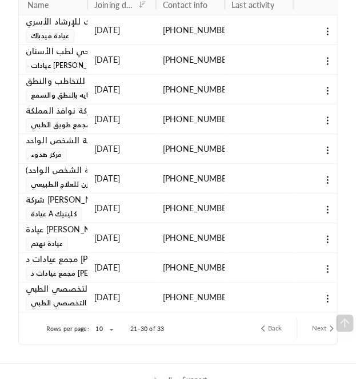
click at [315, 326] on button "Next" at bounding box center [324, 328] width 34 height 19
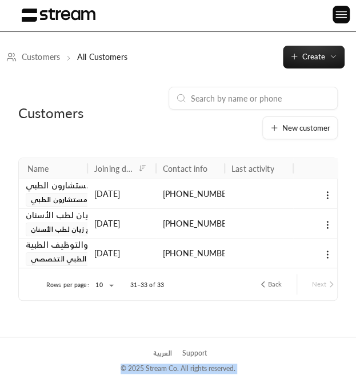
scroll to position [2, 0]
click at [276, 286] on button "Back" at bounding box center [269, 284] width 33 height 19
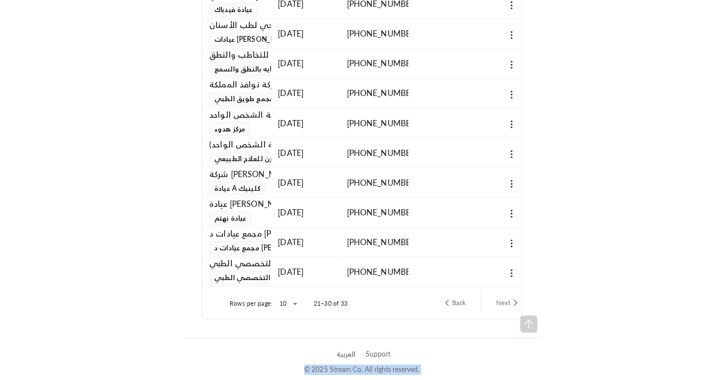
scroll to position [119, 0]
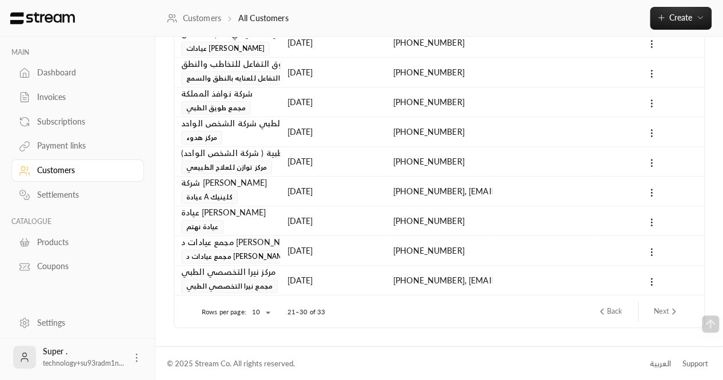
click at [253, 251] on span "مجمع عيادات د [PERSON_NAME] الطبي" at bounding box center [248, 257] width 135 height 14
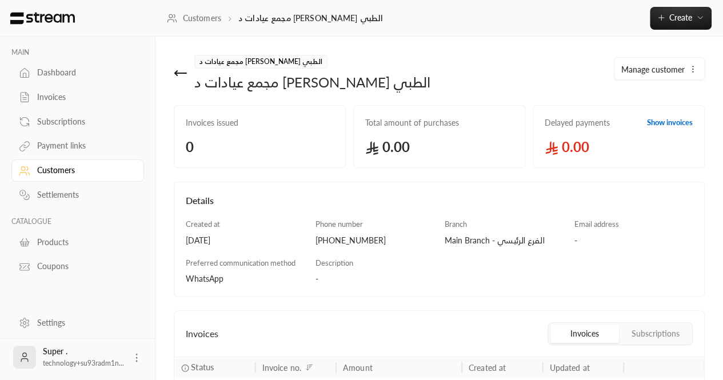
click at [171, 76] on div "مجمع عيادات د صالح السلامة الطبي مجمع عيادات د صالح السلامة الطبي" at bounding box center [303, 73] width 271 height 37
click at [185, 78] on icon at bounding box center [181, 73] width 14 height 14
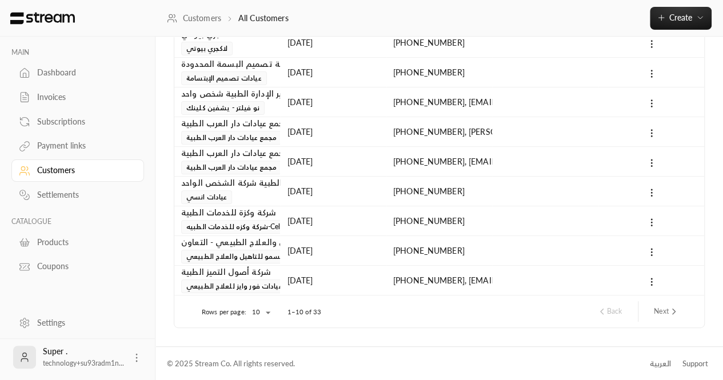
scroll to position [111, 0]
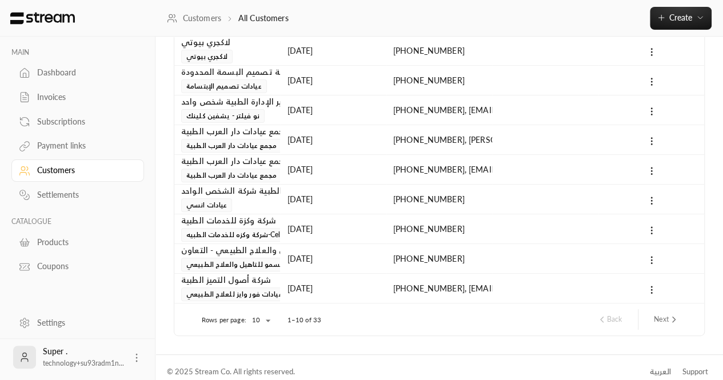
click at [355, 309] on div "Back Next" at bounding box center [637, 319] width 91 height 21
click at [355, 315] on button "Next" at bounding box center [666, 319] width 34 height 19
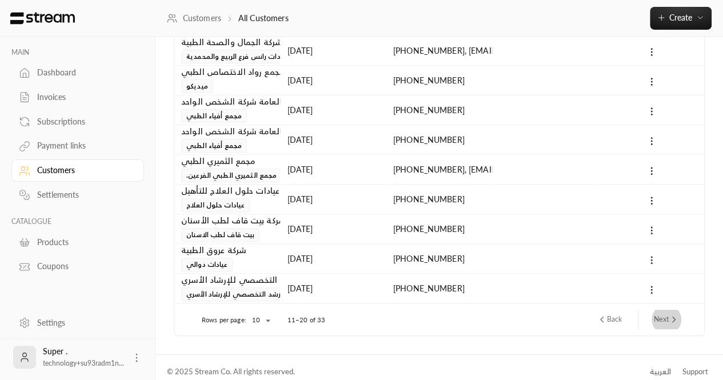
click at [355, 315] on button "Next" at bounding box center [666, 319] width 34 height 19
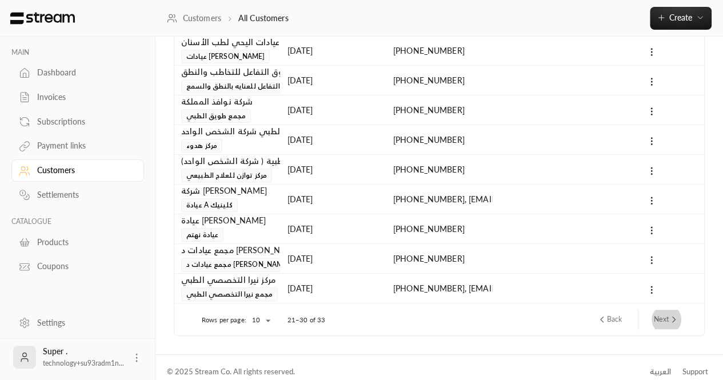
click at [355, 315] on button "Next" at bounding box center [666, 319] width 34 height 19
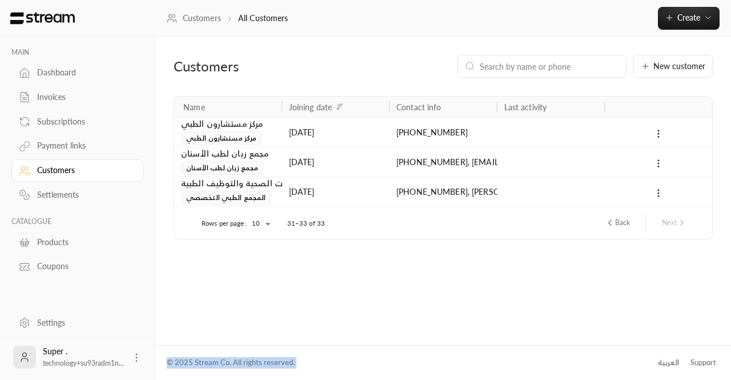
click at [355, 315] on div "Customers New customer Name Joining date Contact info Last activity مركز مستشار…" at bounding box center [443, 191] width 576 height 308
click at [355, 218] on button "Back" at bounding box center [617, 222] width 34 height 19
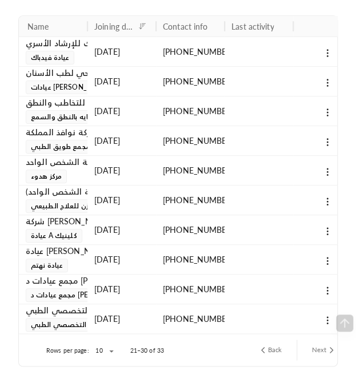
scroll to position [143, 0]
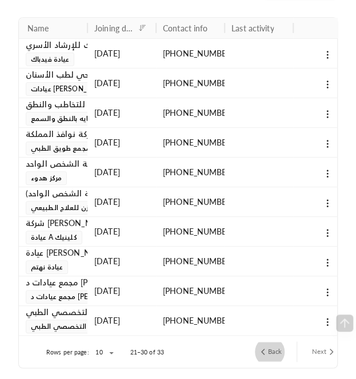
click at [272, 344] on button "Back" at bounding box center [269, 351] width 33 height 19
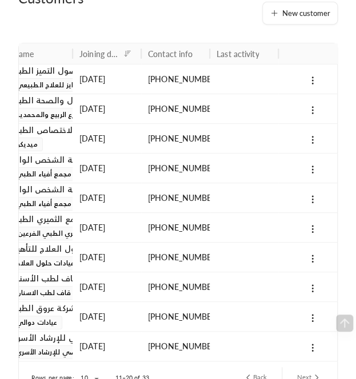
scroll to position [200, 0]
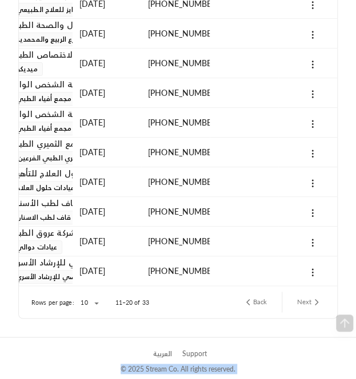
click at [260, 306] on div "Back Next" at bounding box center [247, 302] width 169 height 32
click at [249, 300] on icon "previous page" at bounding box center [248, 302] width 3 height 5
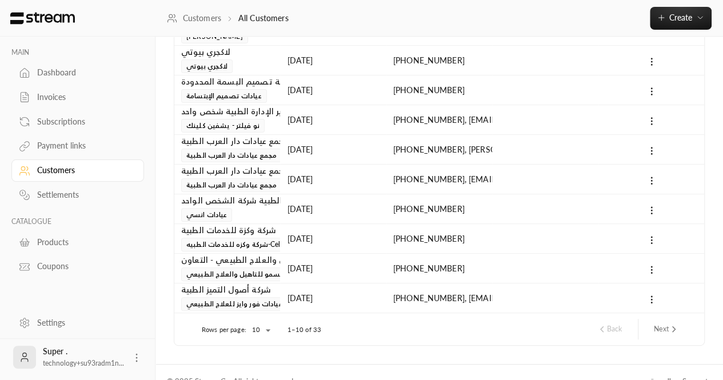
scroll to position [0, 0]
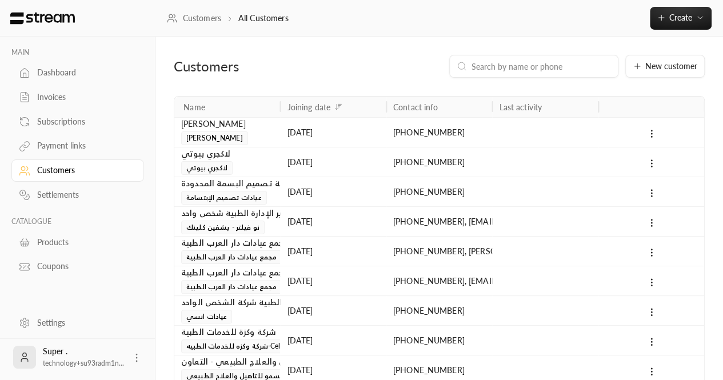
click at [74, 141] on div "Payment links" at bounding box center [83, 145] width 93 height 11
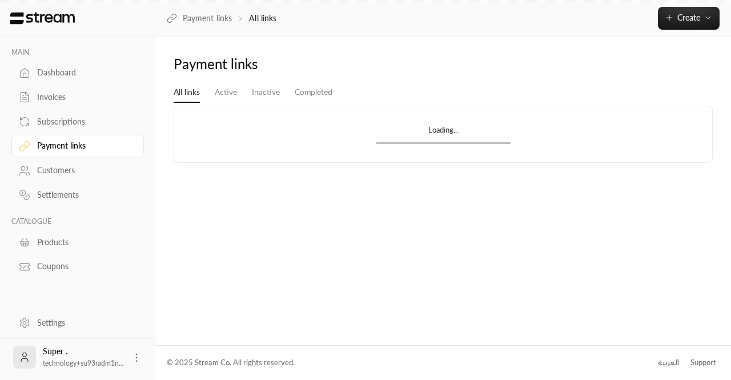
click at [53, 170] on div "Customers" at bounding box center [83, 170] width 93 height 11
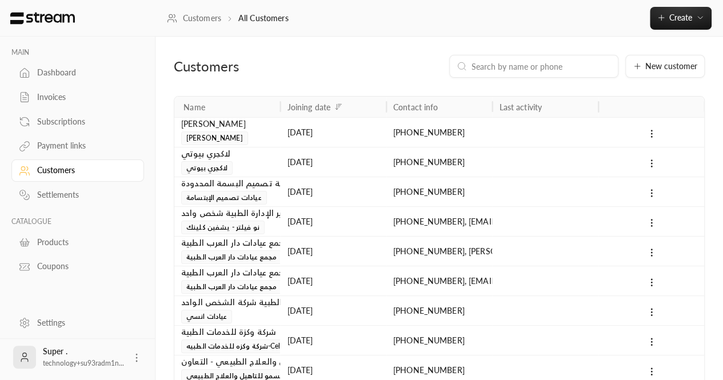
scroll to position [119, 0]
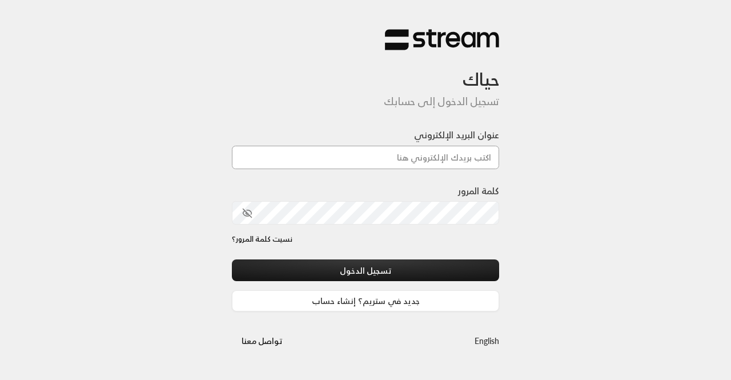
click at [312, 162] on input "عنوان البريد الإلكتروني" at bounding box center [365, 157] width 267 height 23
paste input "[EMAIL_ADDRESS][DOMAIN_NAME]"
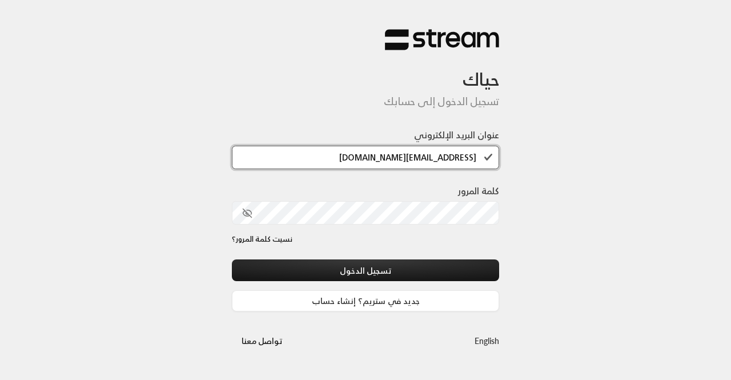
type input "[EMAIL_ADDRESS][DOMAIN_NAME]"
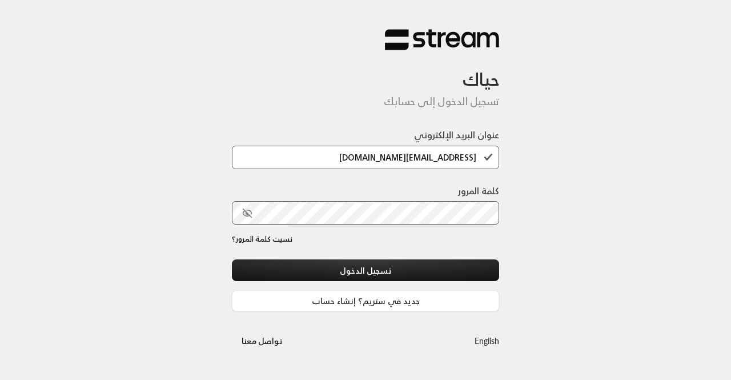
click at [255, 214] on button "toggle password visibility" at bounding box center [247, 212] width 19 height 19
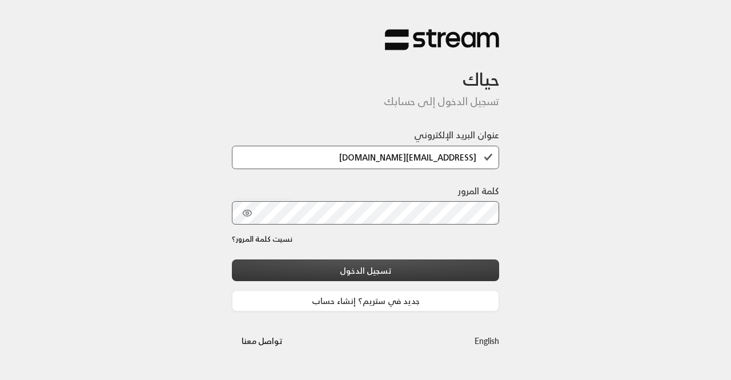
click at [311, 265] on button "تسجيل الدخول" at bounding box center [365, 269] width 267 height 21
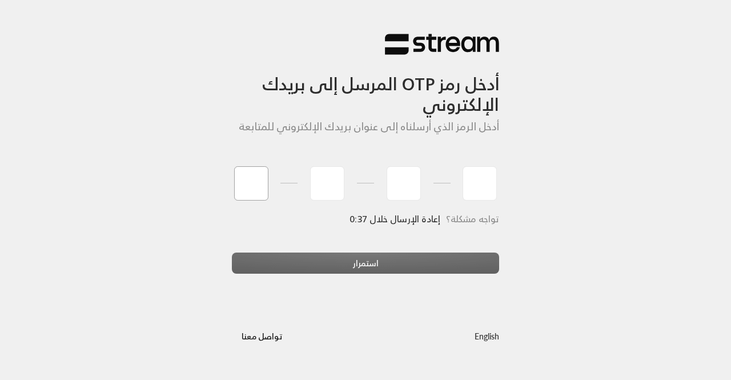
paste input "4"
type input "4"
type input "3"
type input "7"
type input "4"
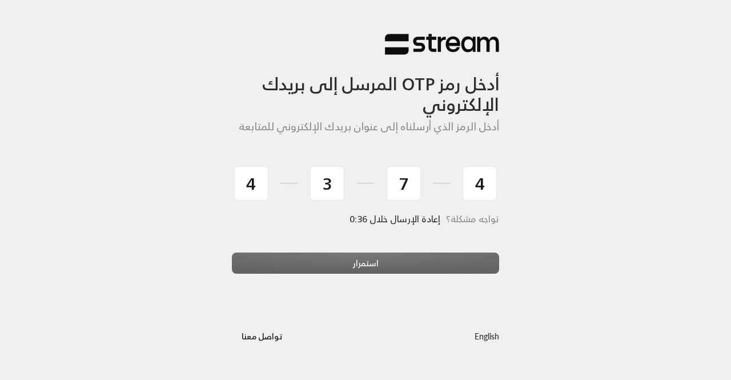
click at [378, 267] on div "استمرار" at bounding box center [365, 267] width 267 height 31
